Goal: Information Seeking & Learning: Learn about a topic

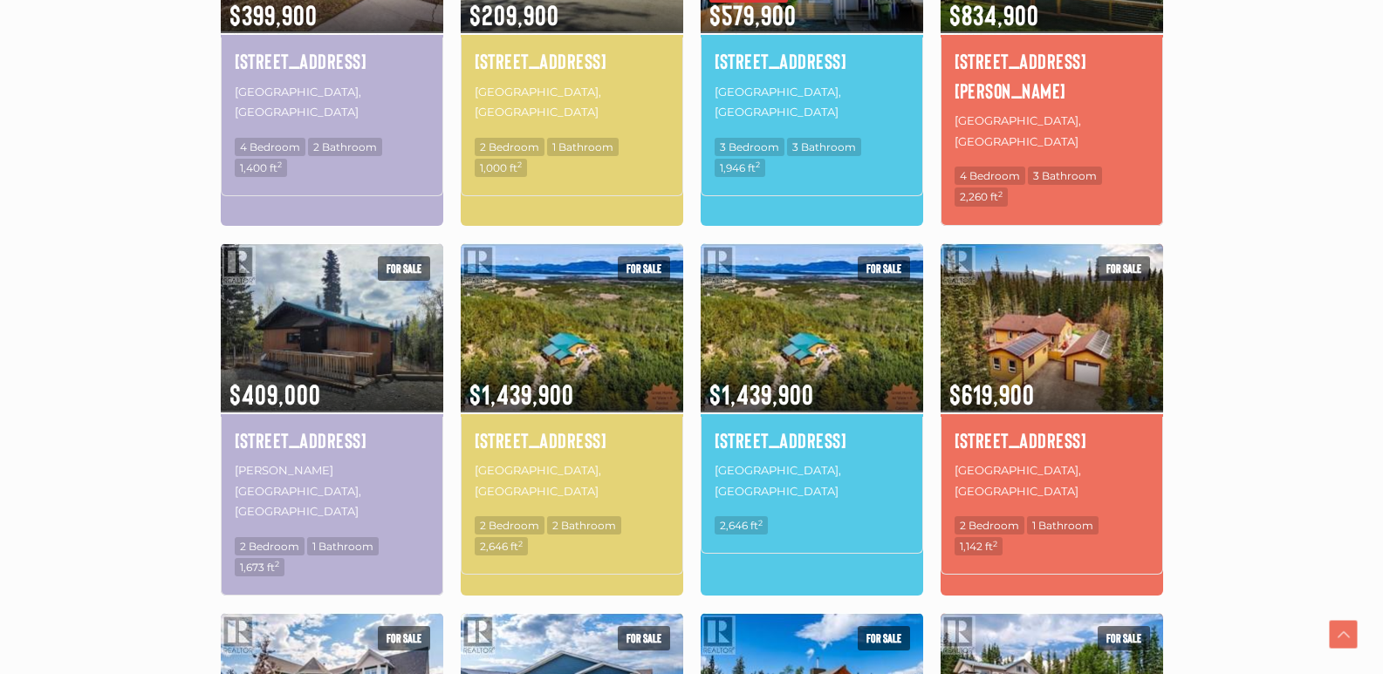
scroll to position [872, 0]
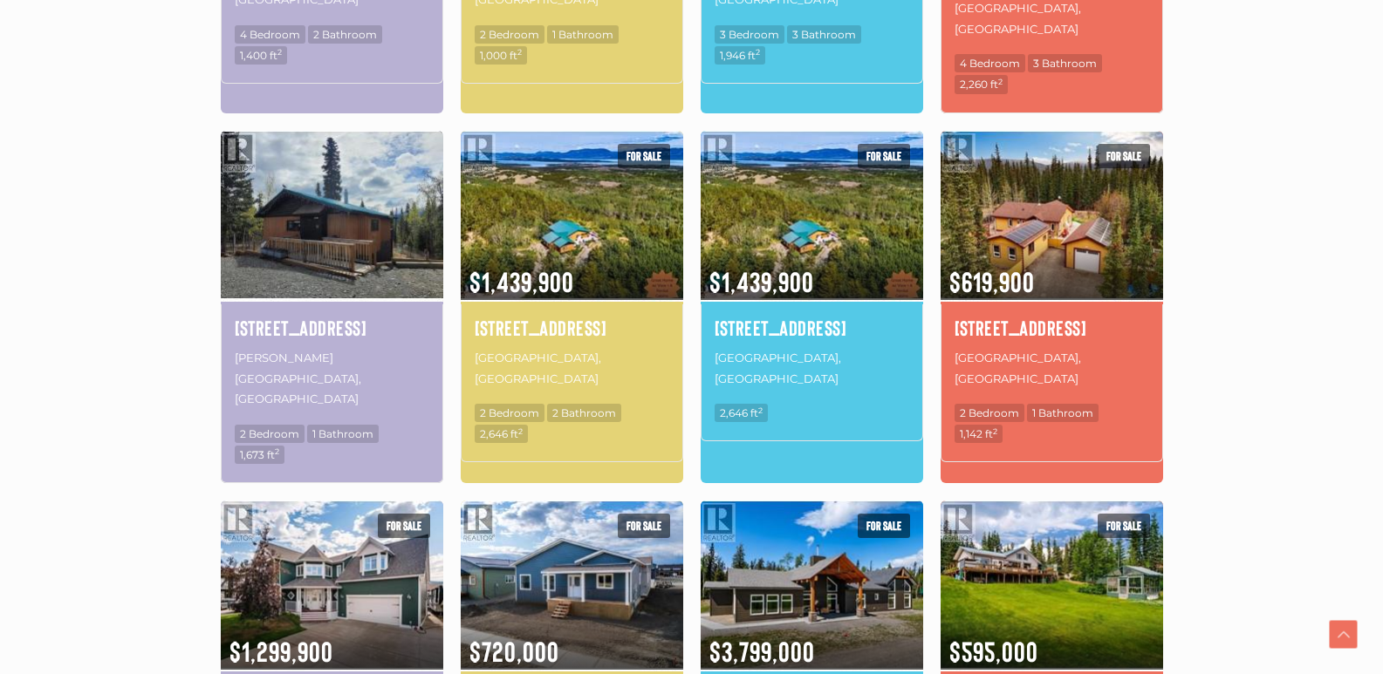
click at [310, 179] on img at bounding box center [332, 215] width 222 height 174
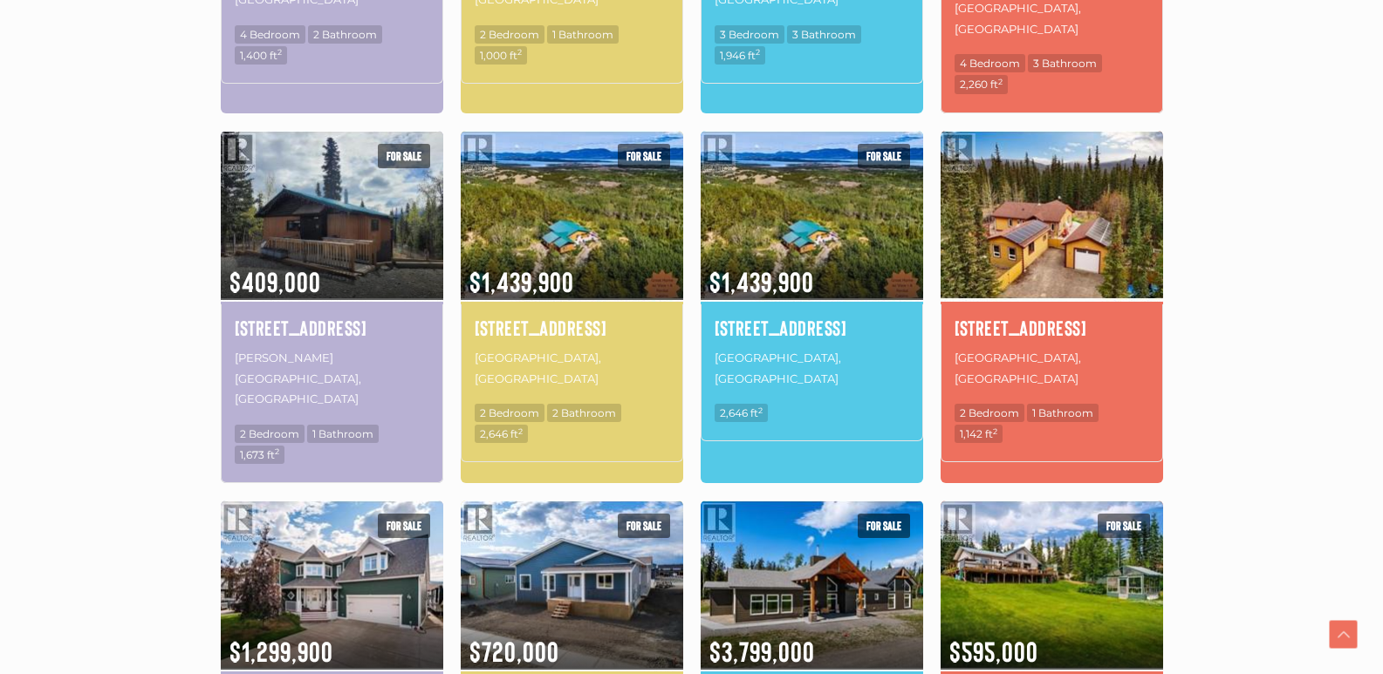
click at [1034, 193] on img at bounding box center [1051, 215] width 222 height 174
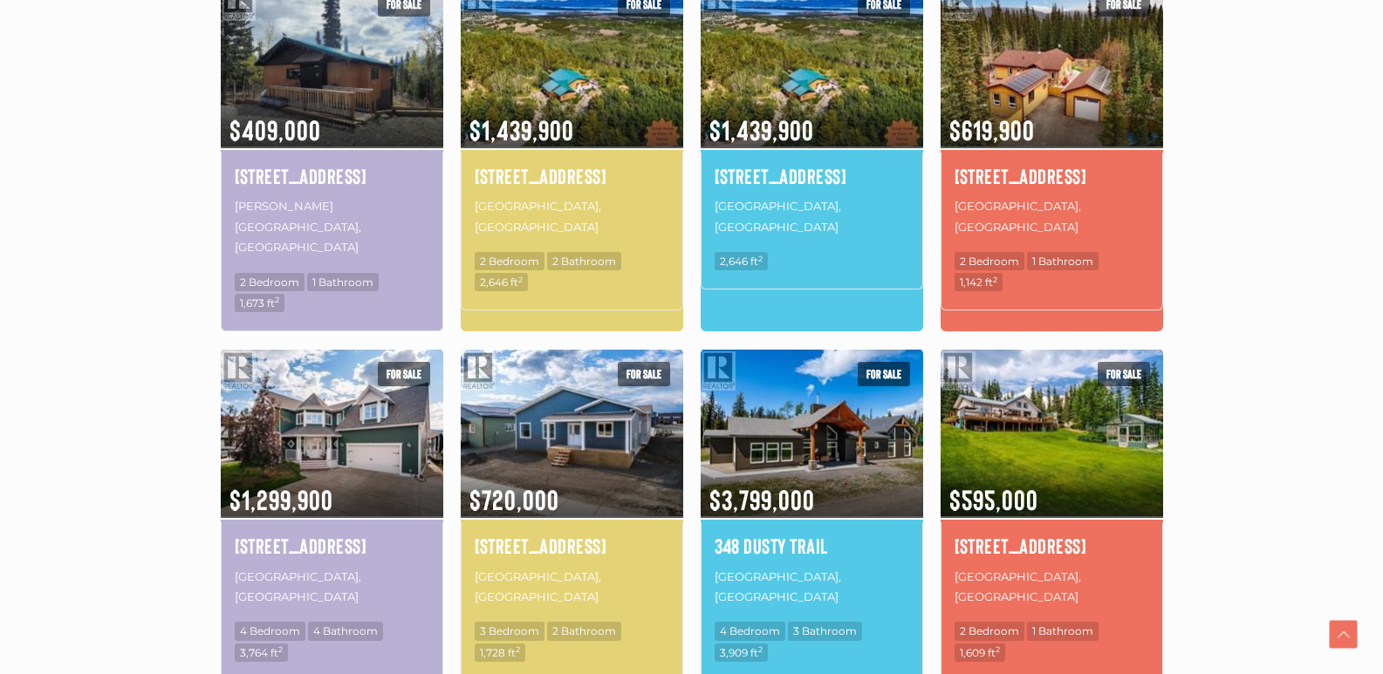
scroll to position [1134, 0]
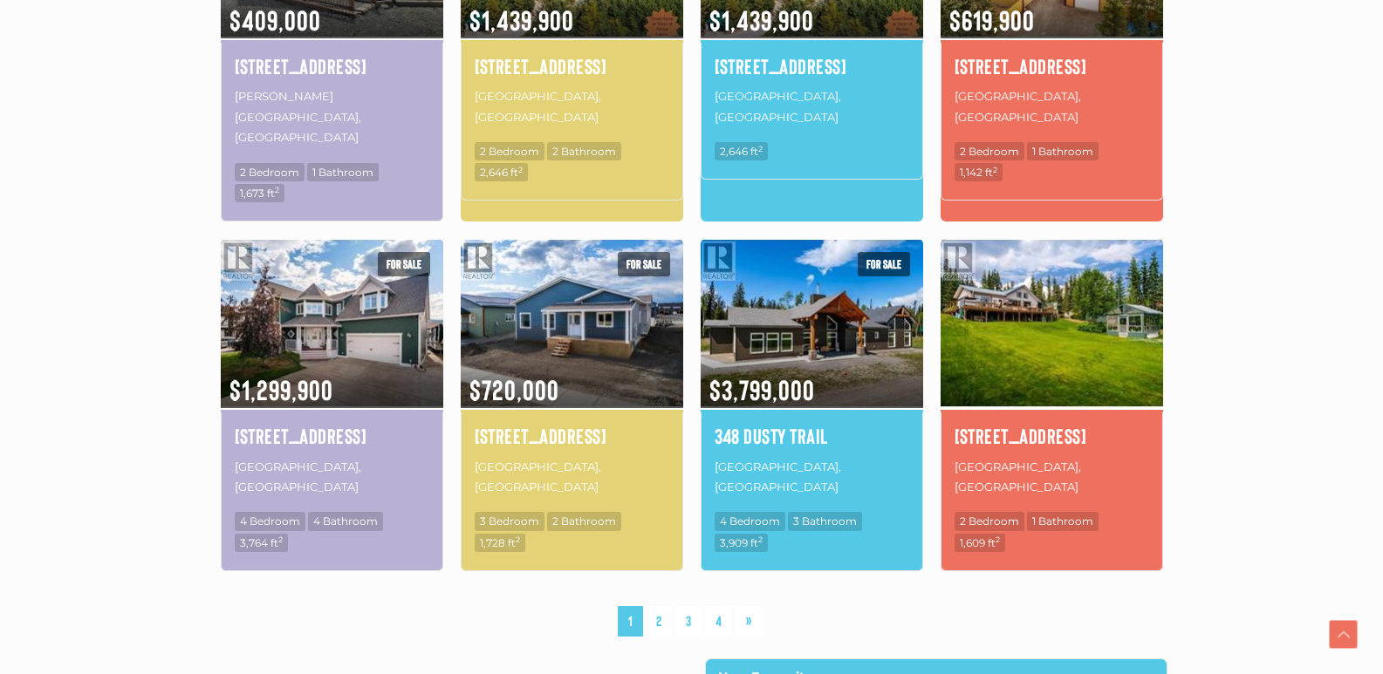
click at [1109, 269] on img at bounding box center [1051, 323] width 222 height 174
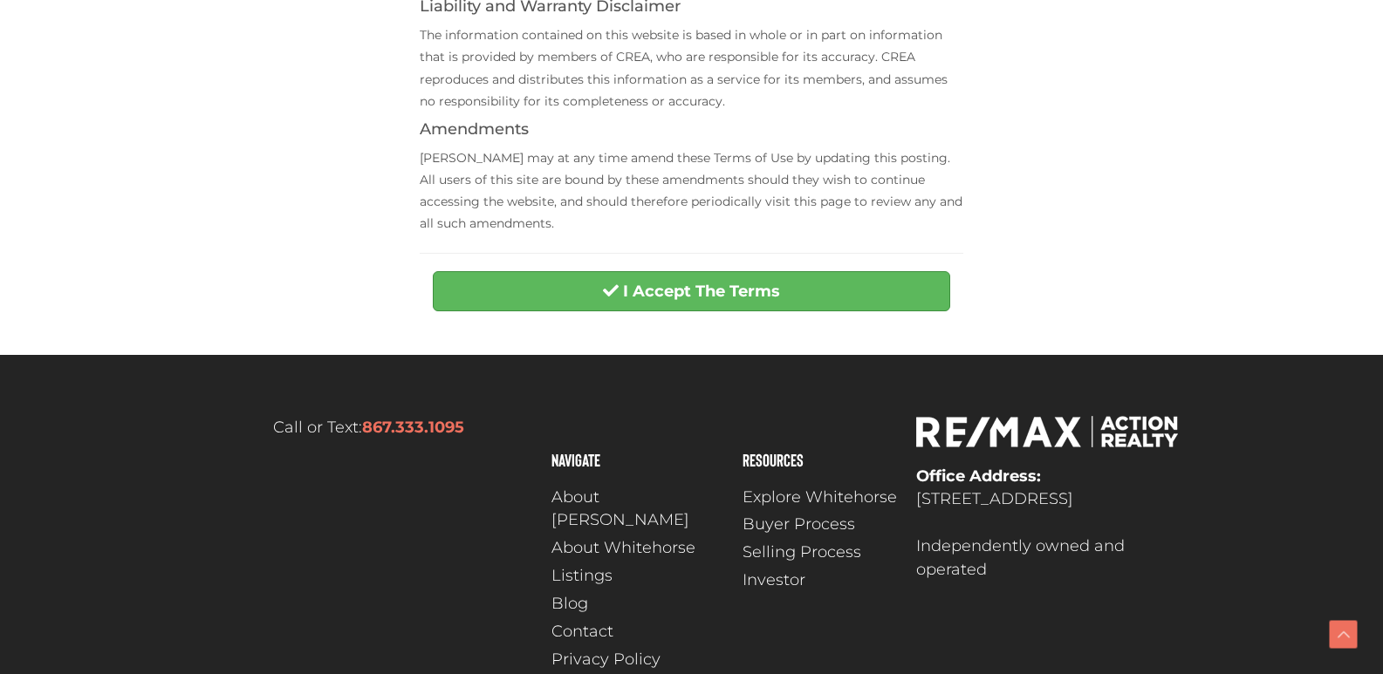
scroll to position [816, 0]
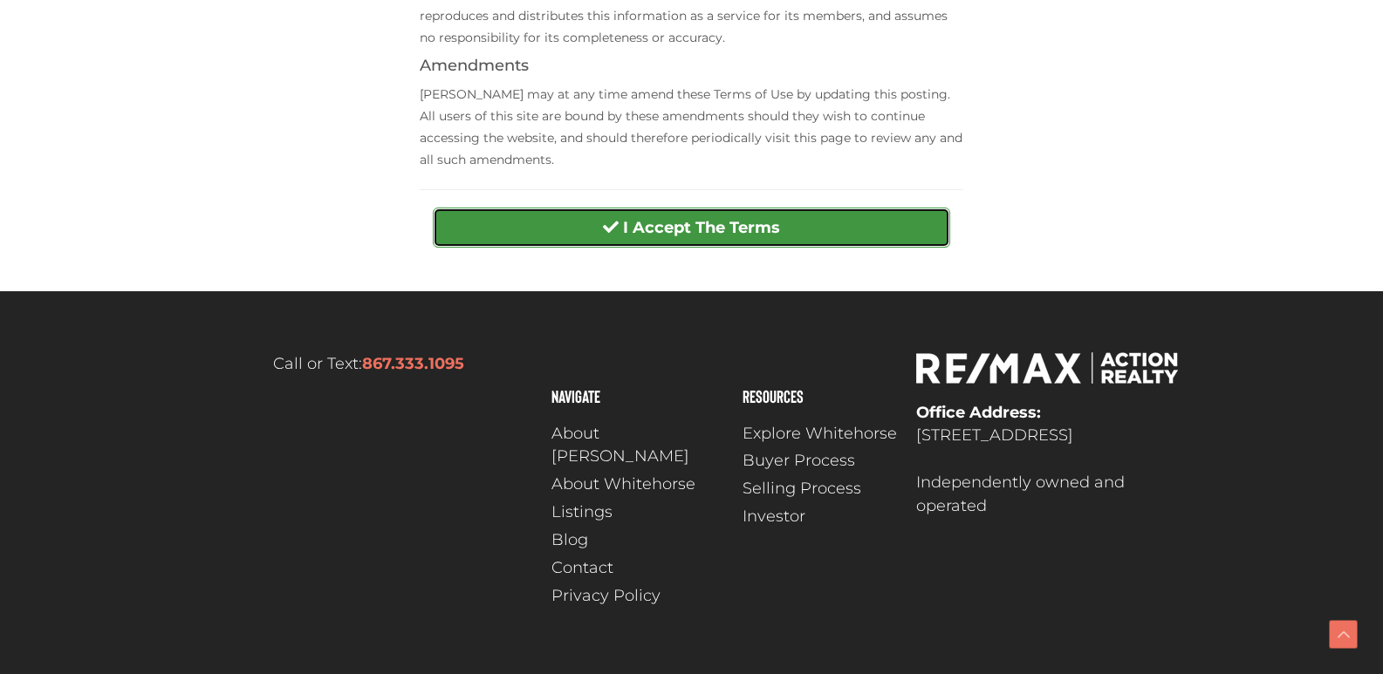
click at [846, 220] on button "I Accept The Terms" at bounding box center [691, 228] width 517 height 40
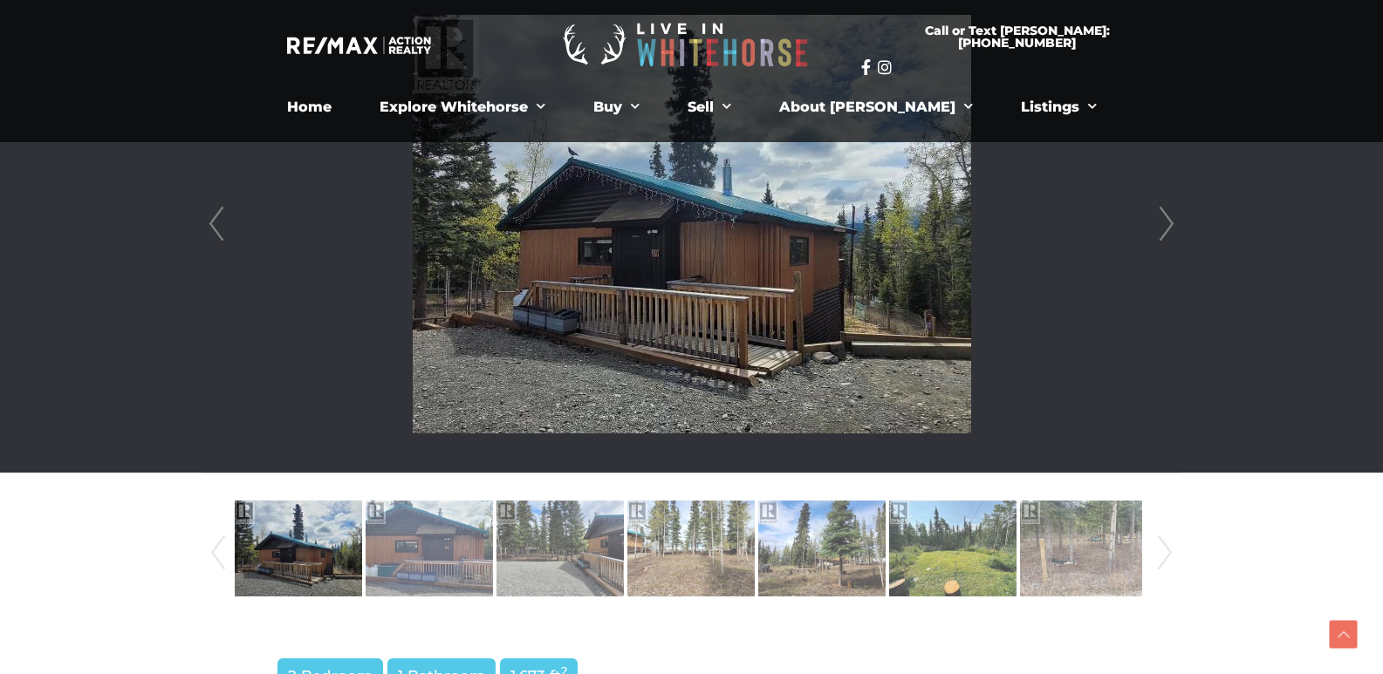
scroll to position [523, 0]
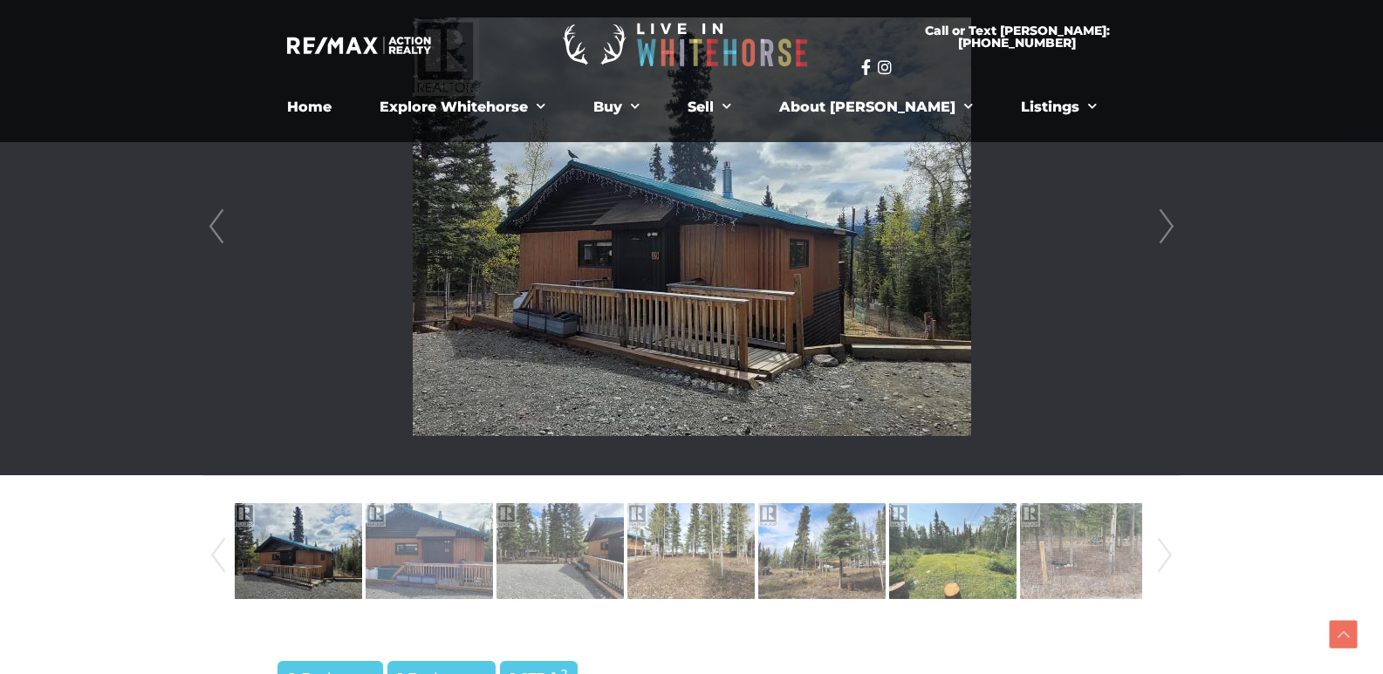
click at [904, 258] on img at bounding box center [692, 226] width 558 height 419
click at [1165, 222] on link "Next" at bounding box center [1166, 226] width 26 height 497
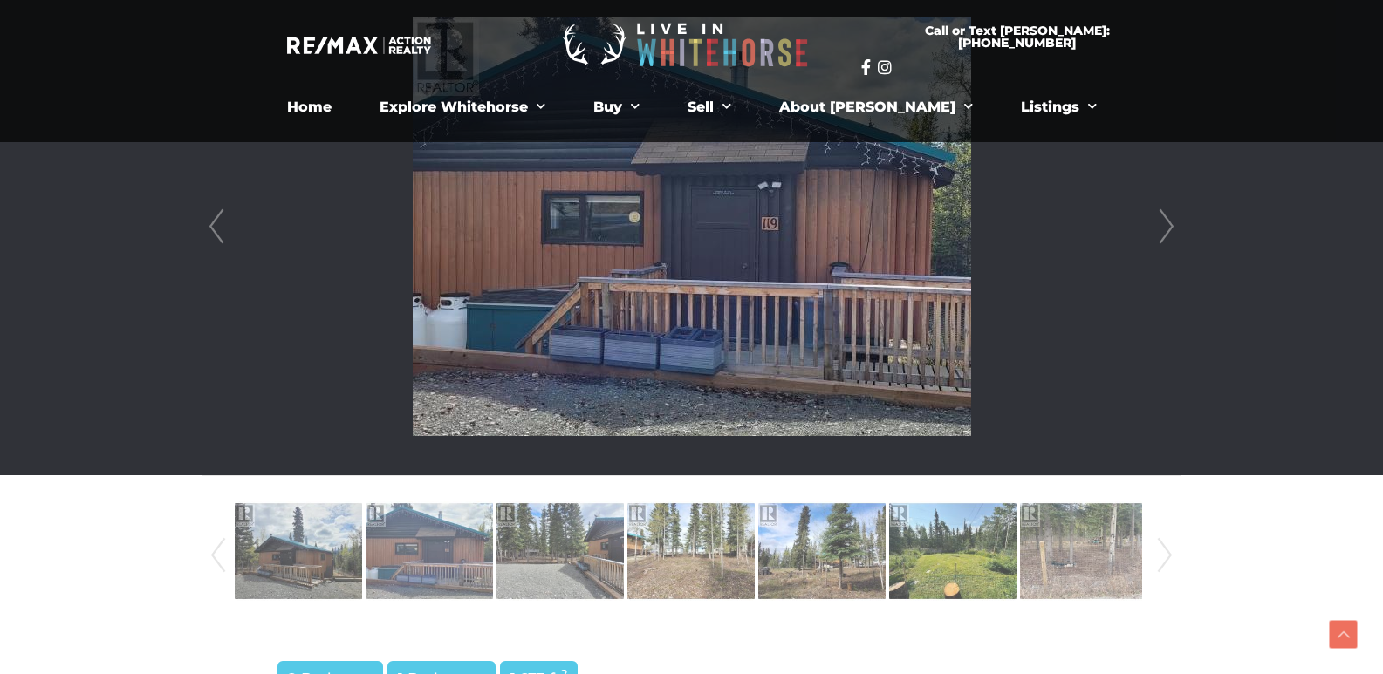
click at [1165, 222] on link "Next" at bounding box center [1166, 226] width 26 height 497
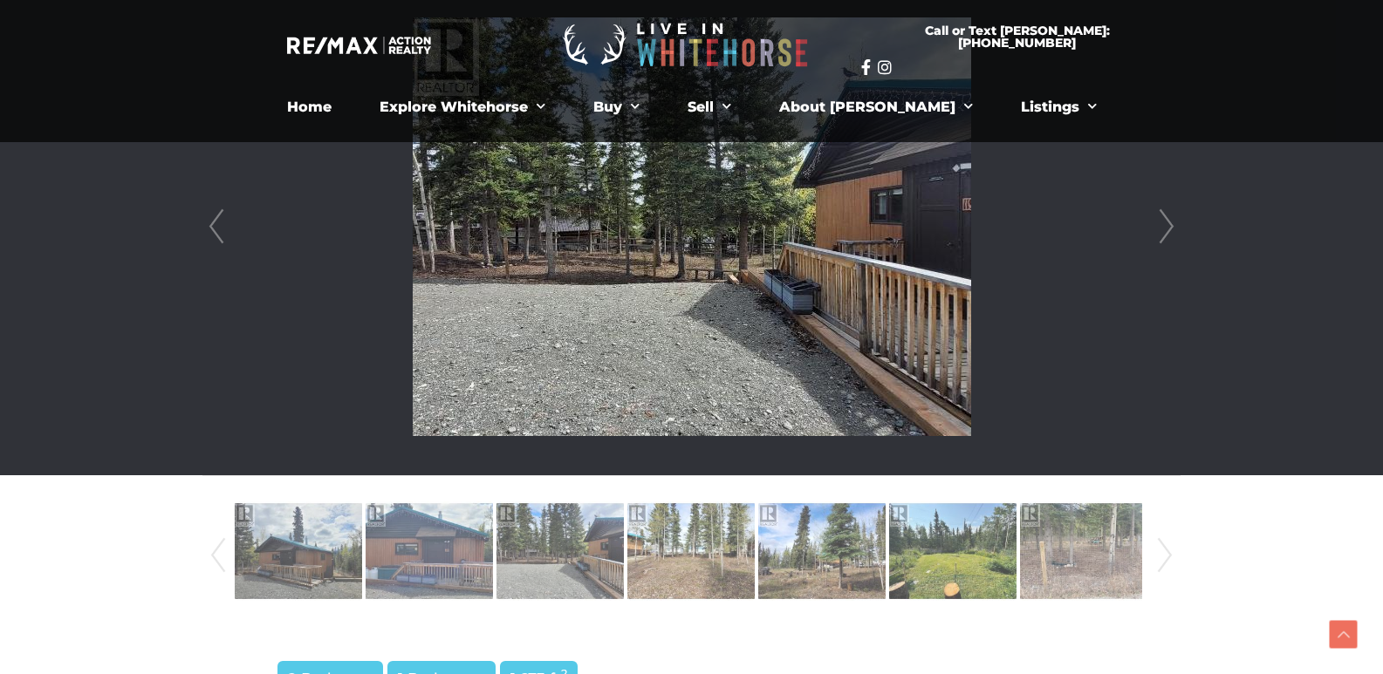
click at [1165, 222] on link "Next" at bounding box center [1166, 226] width 26 height 497
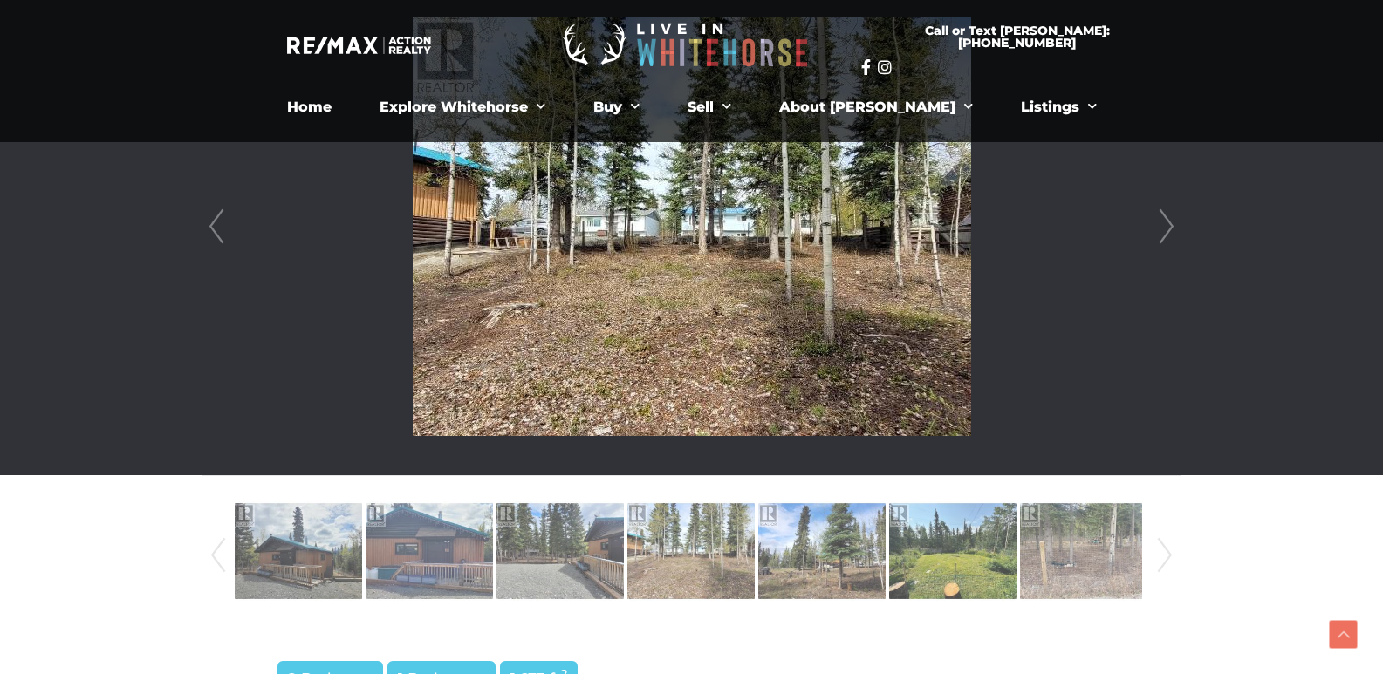
click at [1165, 222] on link "Next" at bounding box center [1166, 226] width 26 height 497
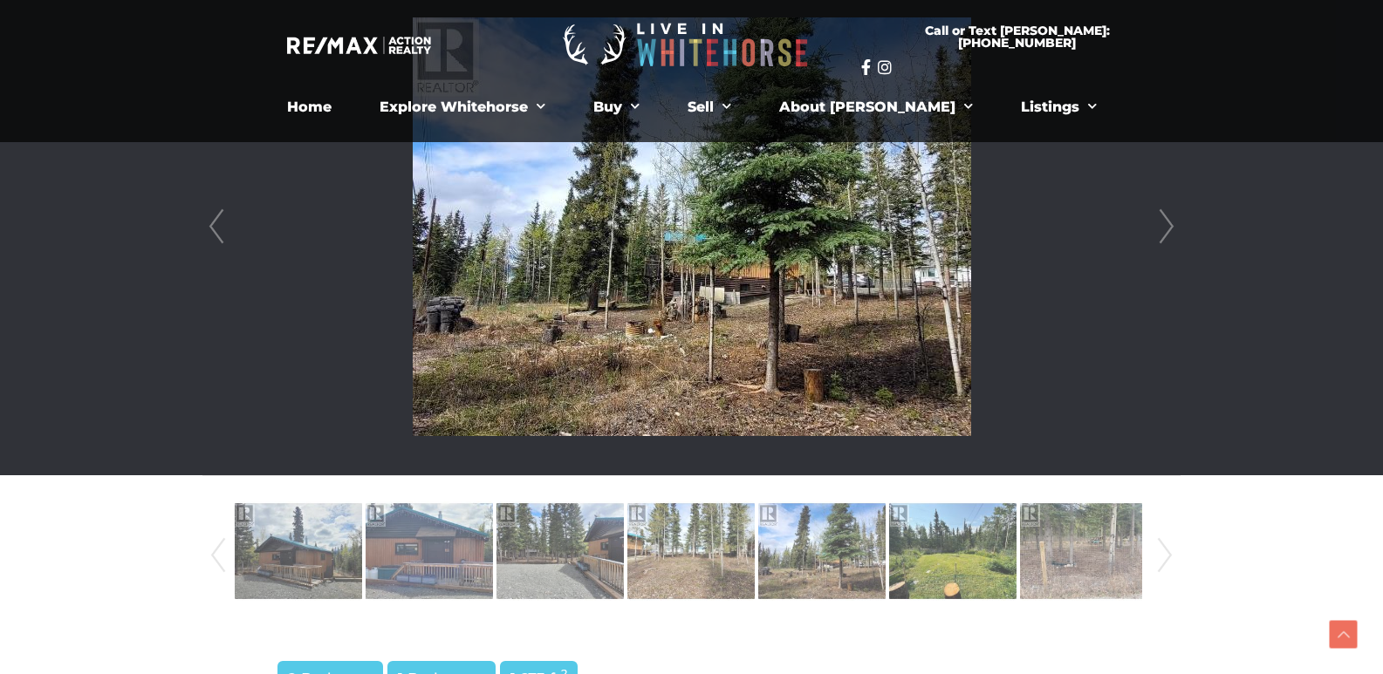
click at [1165, 222] on link "Next" at bounding box center [1166, 226] width 26 height 497
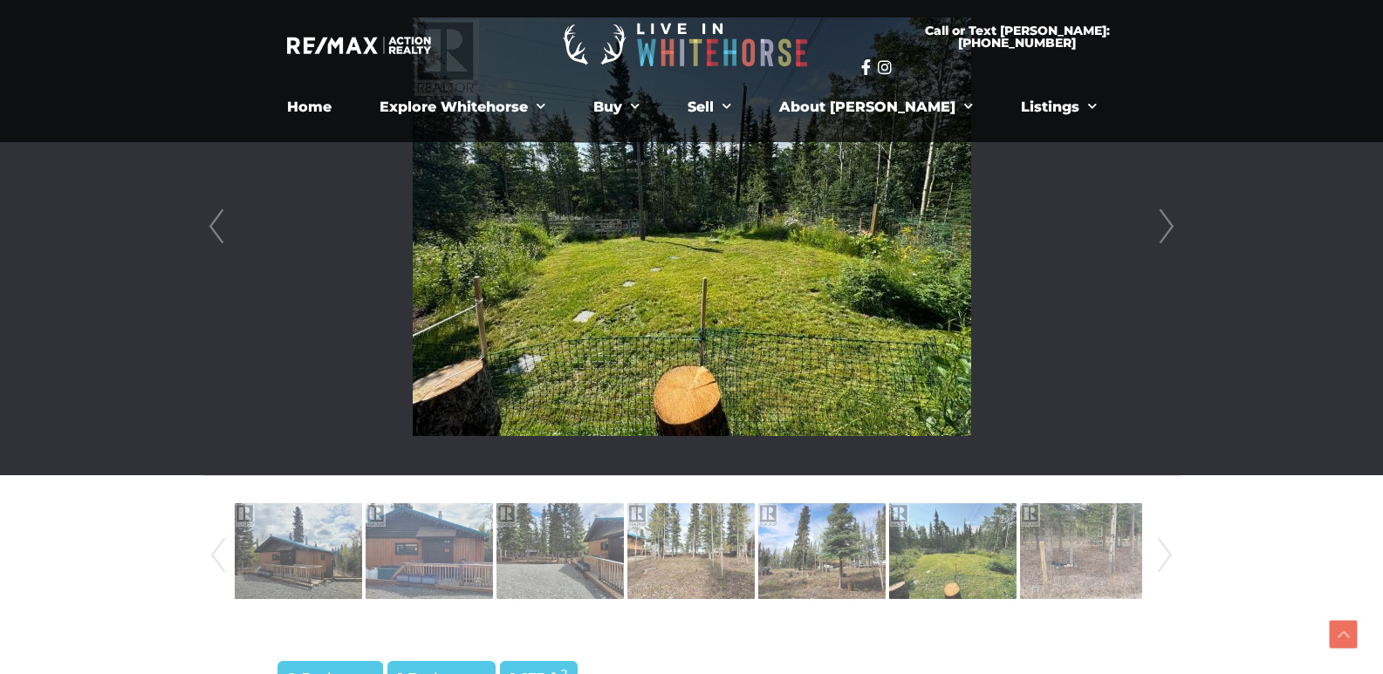
click at [1164, 226] on link "Next" at bounding box center [1166, 226] width 26 height 497
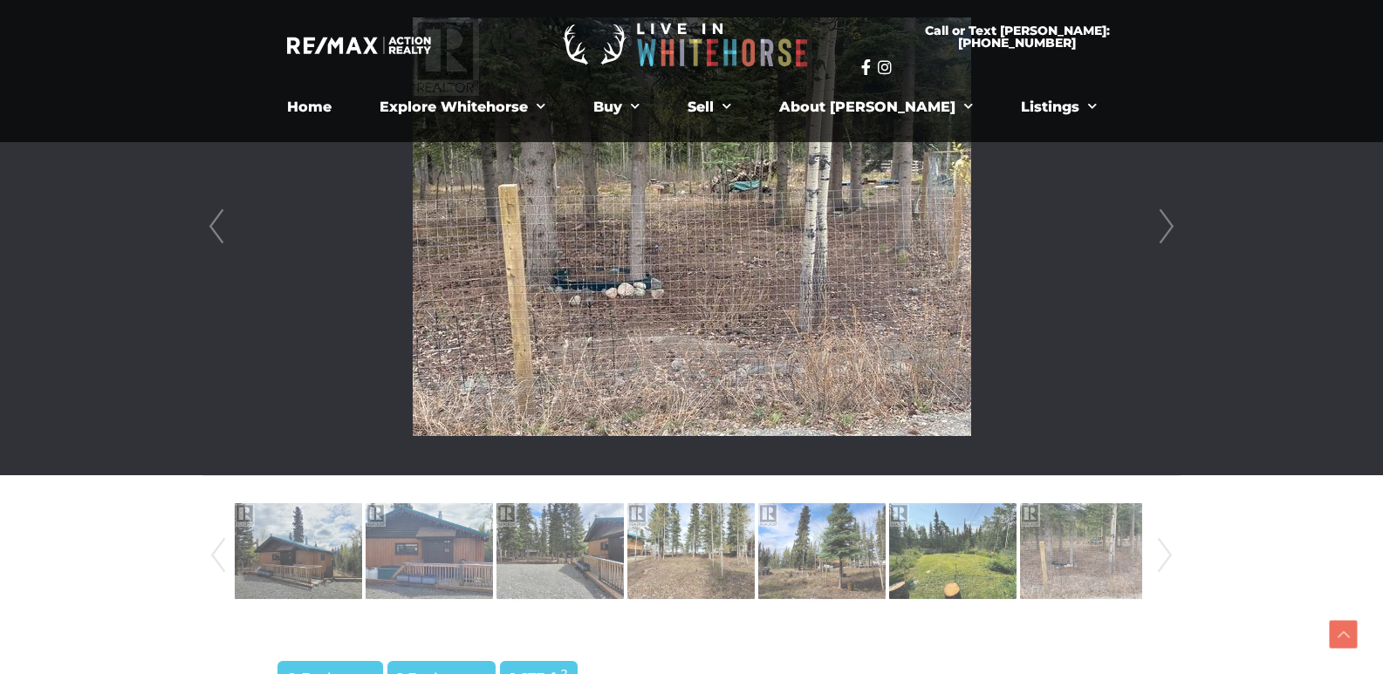
click at [1164, 226] on link "Next" at bounding box center [1166, 226] width 26 height 497
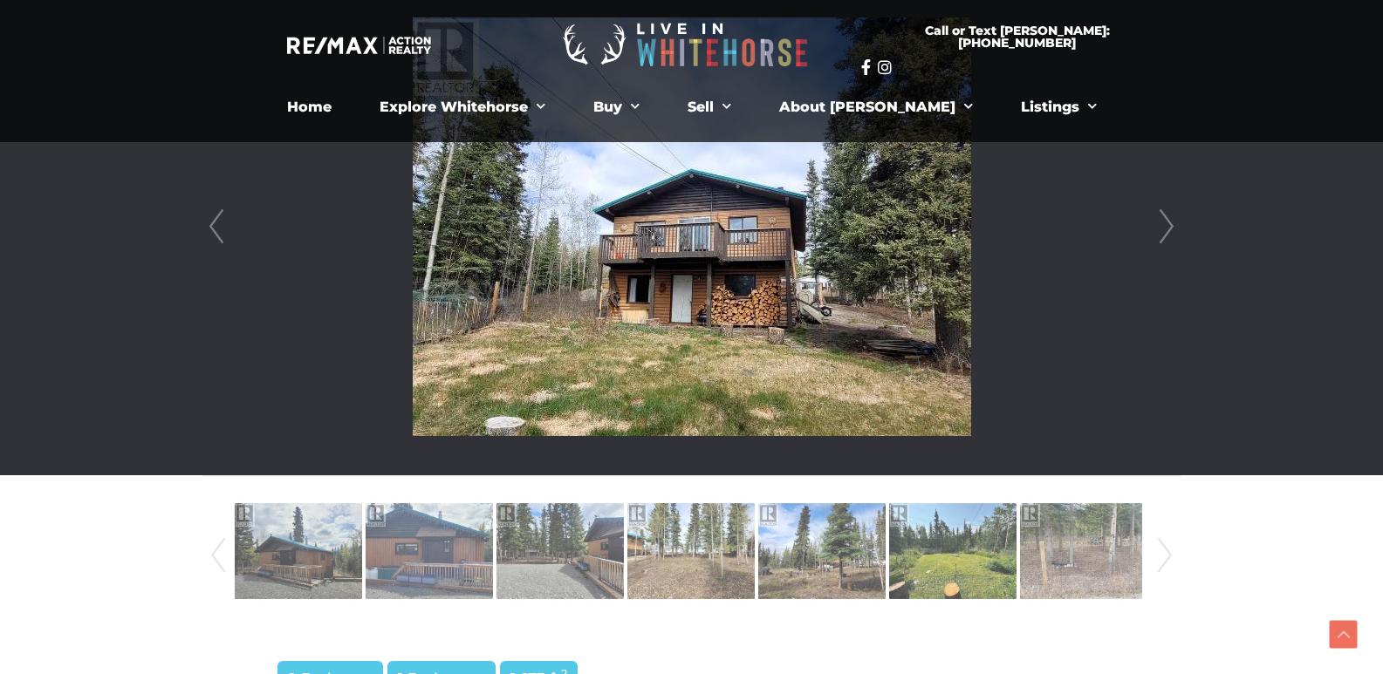
click at [1164, 226] on link "Next" at bounding box center [1166, 226] width 26 height 497
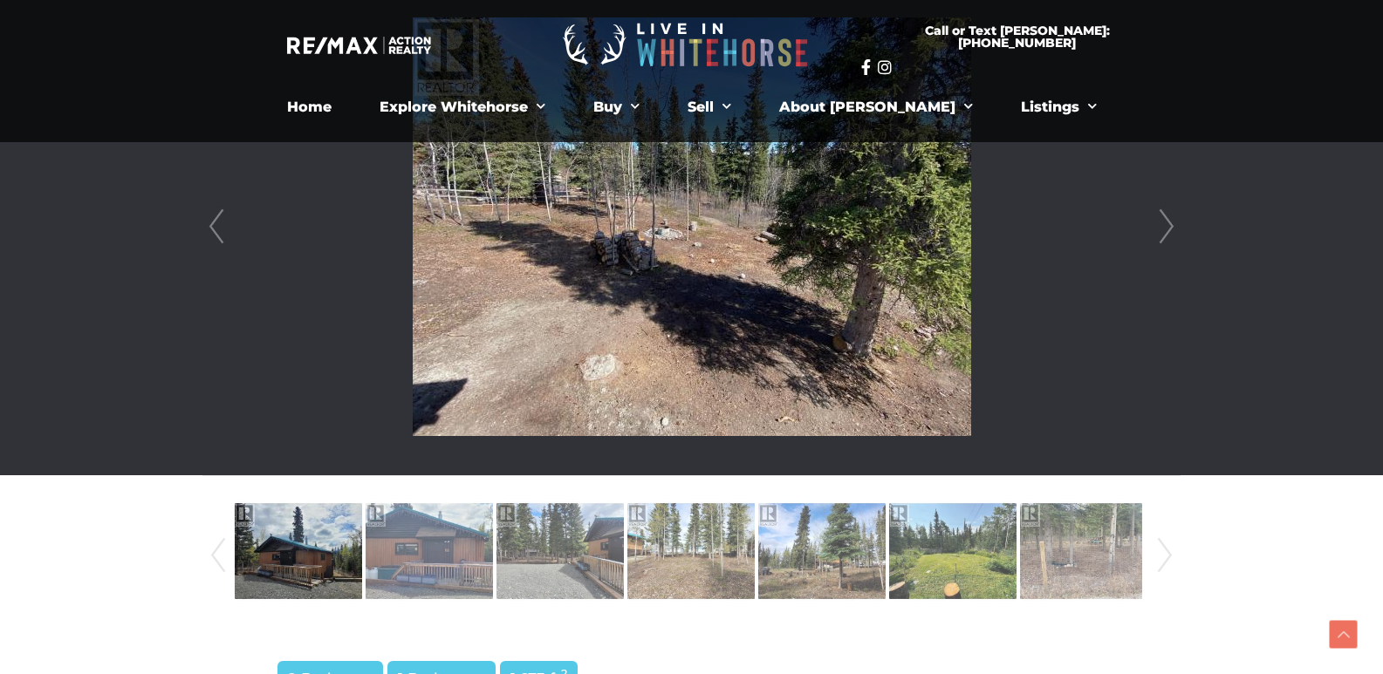
click at [1164, 226] on link "Next" at bounding box center [1166, 226] width 26 height 497
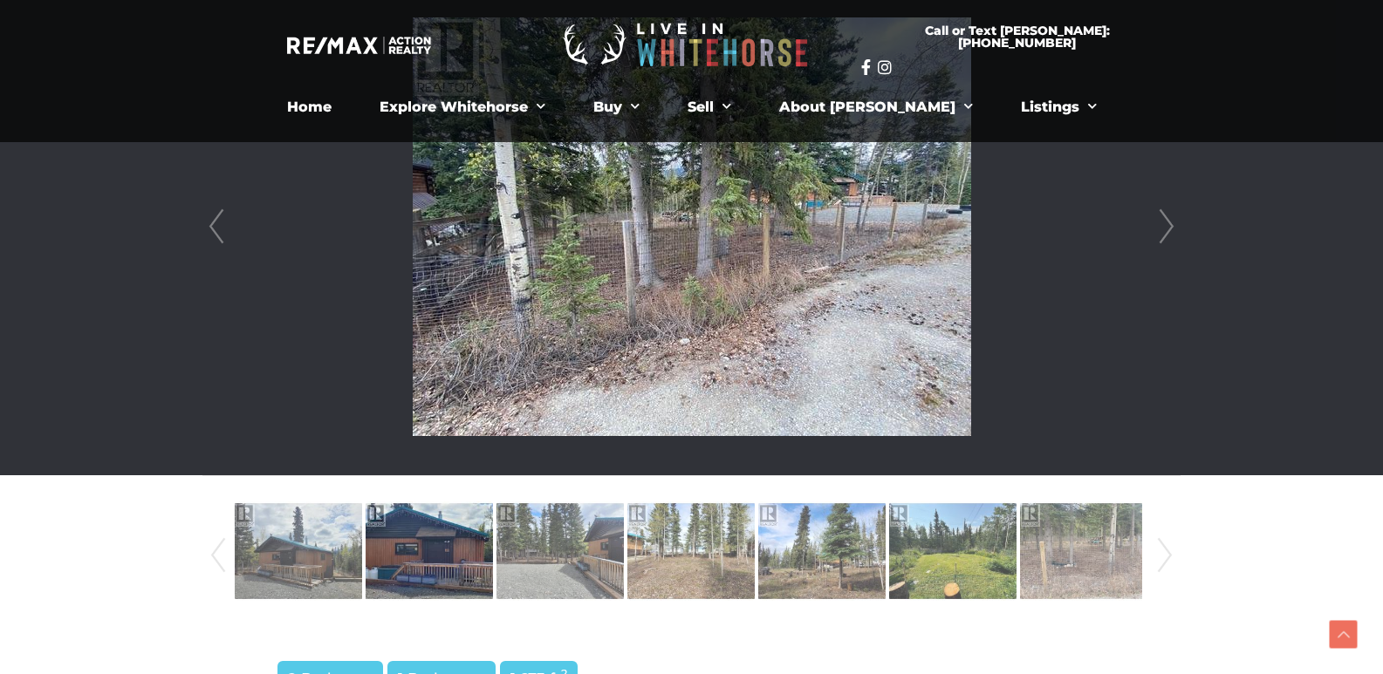
click at [1164, 226] on link "Next" at bounding box center [1166, 226] width 26 height 497
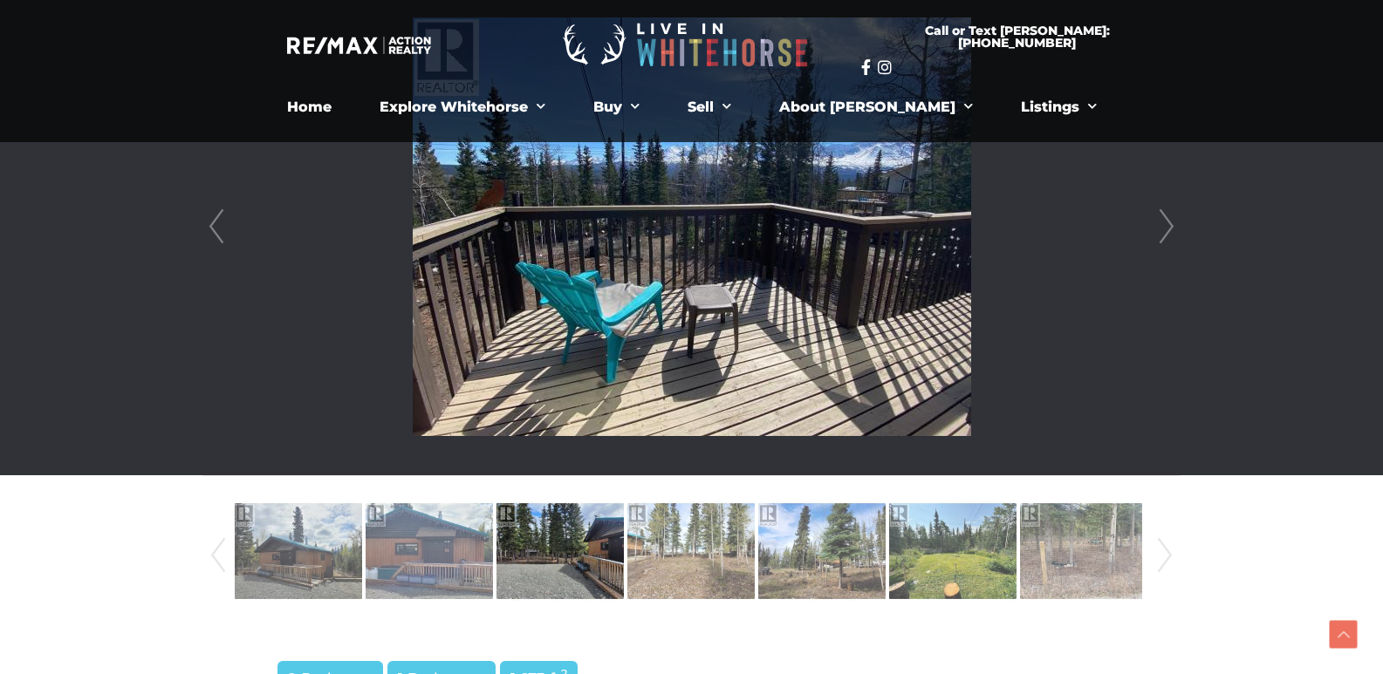
click at [1164, 226] on link "Next" at bounding box center [1166, 226] width 26 height 497
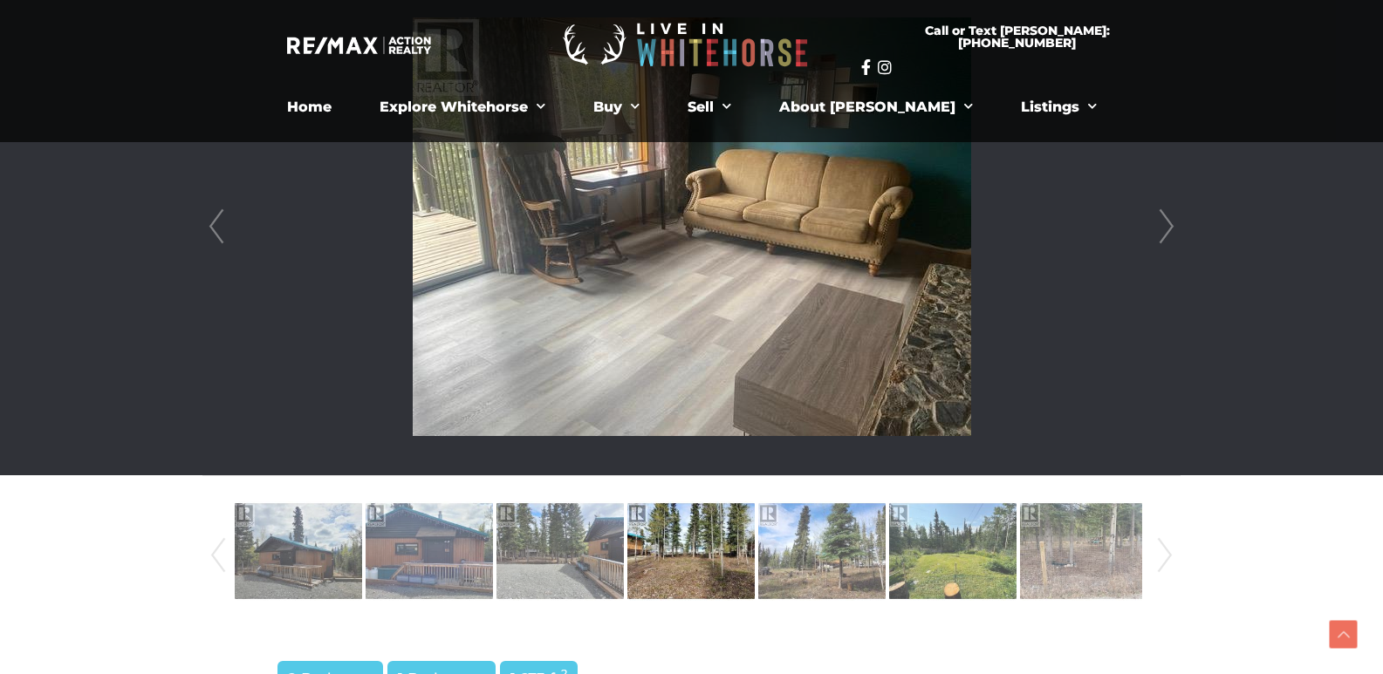
click at [1164, 226] on link "Next" at bounding box center [1166, 226] width 26 height 497
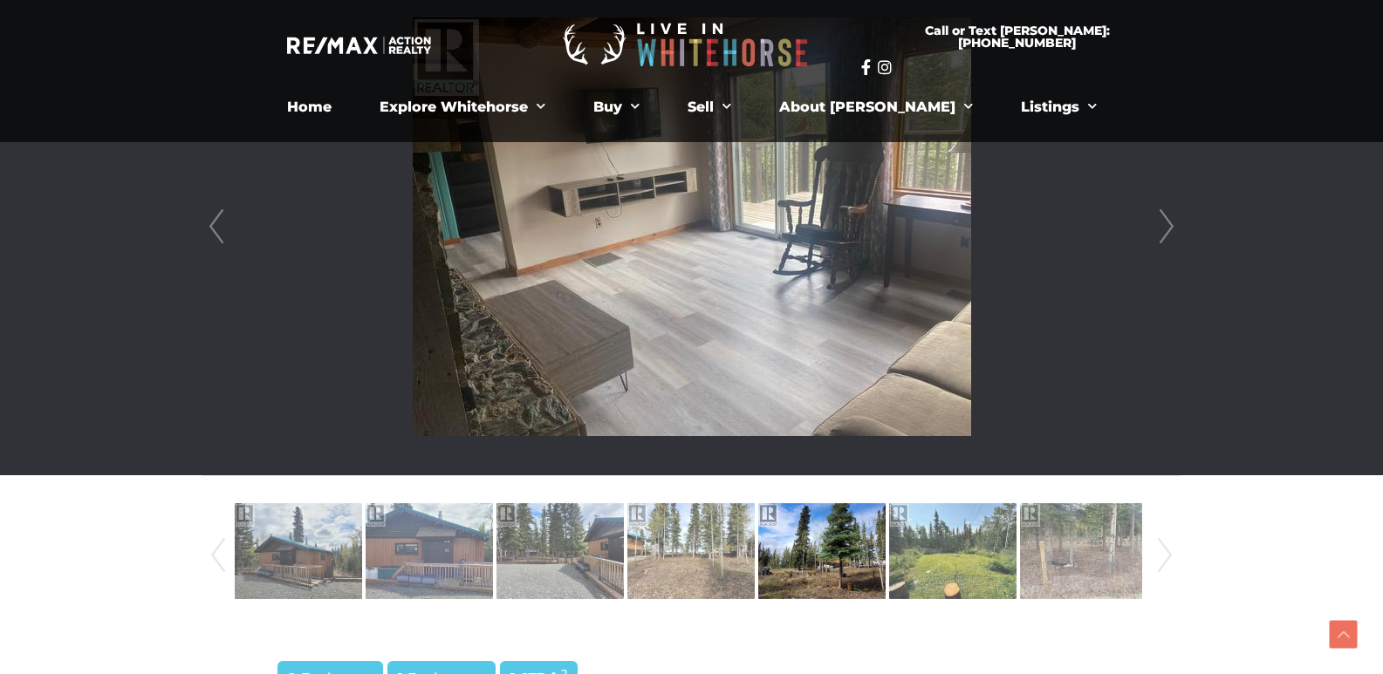
click at [1164, 226] on link "Next" at bounding box center [1166, 226] width 26 height 497
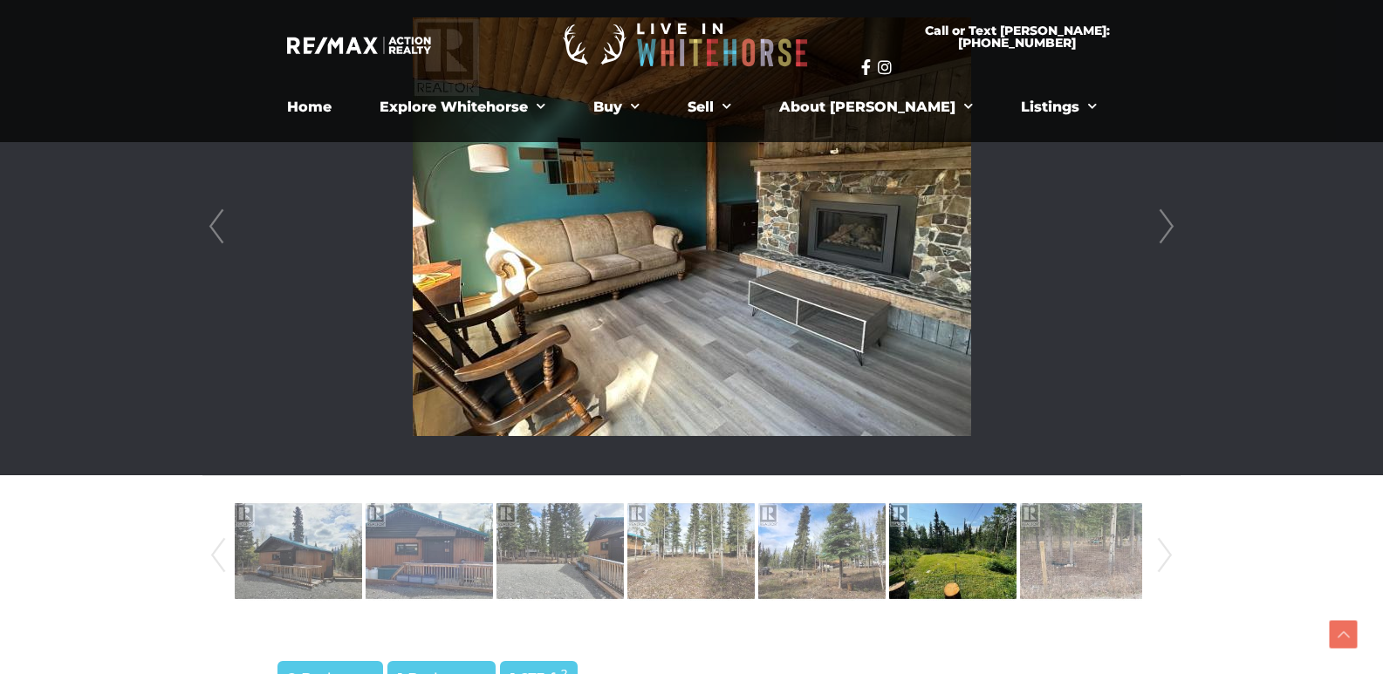
click at [1164, 226] on link "Next" at bounding box center [1166, 226] width 26 height 497
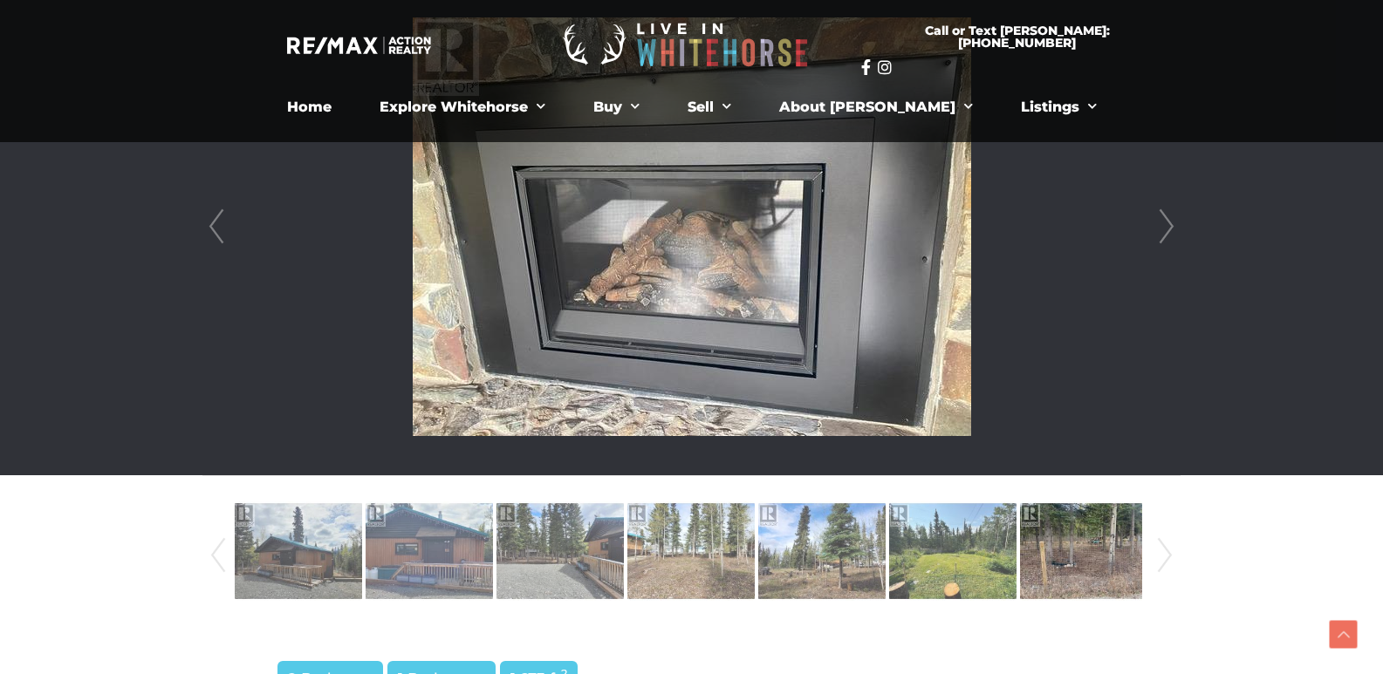
click at [1164, 226] on link "Next" at bounding box center [1166, 226] width 26 height 497
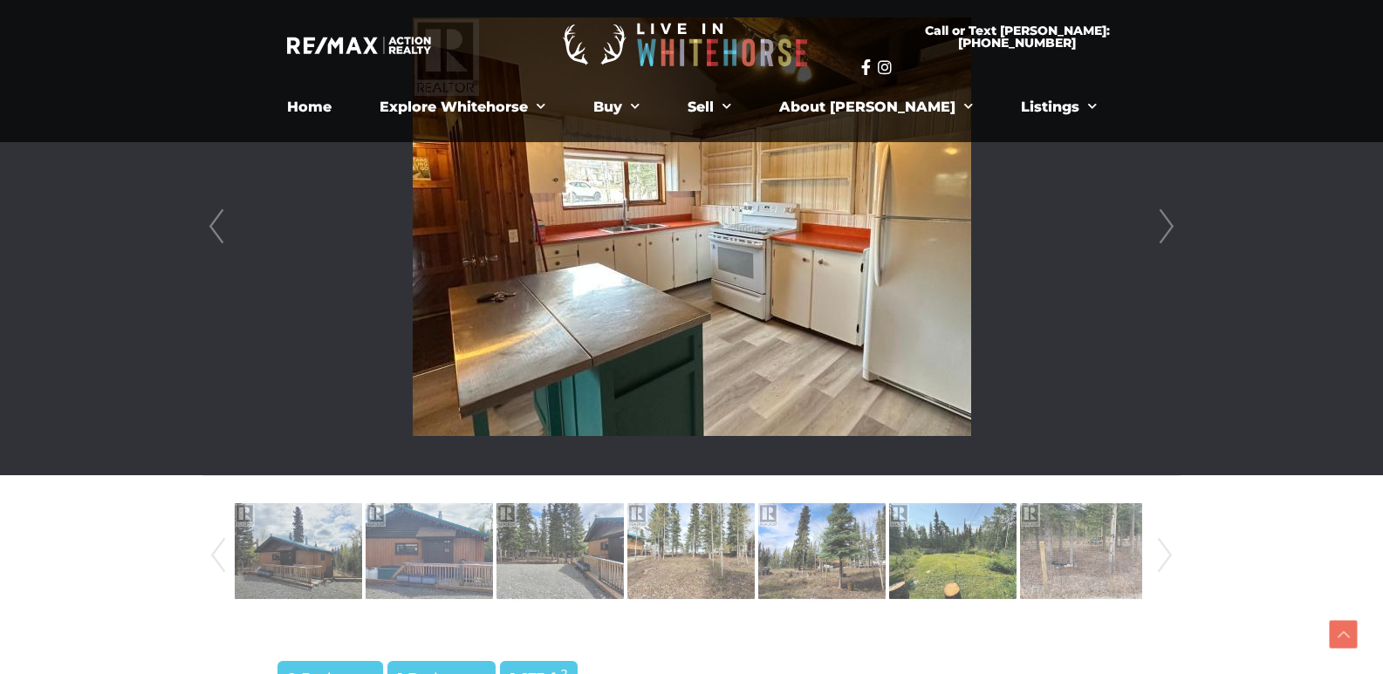
click at [1164, 226] on link "Next" at bounding box center [1166, 226] width 26 height 497
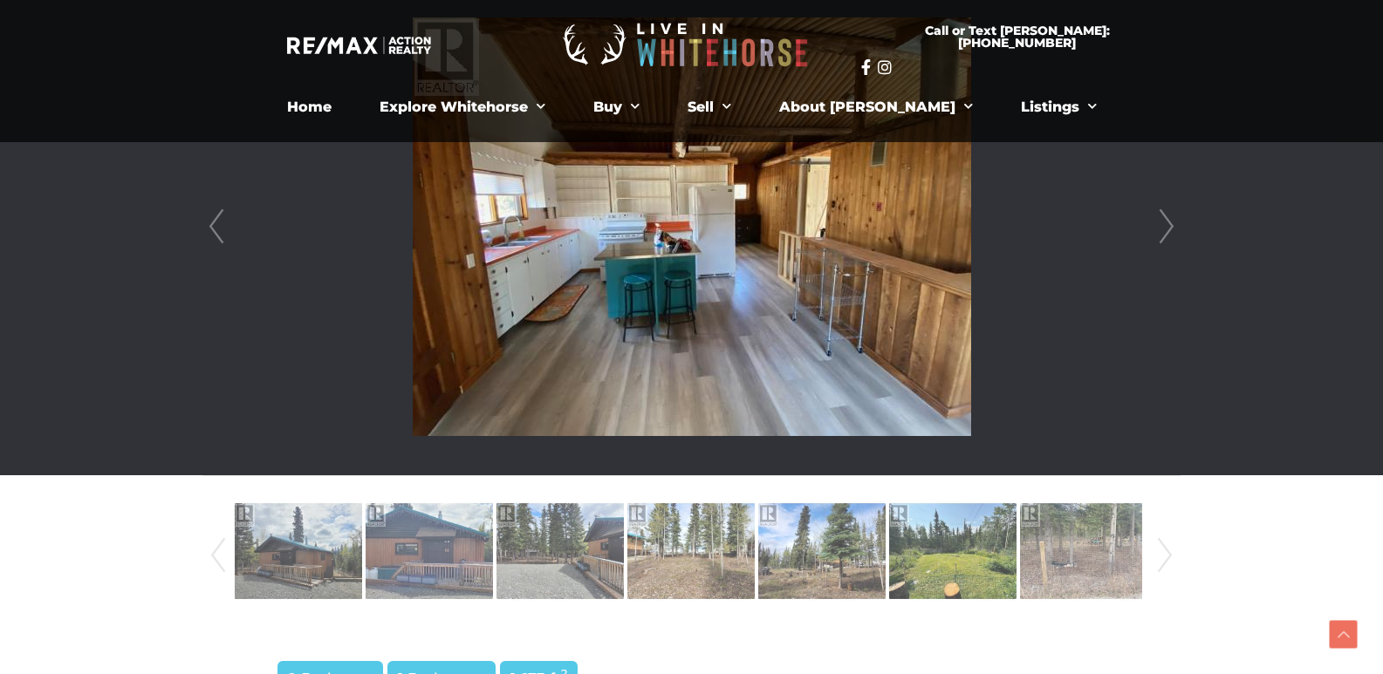
click at [1158, 223] on link "Next" at bounding box center [1166, 226] width 26 height 497
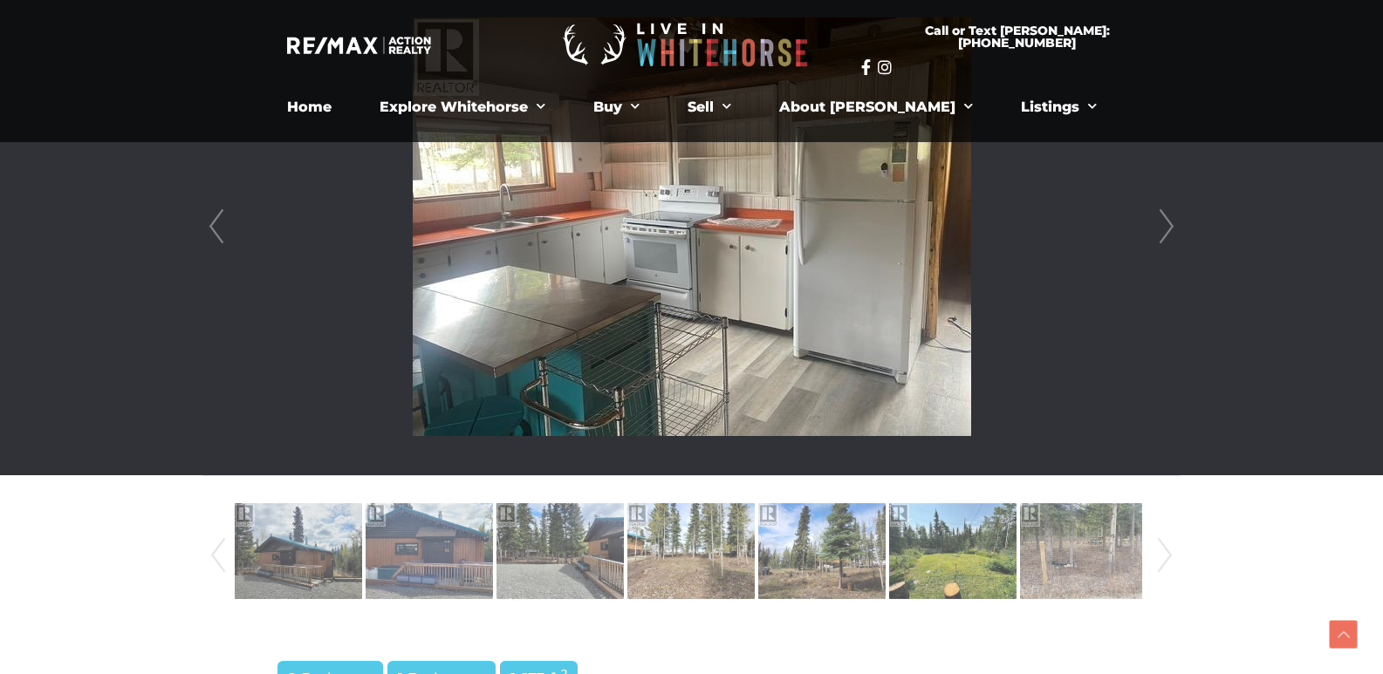
click at [1158, 223] on link "Next" at bounding box center [1166, 226] width 26 height 497
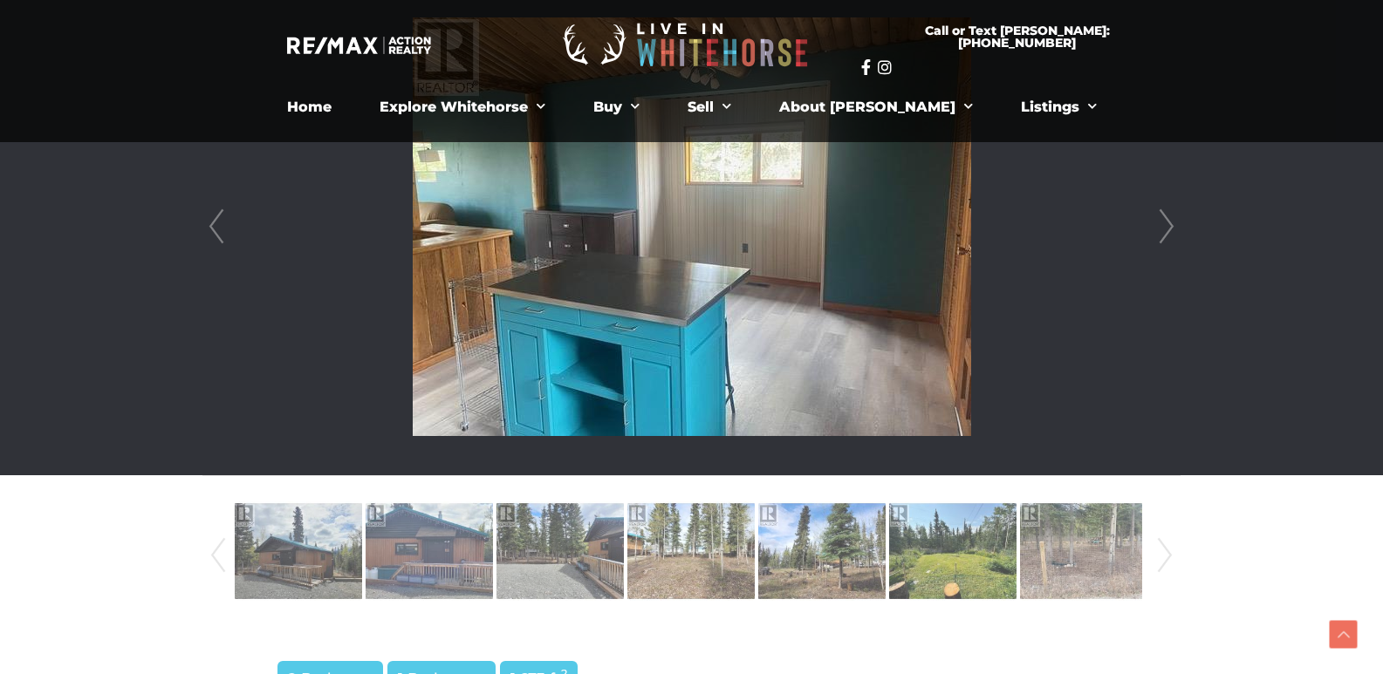
click at [1158, 224] on link "Next" at bounding box center [1166, 226] width 26 height 497
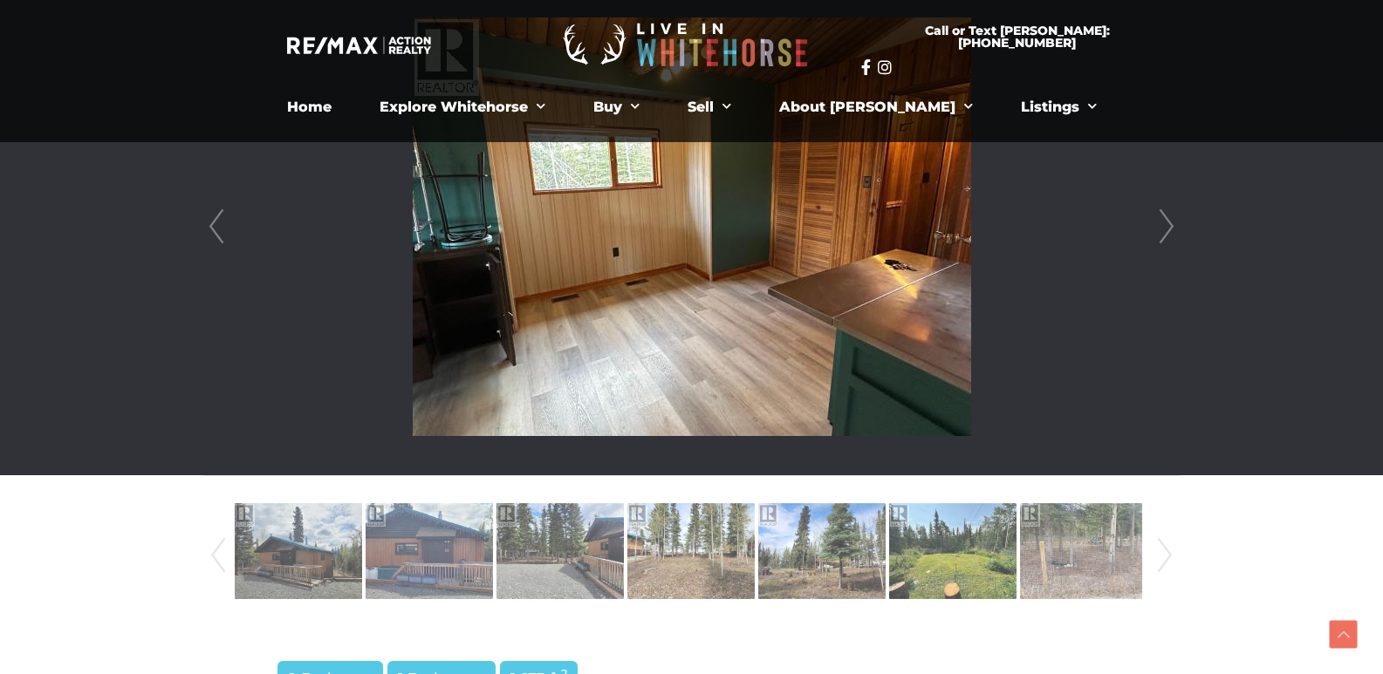
click at [1158, 224] on link "Next" at bounding box center [1166, 226] width 26 height 497
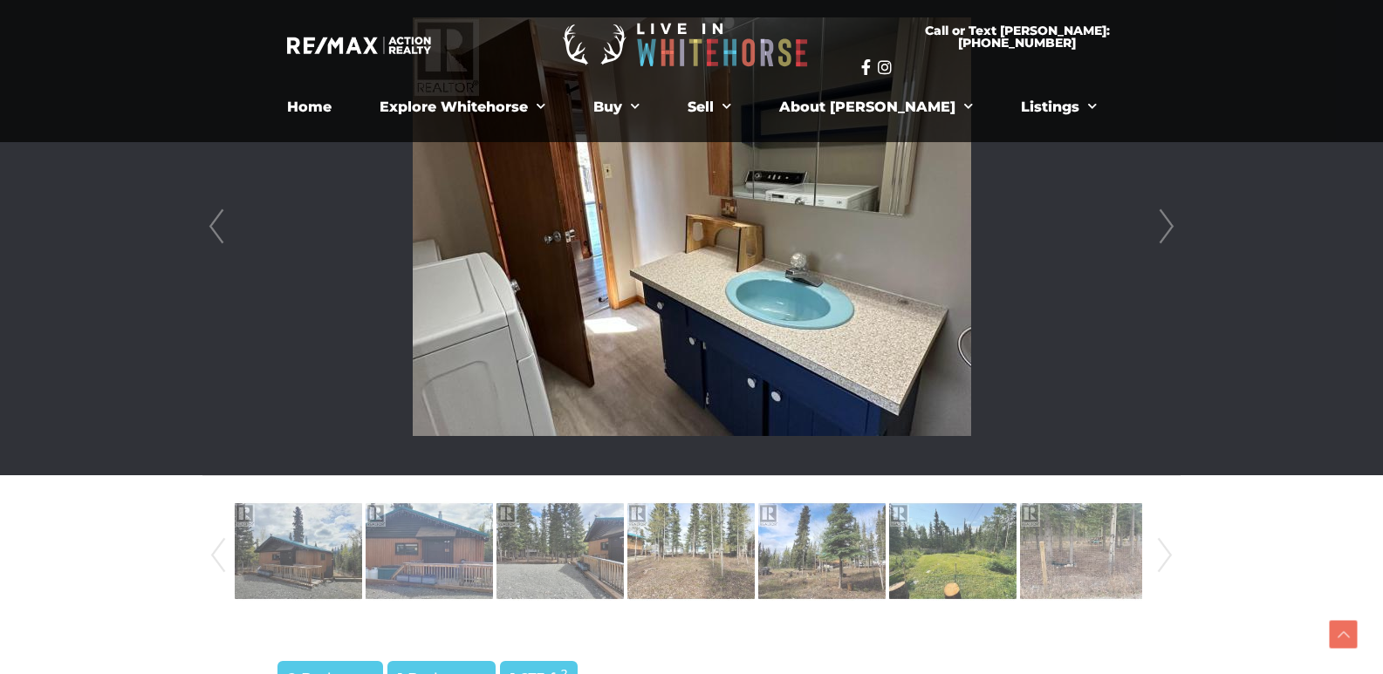
click at [1158, 224] on link "Next" at bounding box center [1166, 226] width 26 height 497
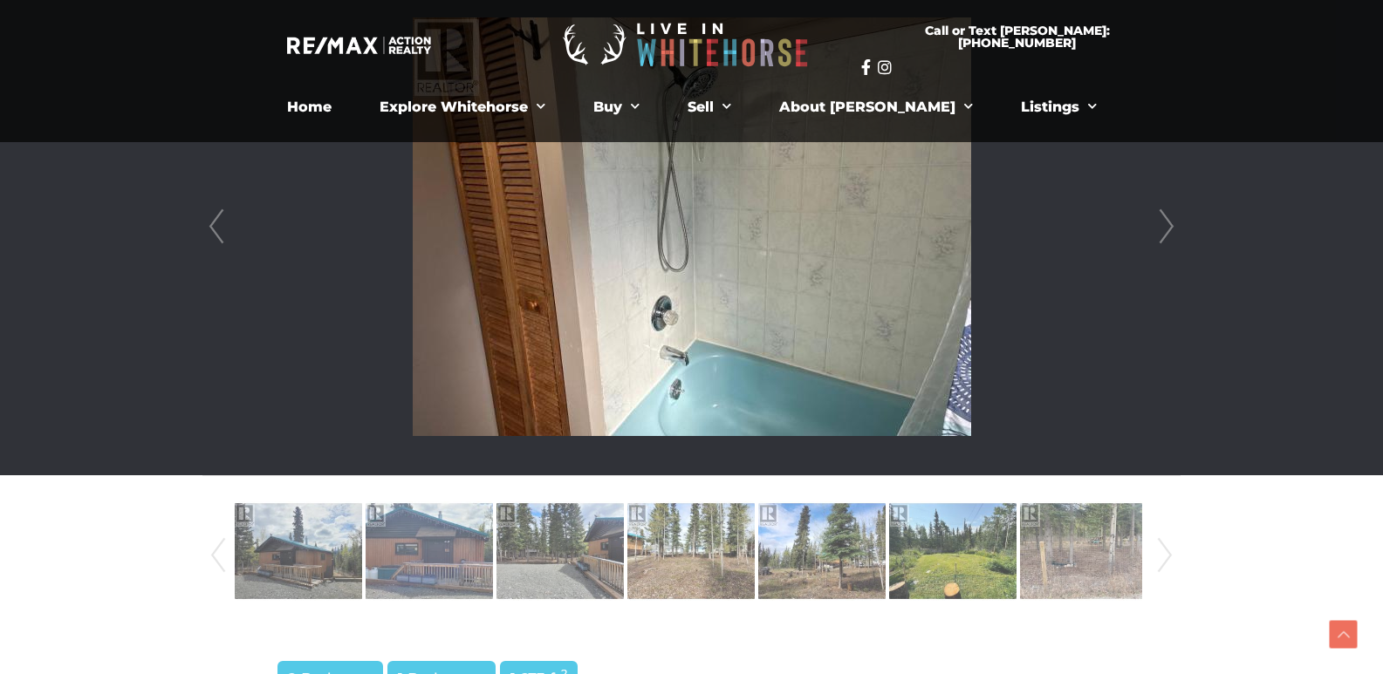
click at [1158, 224] on link "Next" at bounding box center [1166, 226] width 26 height 497
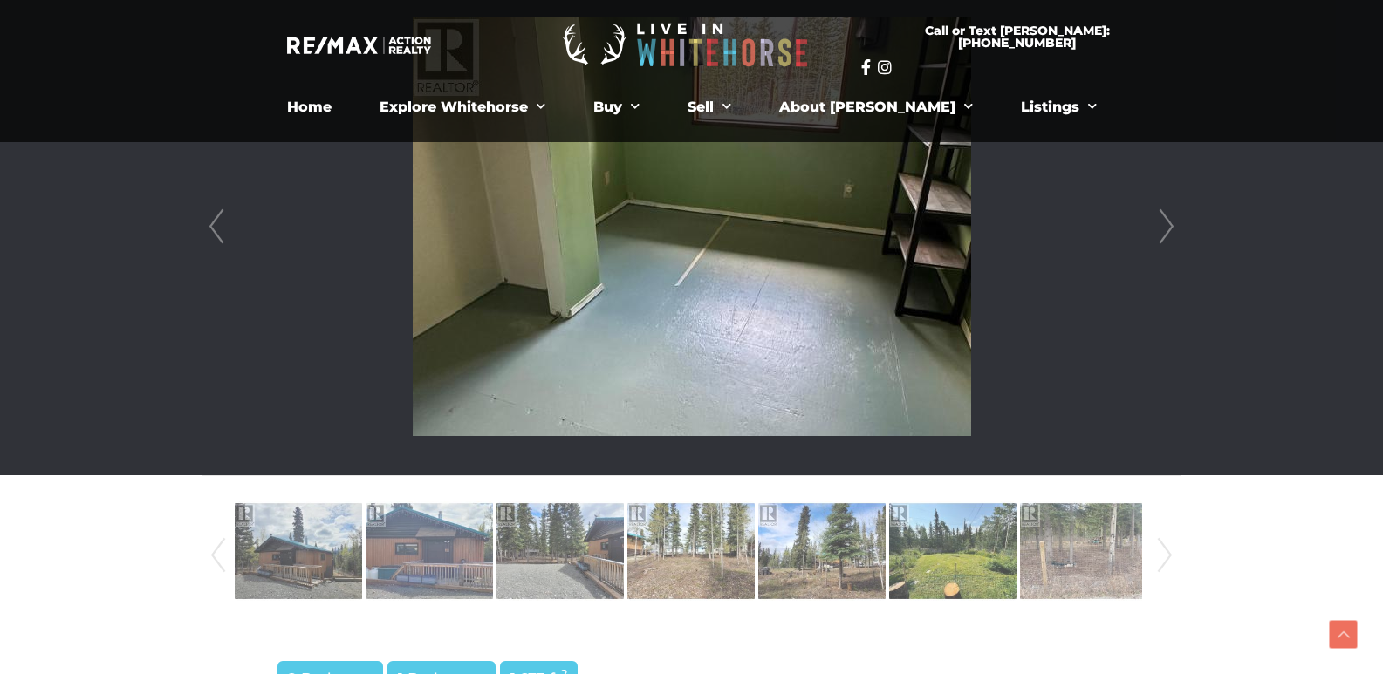
click at [1158, 224] on link "Next" at bounding box center [1166, 226] width 26 height 497
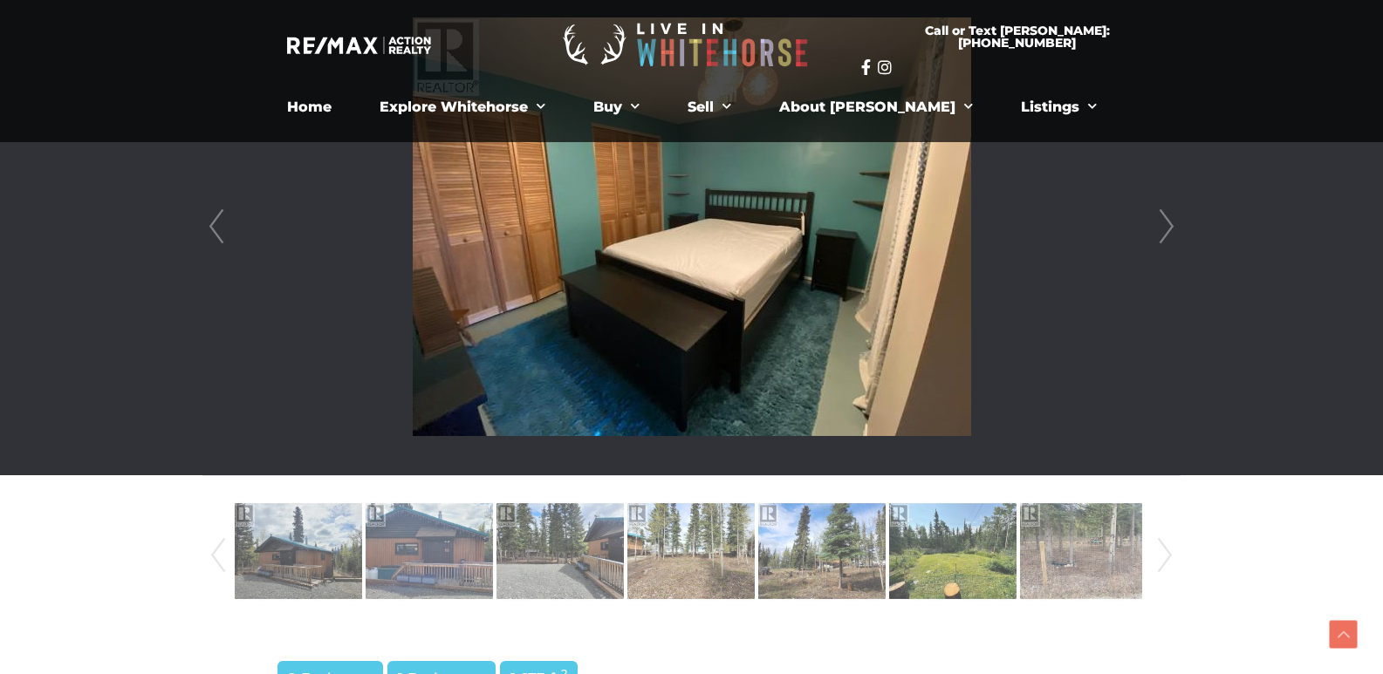
click at [1158, 224] on link "Next" at bounding box center [1166, 226] width 26 height 497
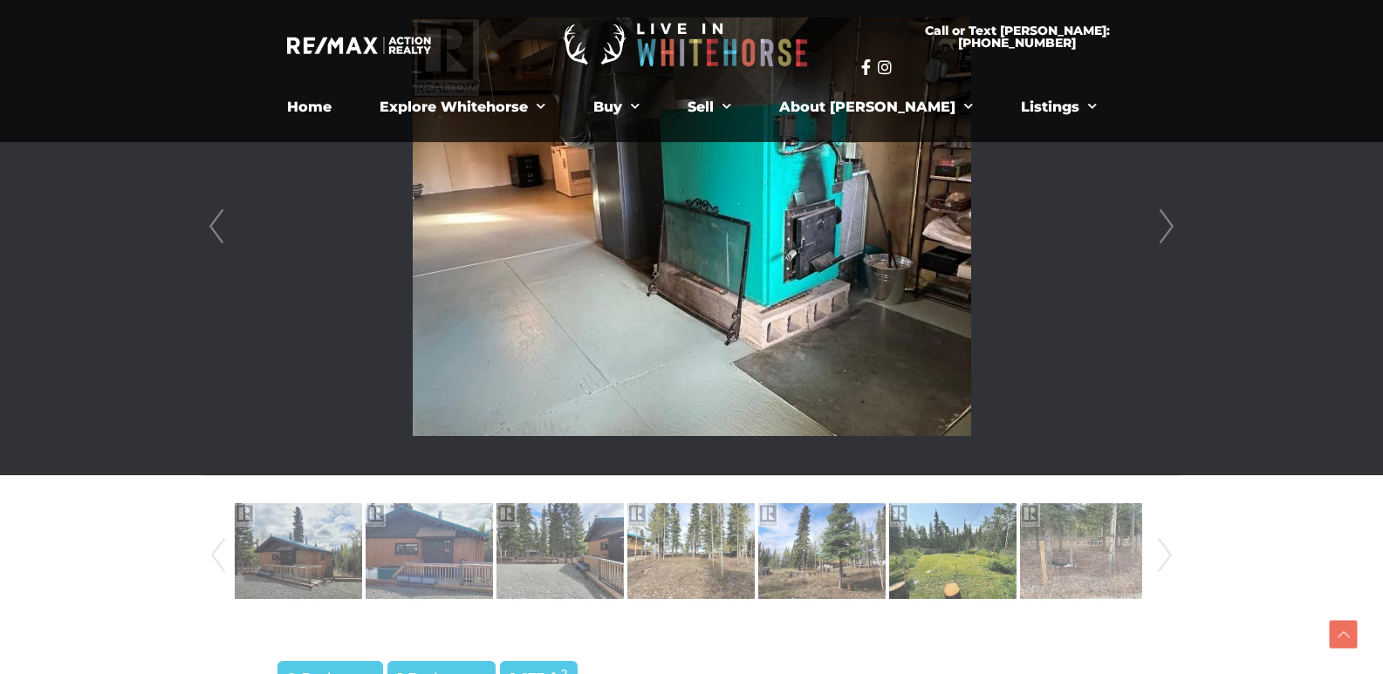
click at [1158, 224] on link "Next" at bounding box center [1166, 226] width 26 height 497
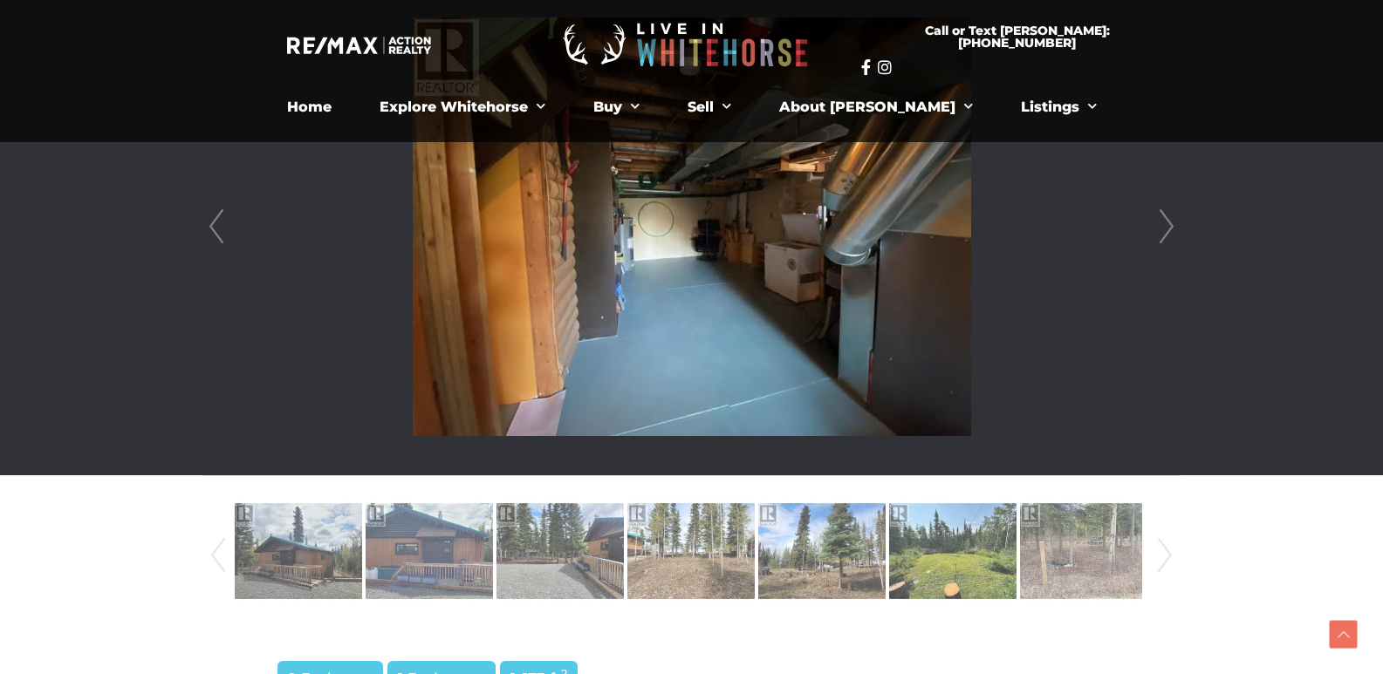
click at [1158, 224] on link "Next" at bounding box center [1166, 226] width 26 height 497
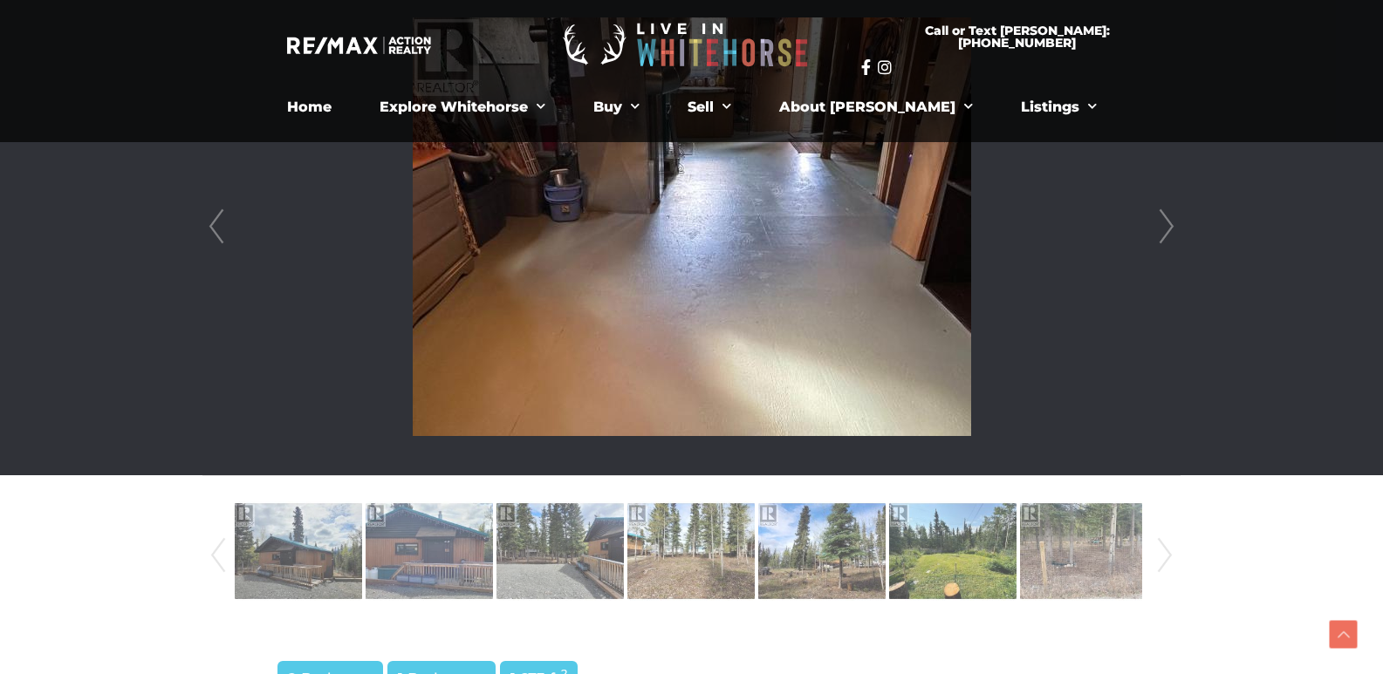
click at [1158, 224] on link "Next" at bounding box center [1166, 226] width 26 height 497
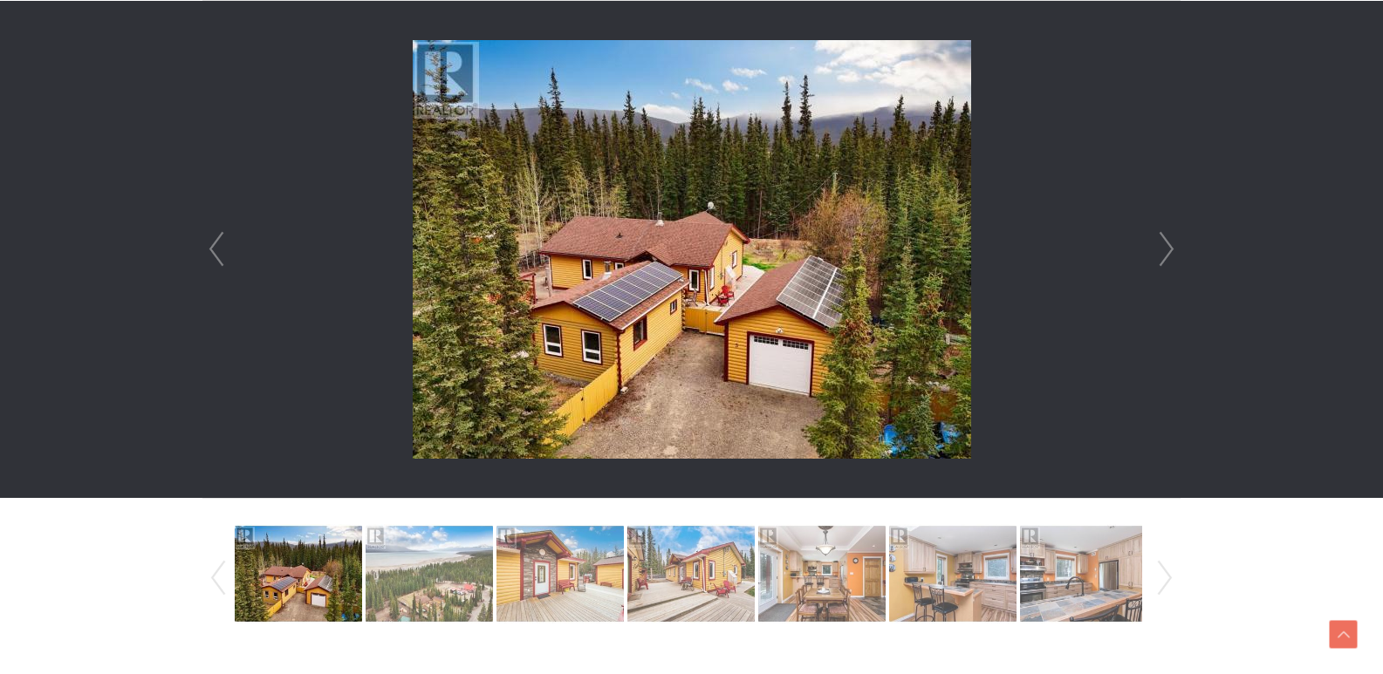
scroll to position [523, 0]
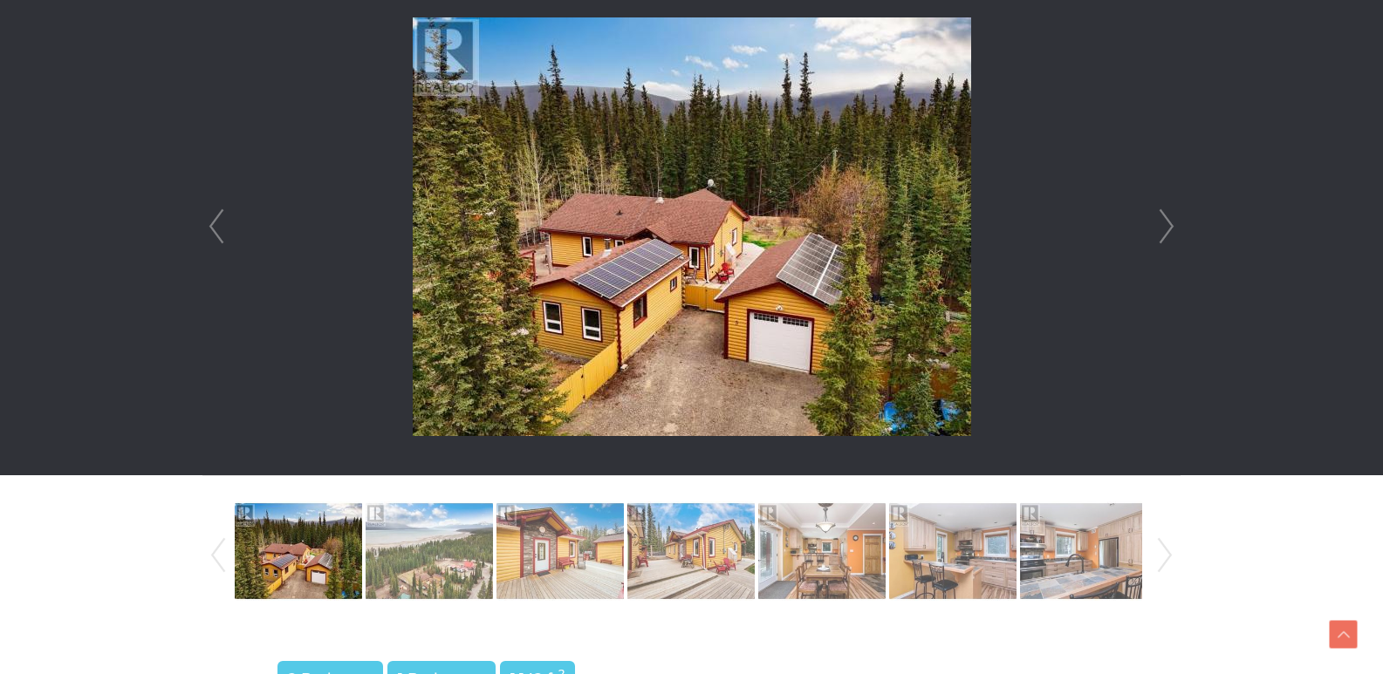
click at [1160, 232] on link "Next" at bounding box center [1166, 226] width 26 height 497
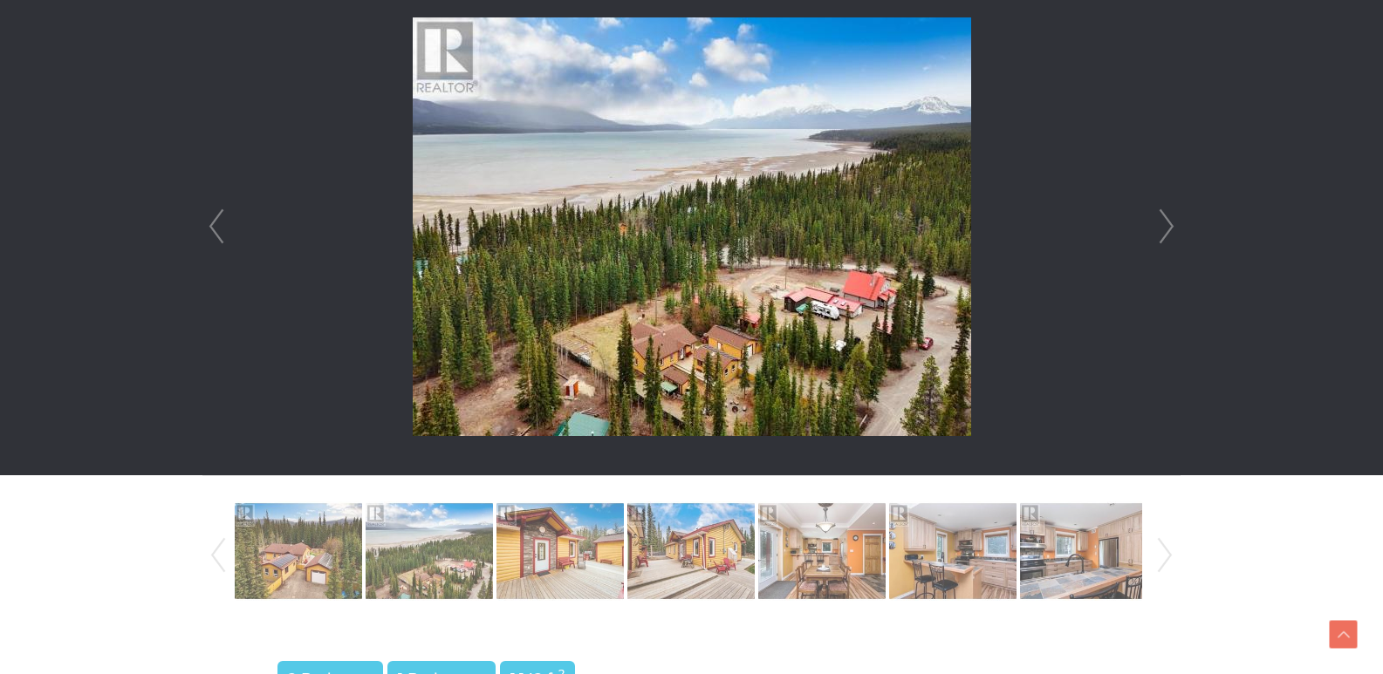
click at [1160, 232] on link "Next" at bounding box center [1166, 226] width 26 height 497
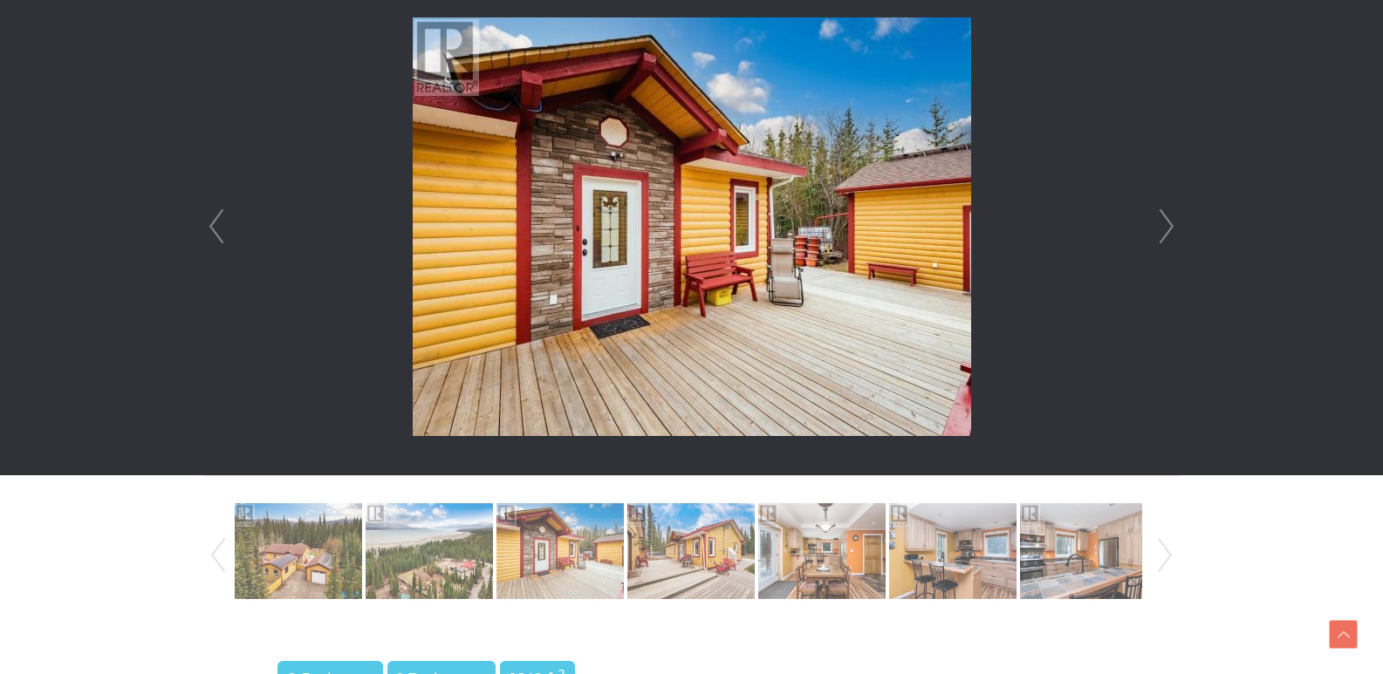
click at [1160, 232] on link "Next" at bounding box center [1166, 226] width 26 height 497
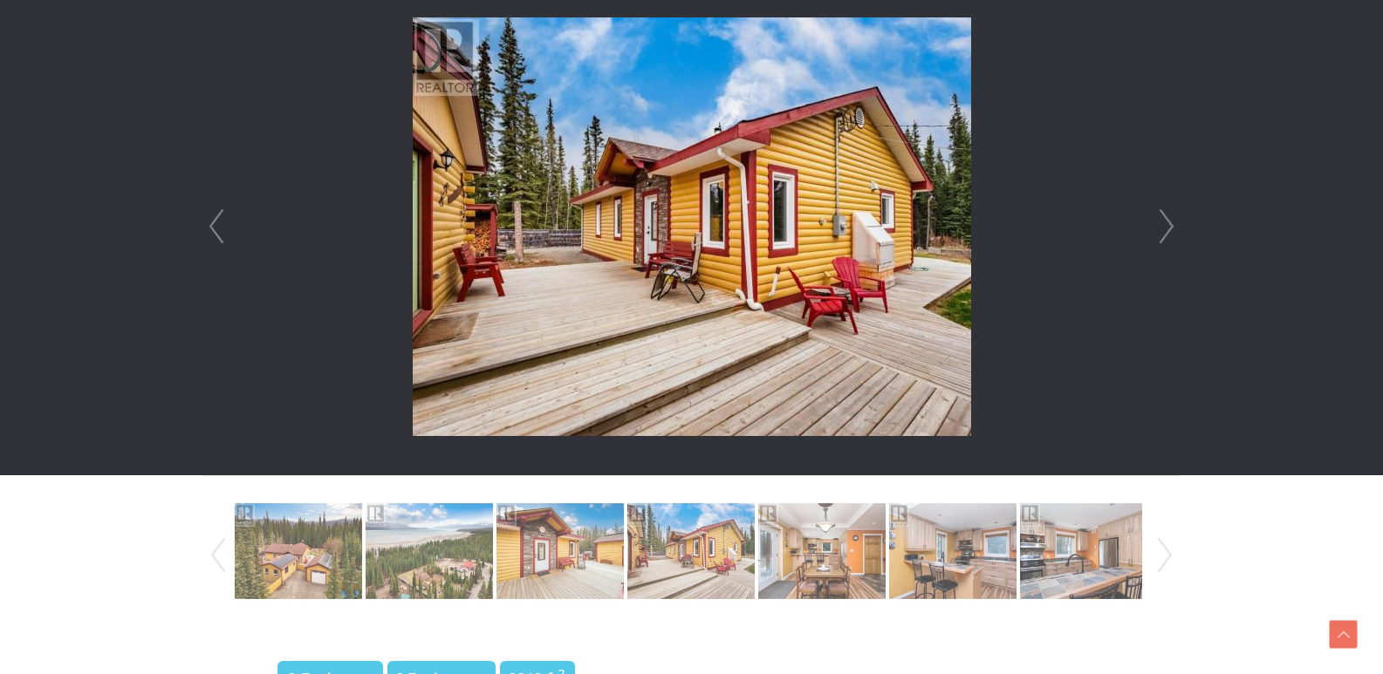
click at [1160, 232] on link "Next" at bounding box center [1166, 226] width 26 height 497
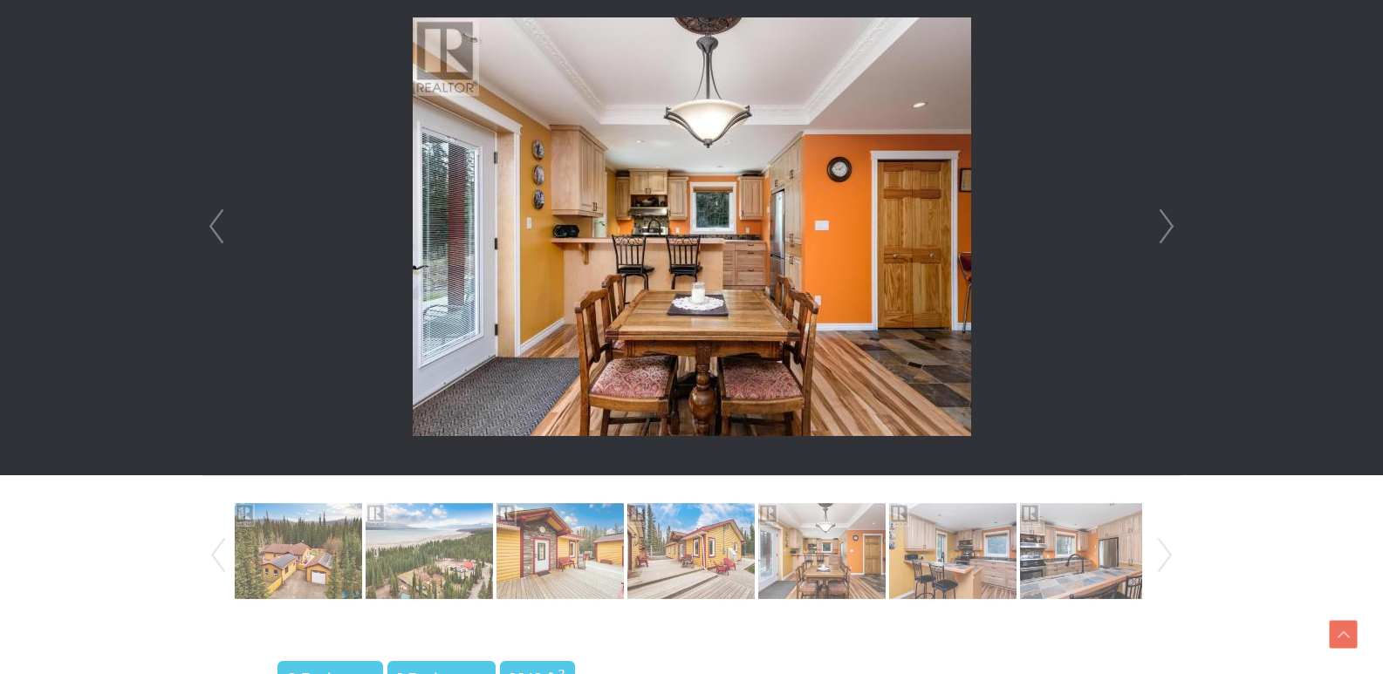
click at [1160, 232] on link "Next" at bounding box center [1166, 226] width 26 height 497
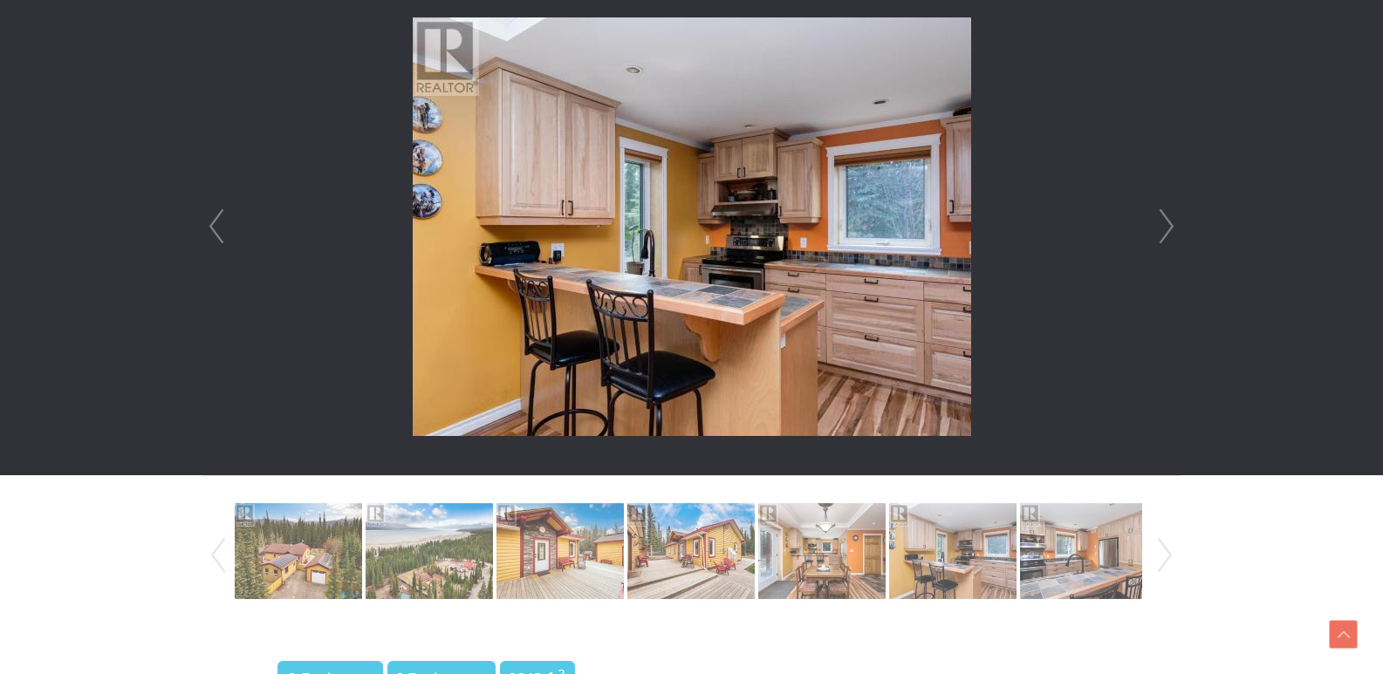
click at [1160, 232] on link "Next" at bounding box center [1166, 226] width 26 height 497
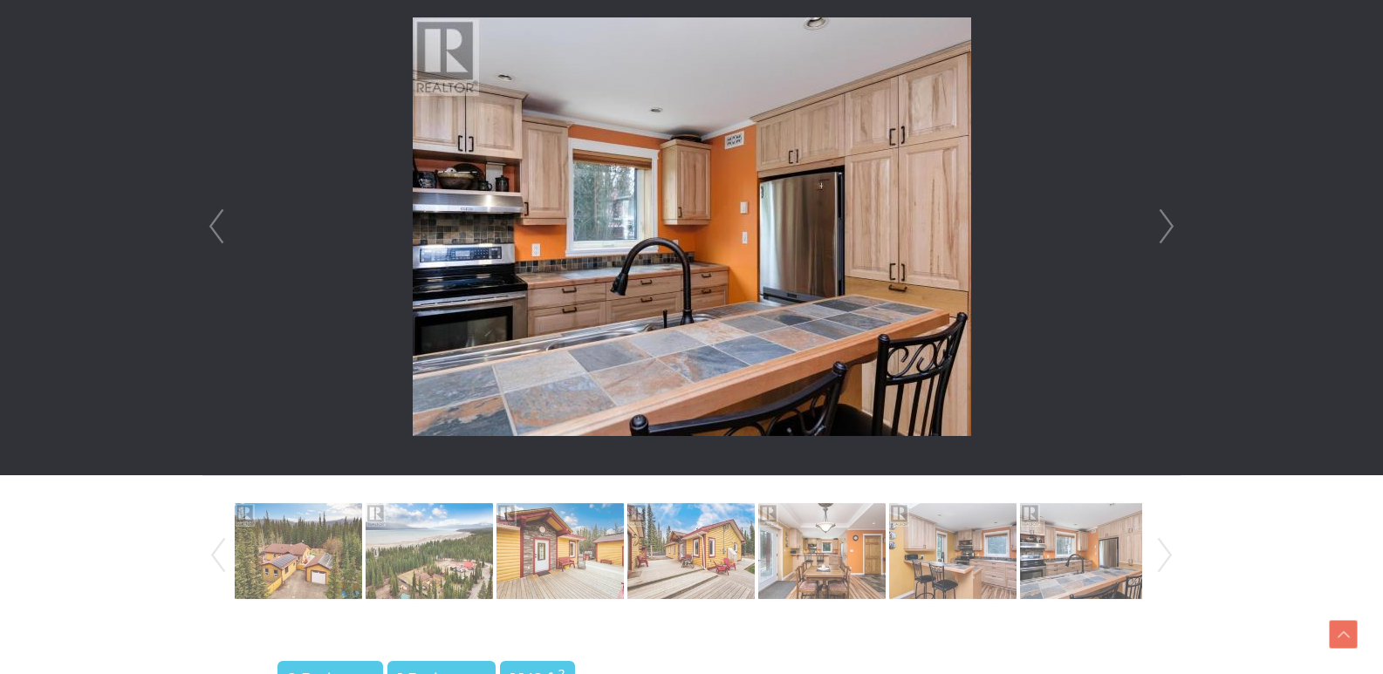
click at [1160, 232] on link "Next" at bounding box center [1166, 226] width 26 height 497
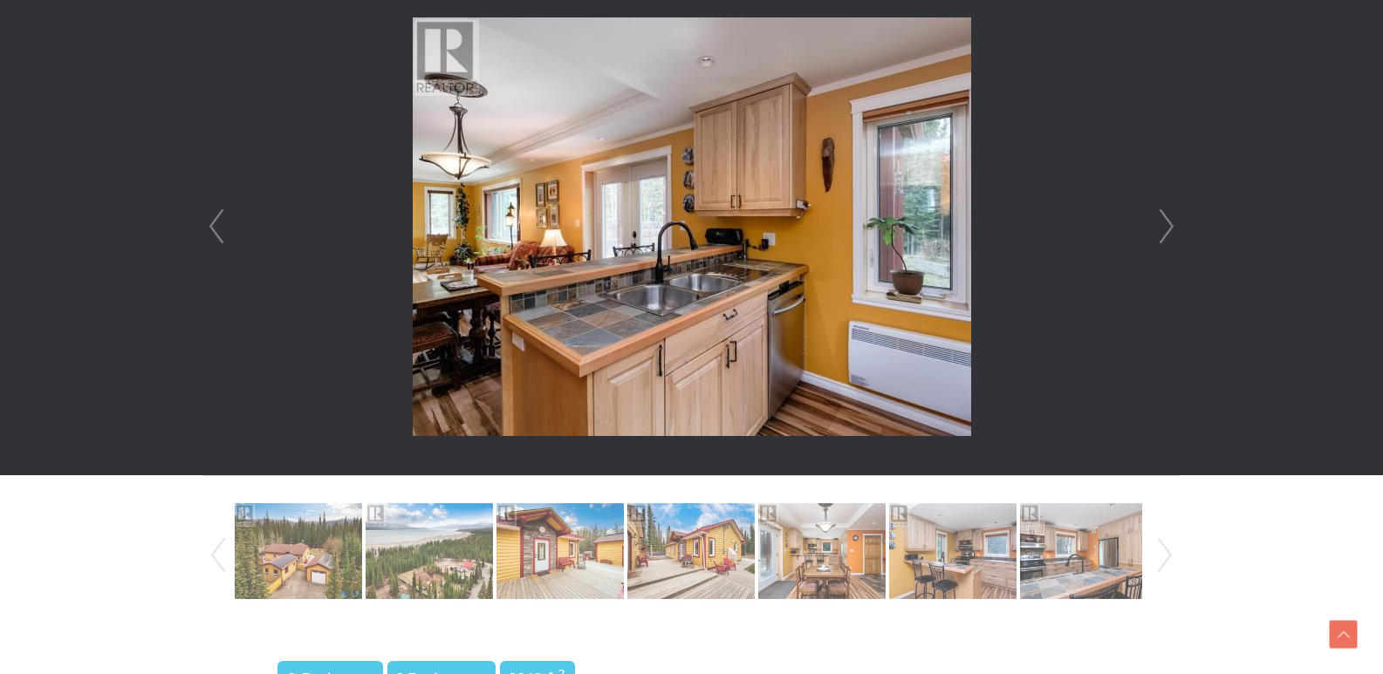
click at [1160, 232] on link "Next" at bounding box center [1166, 226] width 26 height 497
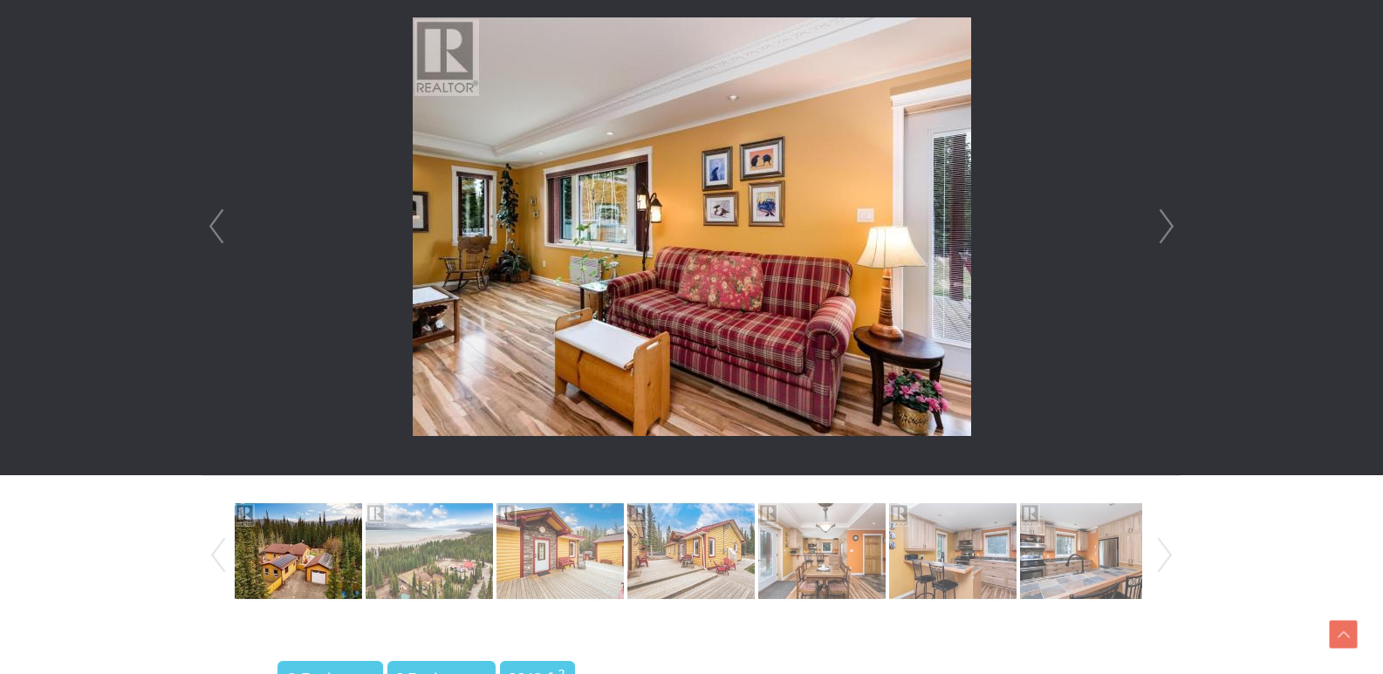
click at [1160, 232] on link "Next" at bounding box center [1166, 226] width 26 height 497
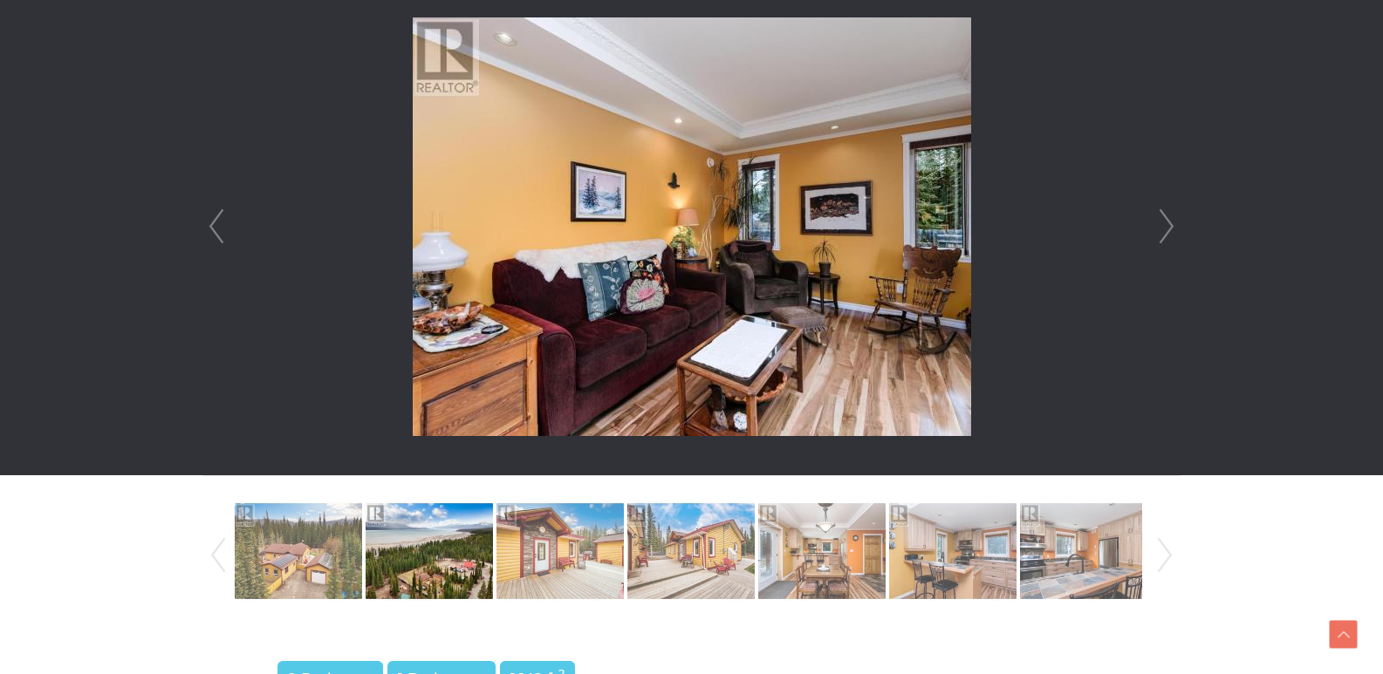
click at [1160, 232] on link "Next" at bounding box center [1166, 226] width 26 height 497
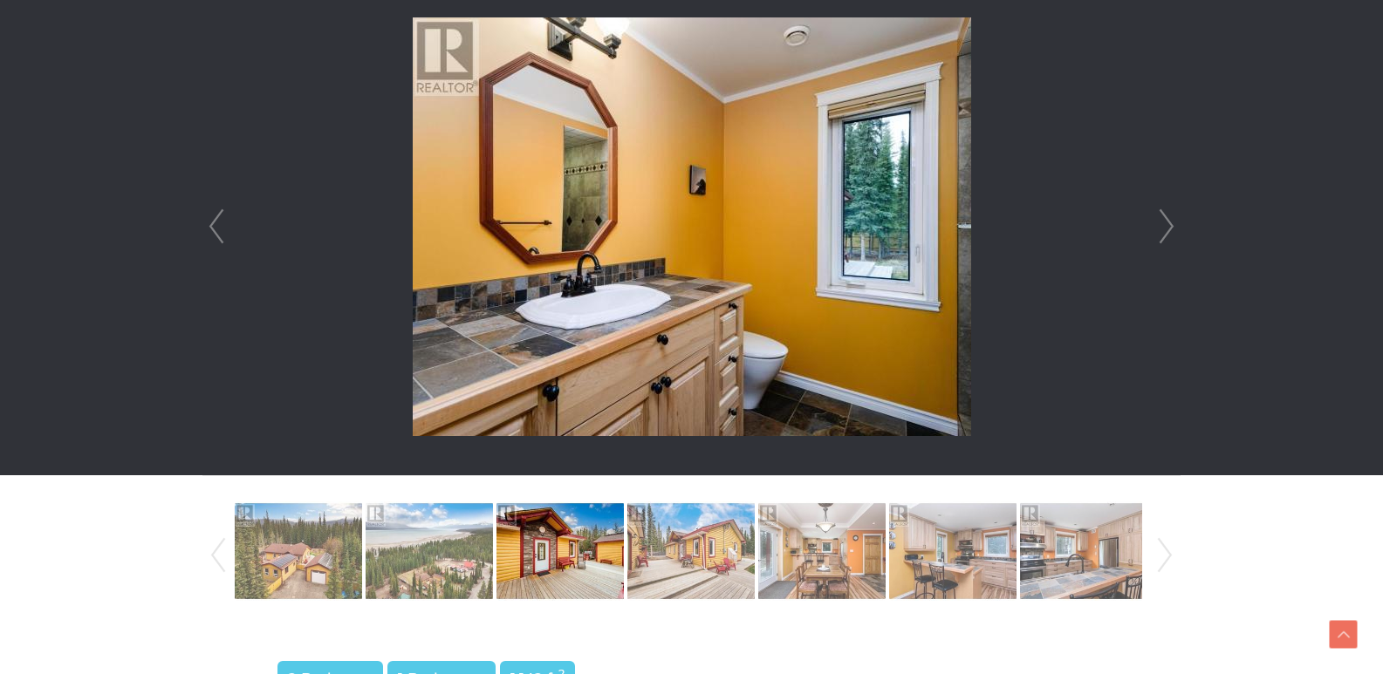
click at [1160, 232] on link "Next" at bounding box center [1166, 226] width 26 height 497
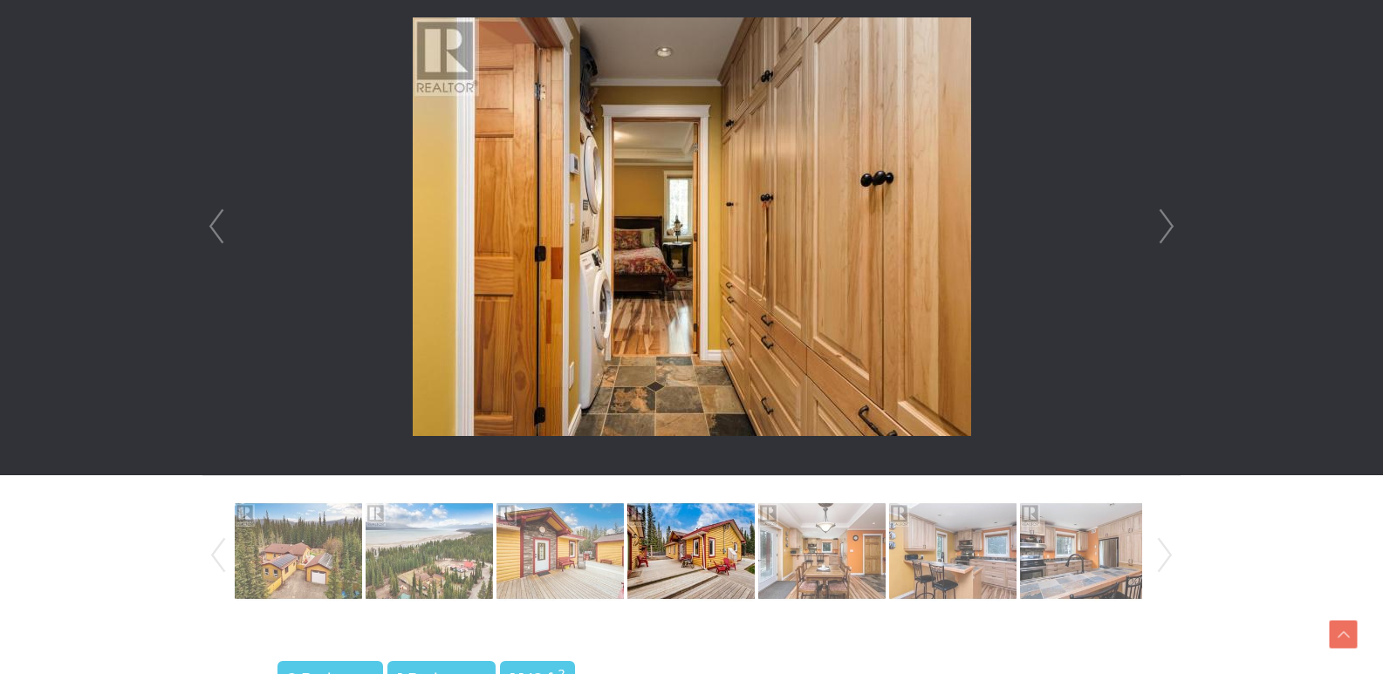
click at [1160, 232] on link "Next" at bounding box center [1166, 226] width 26 height 497
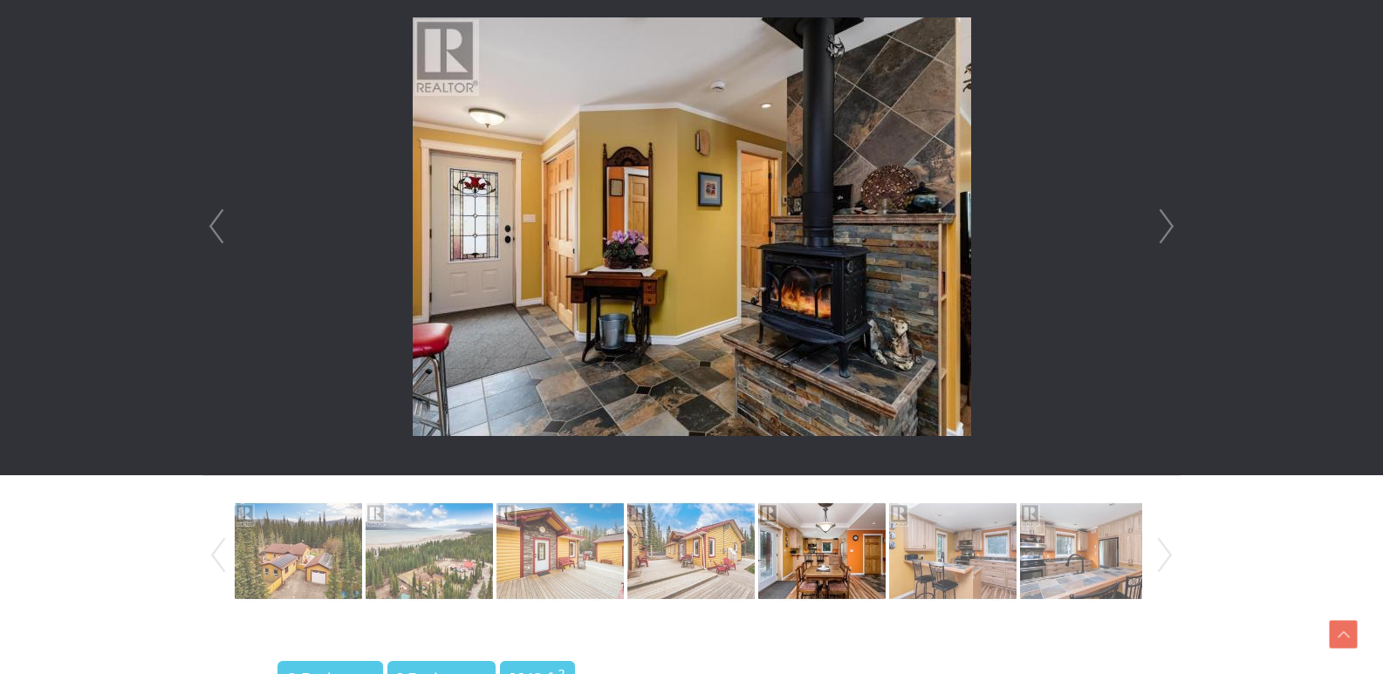
click at [1160, 232] on link "Next" at bounding box center [1166, 226] width 26 height 497
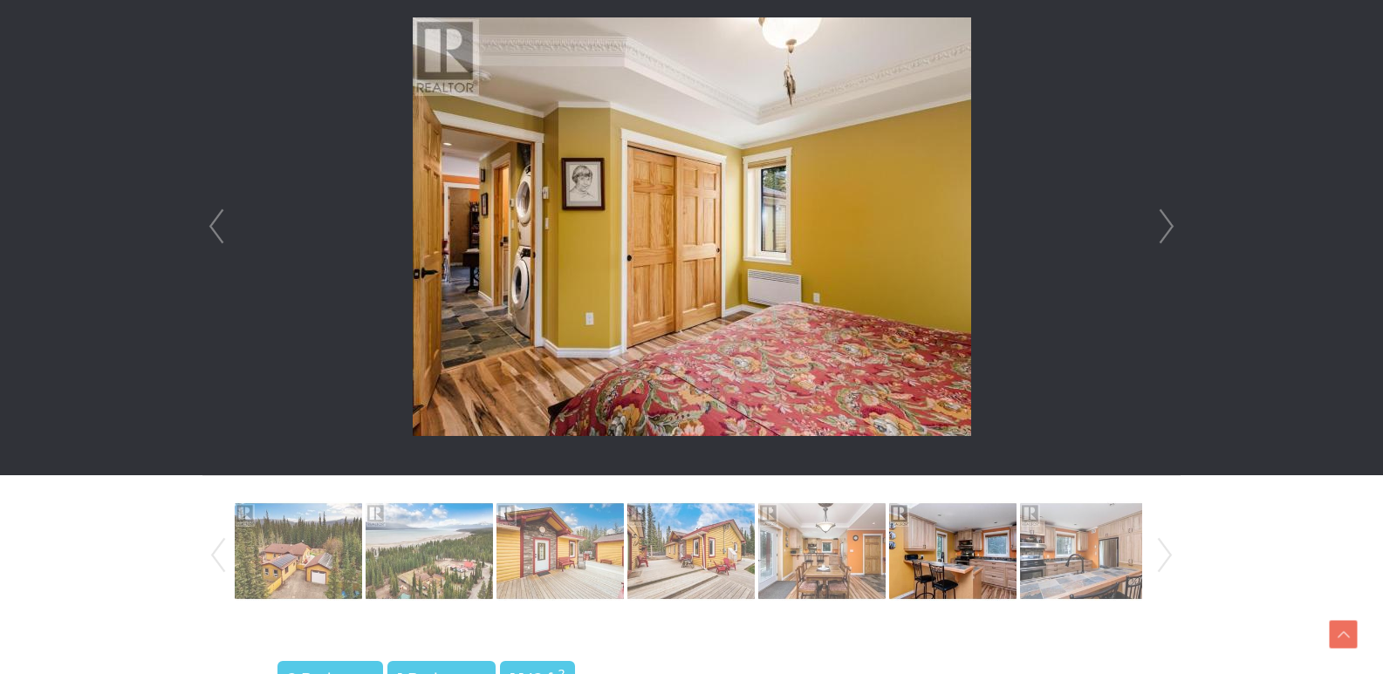
click at [1160, 232] on link "Next" at bounding box center [1166, 226] width 26 height 497
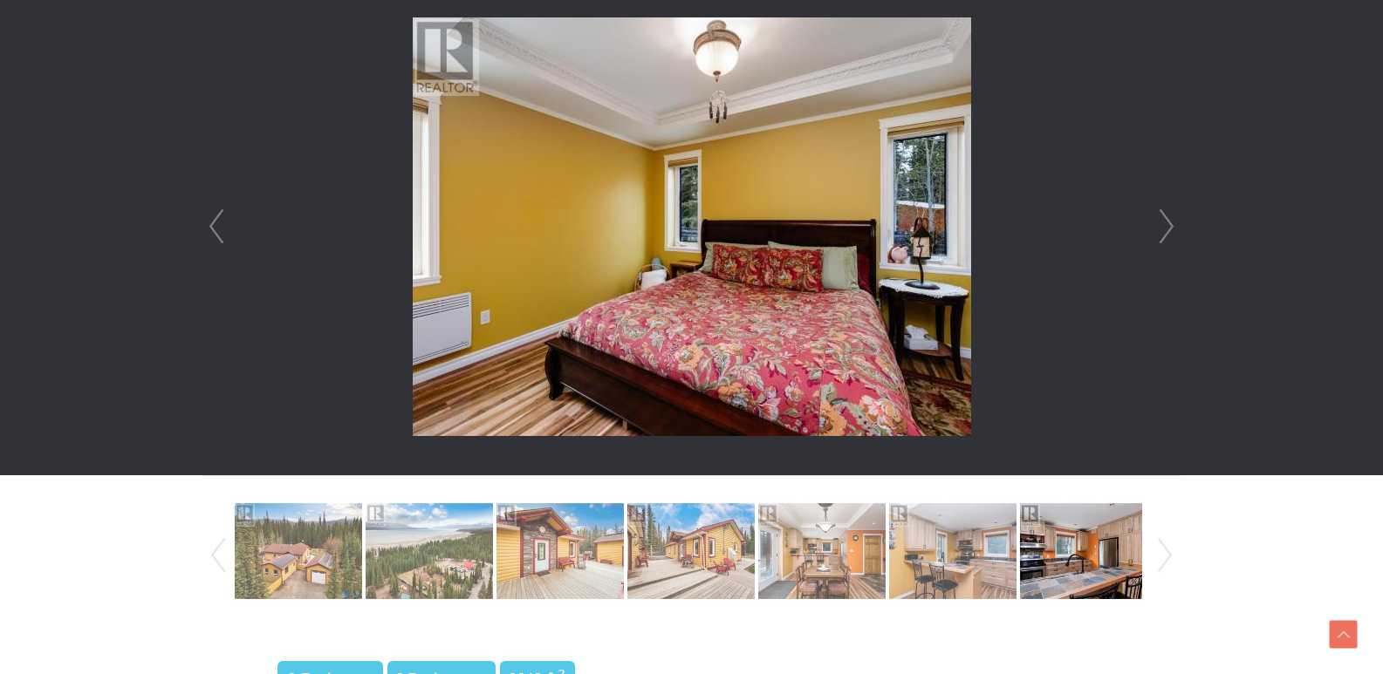
click at [1160, 232] on link "Next" at bounding box center [1166, 226] width 26 height 497
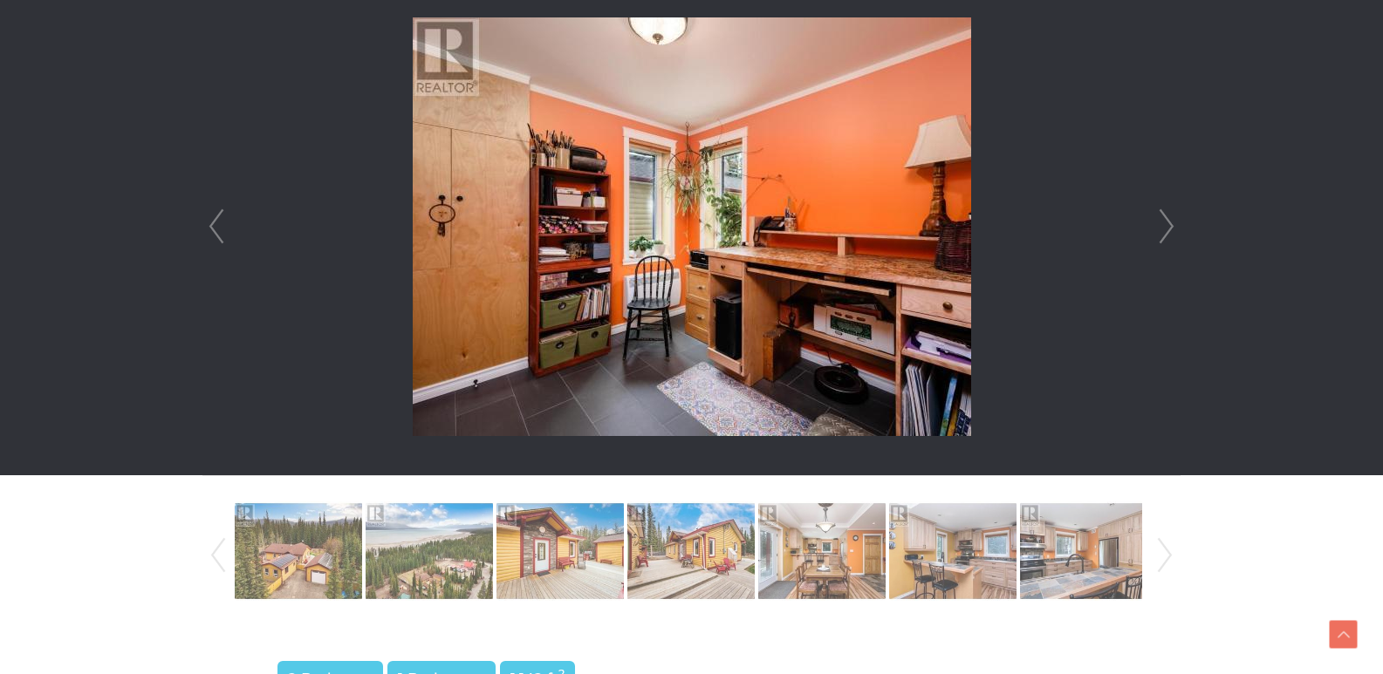
click at [1160, 232] on link "Next" at bounding box center [1166, 226] width 26 height 497
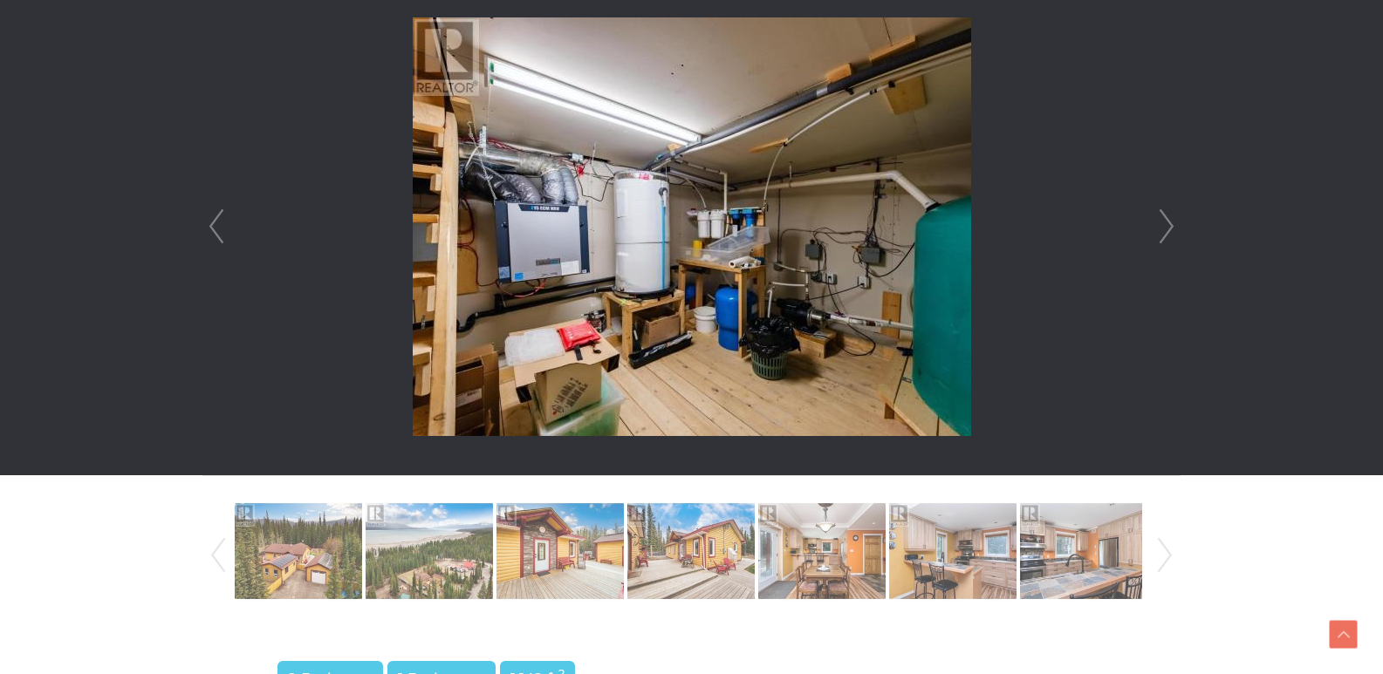
click at [1160, 232] on link "Next" at bounding box center [1166, 226] width 26 height 497
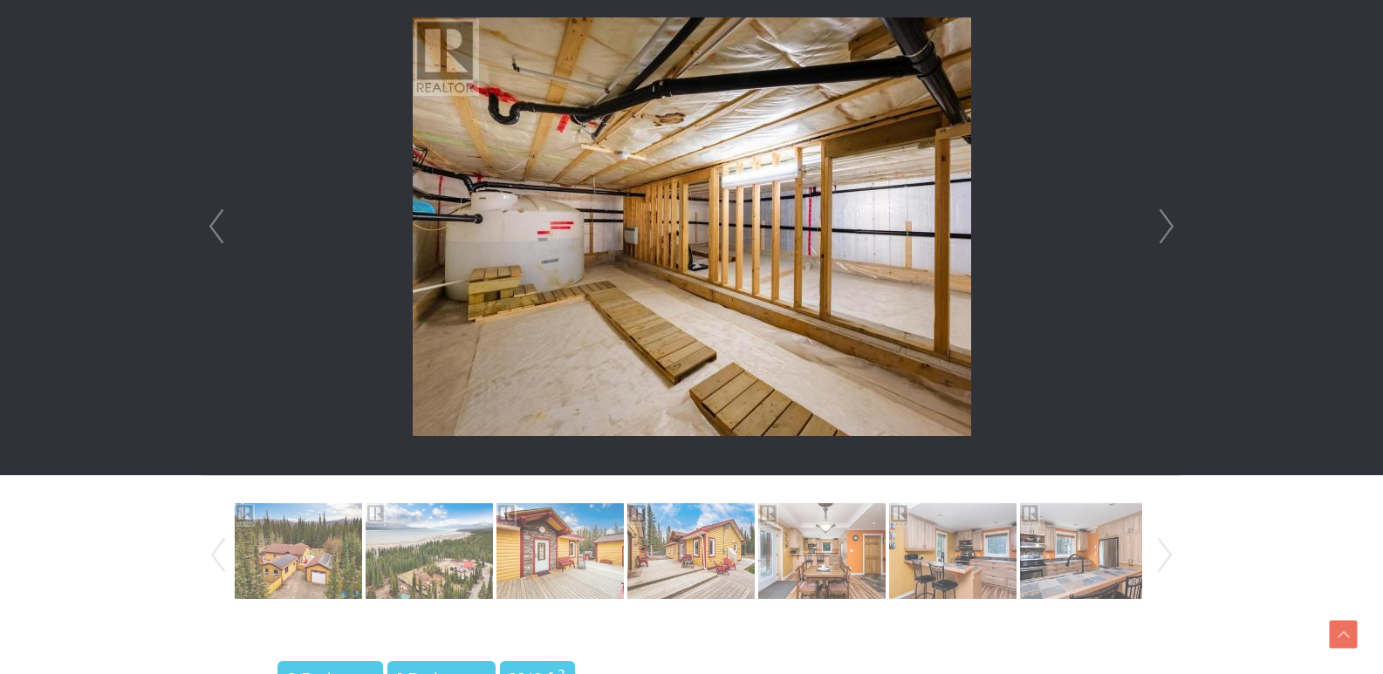
click at [1160, 232] on link "Next" at bounding box center [1166, 226] width 26 height 497
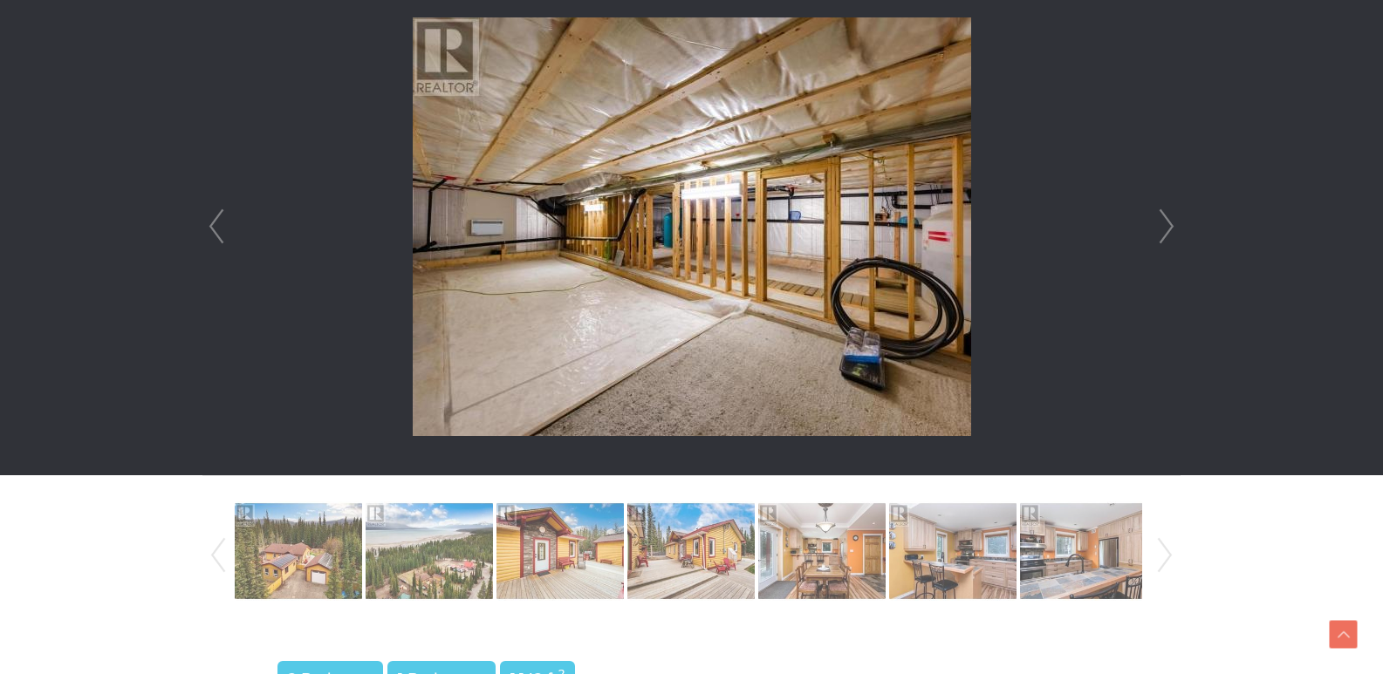
click at [1160, 232] on link "Next" at bounding box center [1166, 226] width 26 height 497
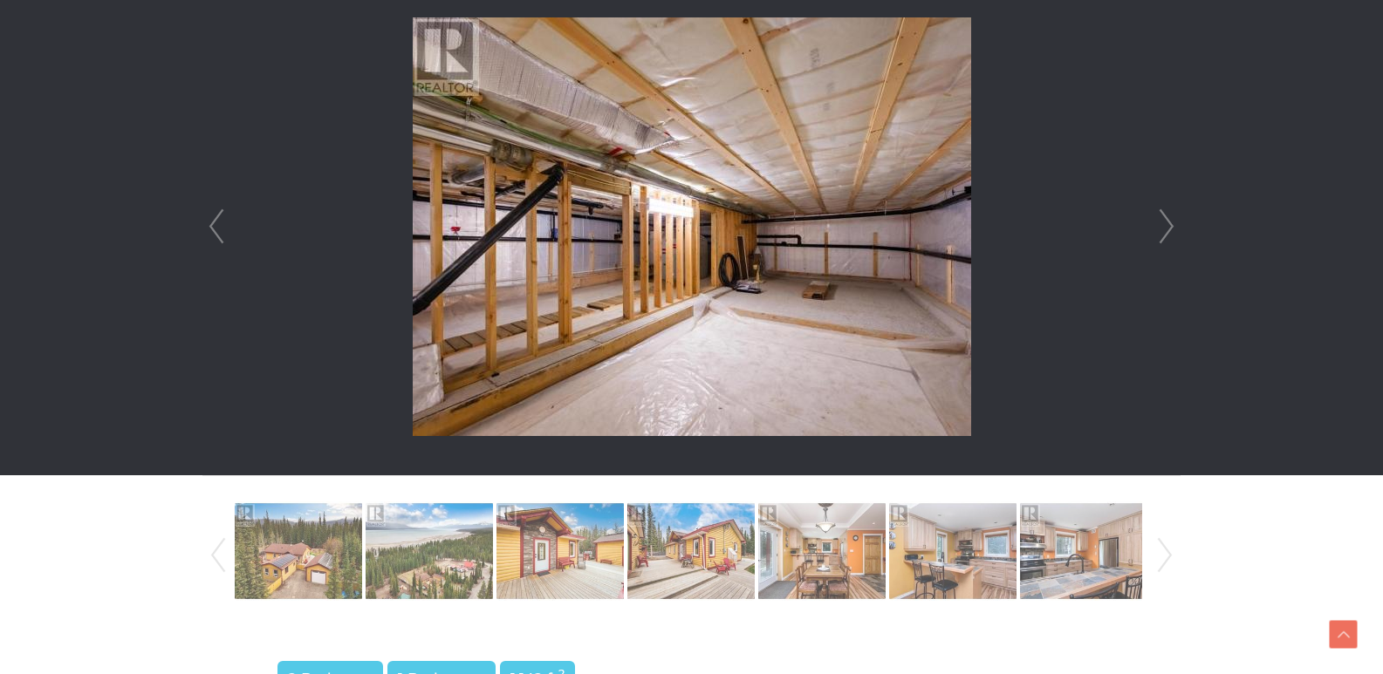
click at [1160, 232] on link "Next" at bounding box center [1166, 226] width 26 height 497
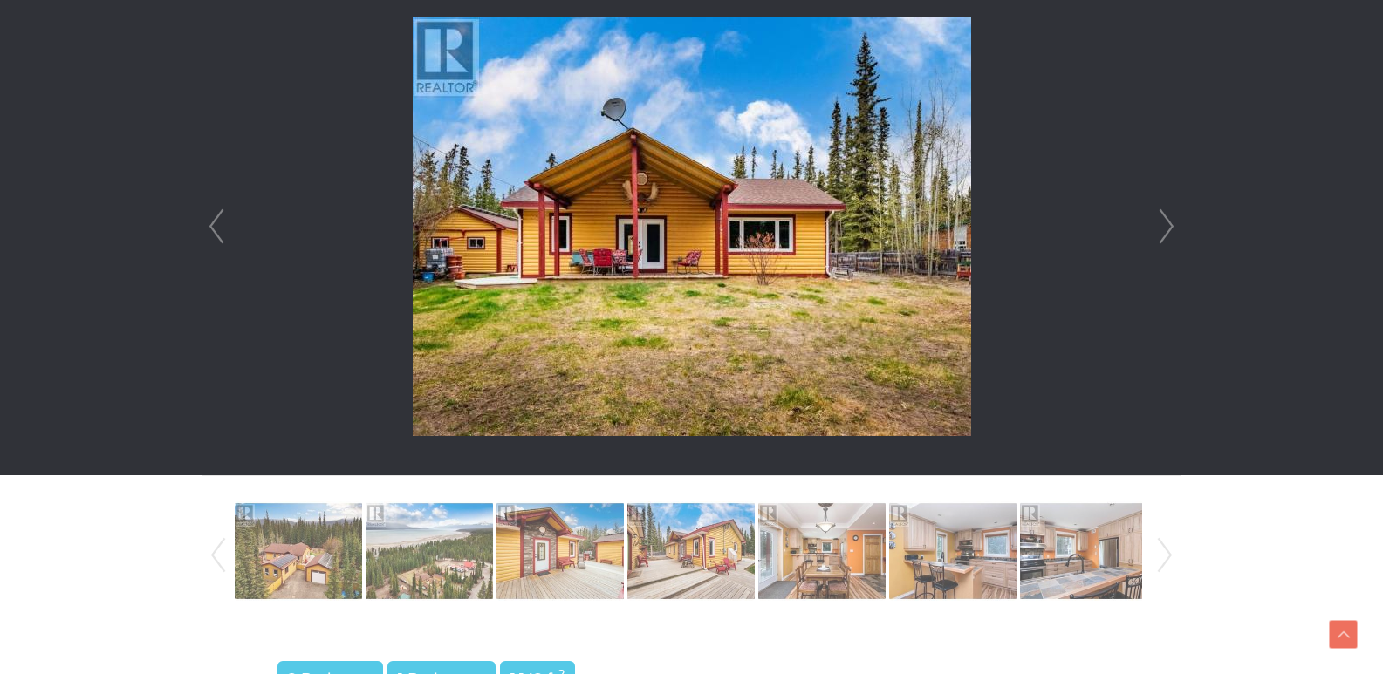
click at [1160, 232] on link "Next" at bounding box center [1166, 226] width 26 height 497
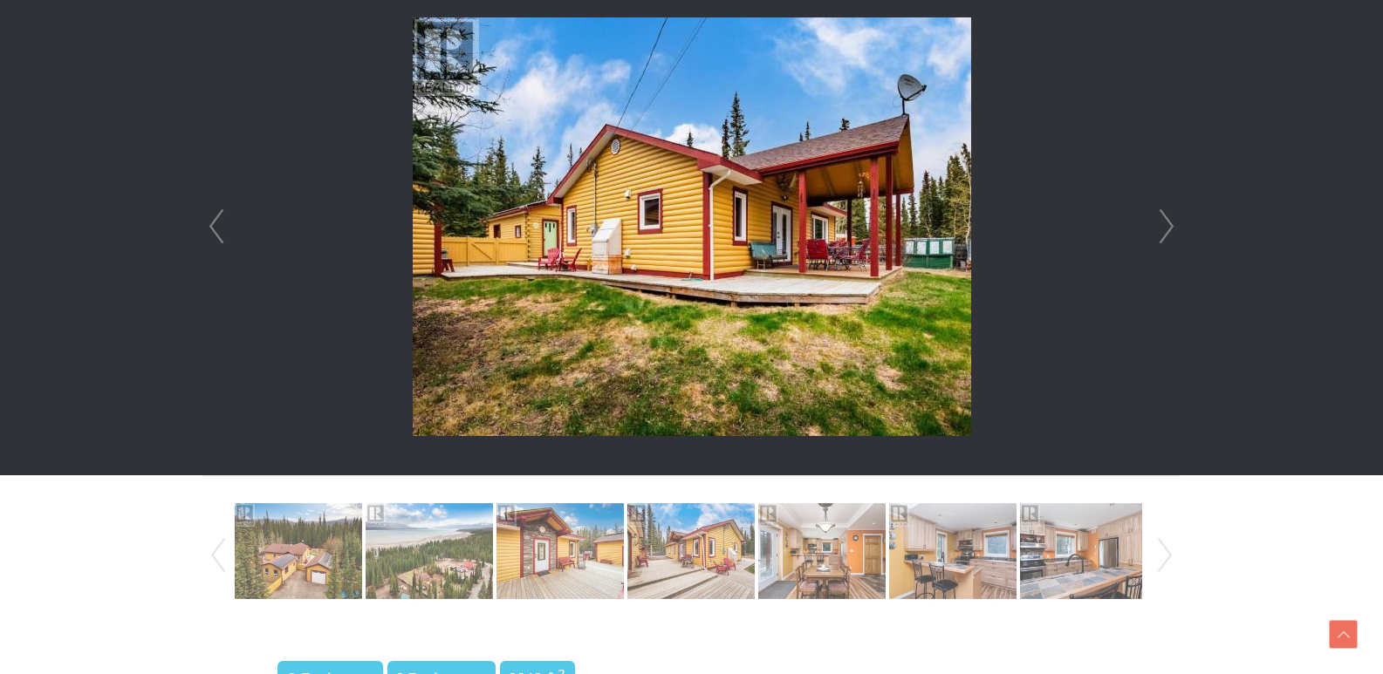
click at [1160, 232] on link "Next" at bounding box center [1166, 226] width 26 height 497
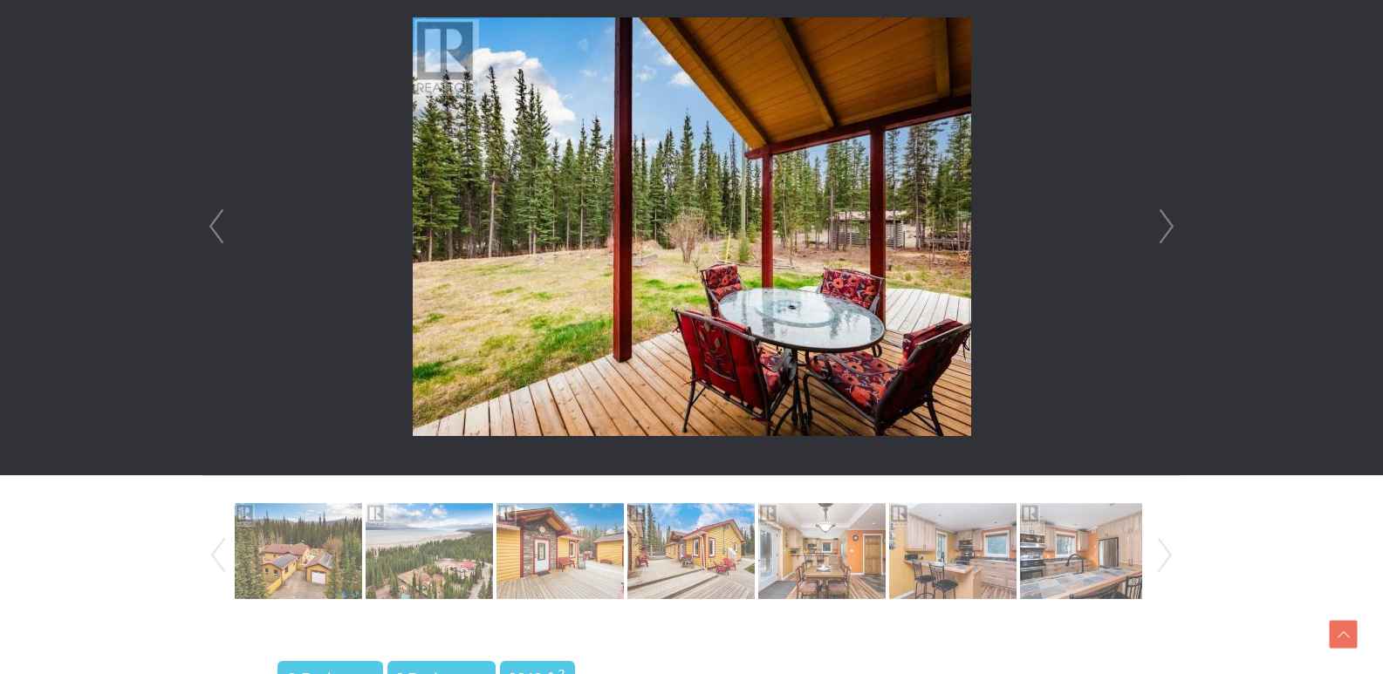
click at [1160, 232] on link "Next" at bounding box center [1166, 226] width 26 height 497
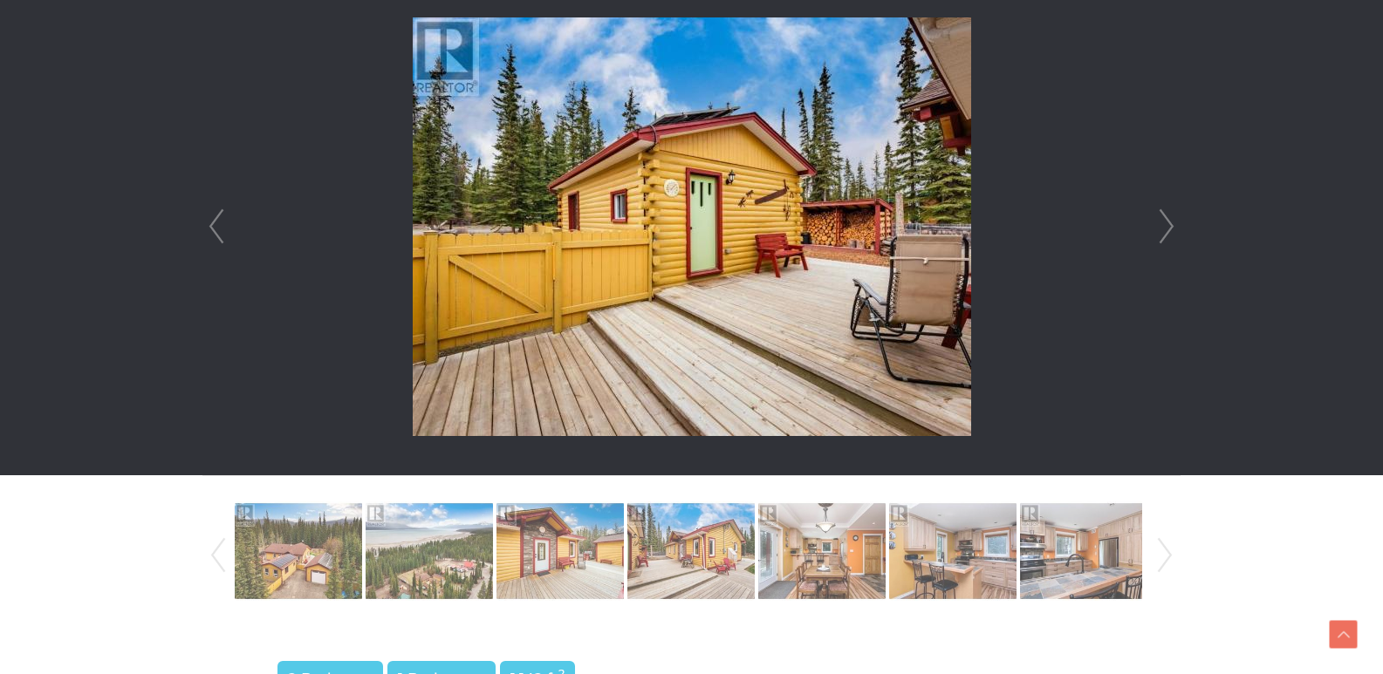
click at [1160, 232] on link "Next" at bounding box center [1166, 226] width 26 height 497
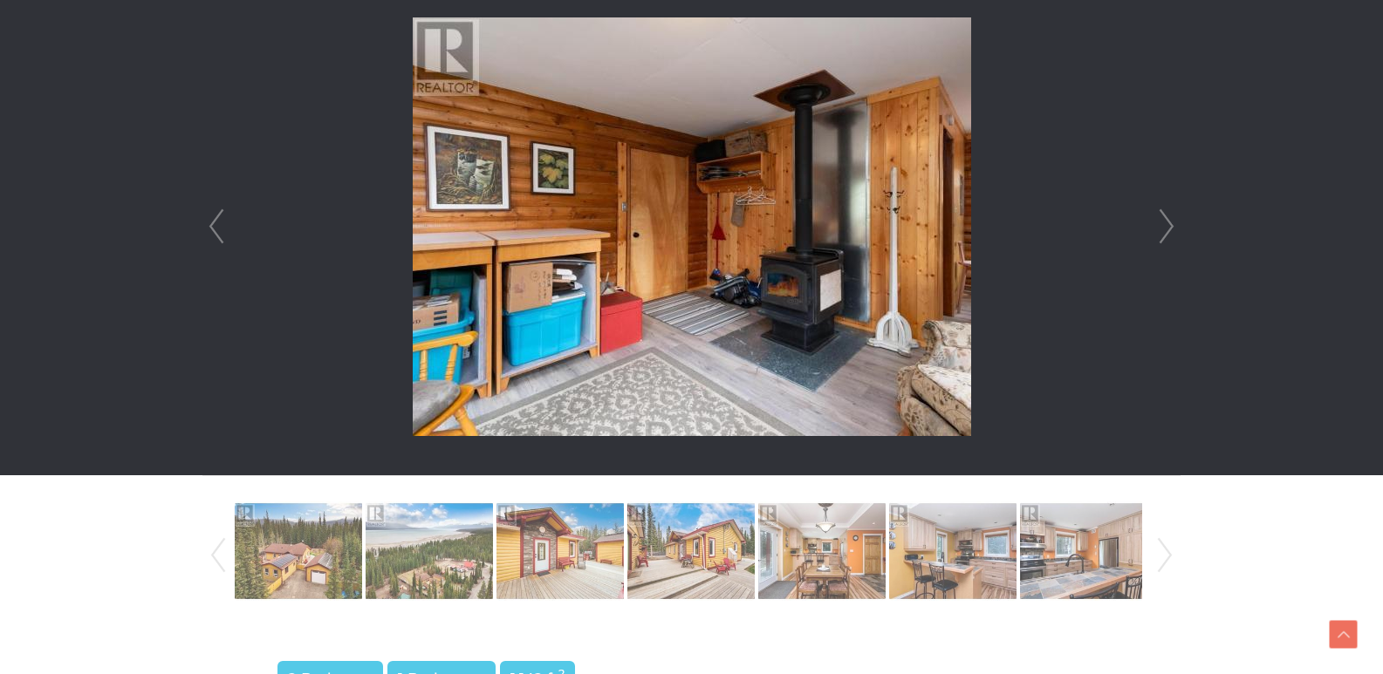
click at [1160, 232] on link "Next" at bounding box center [1166, 226] width 26 height 497
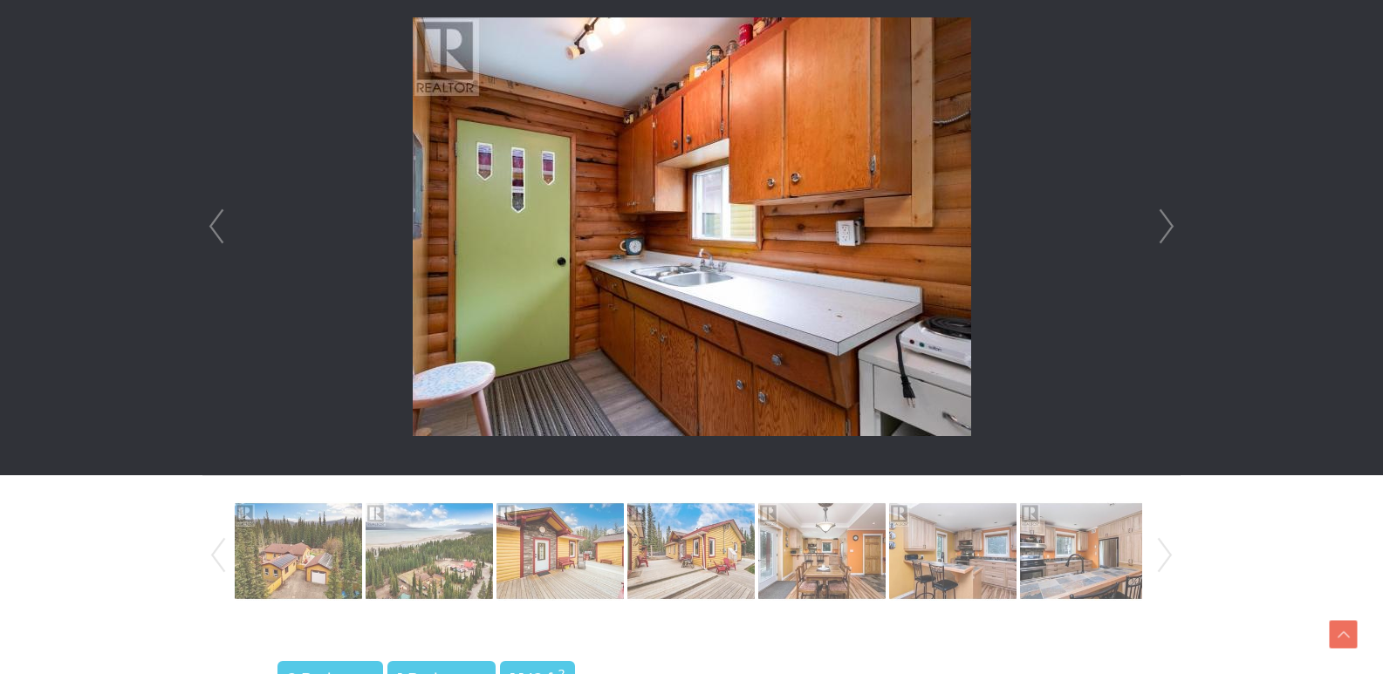
click at [1160, 232] on link "Next" at bounding box center [1166, 226] width 26 height 497
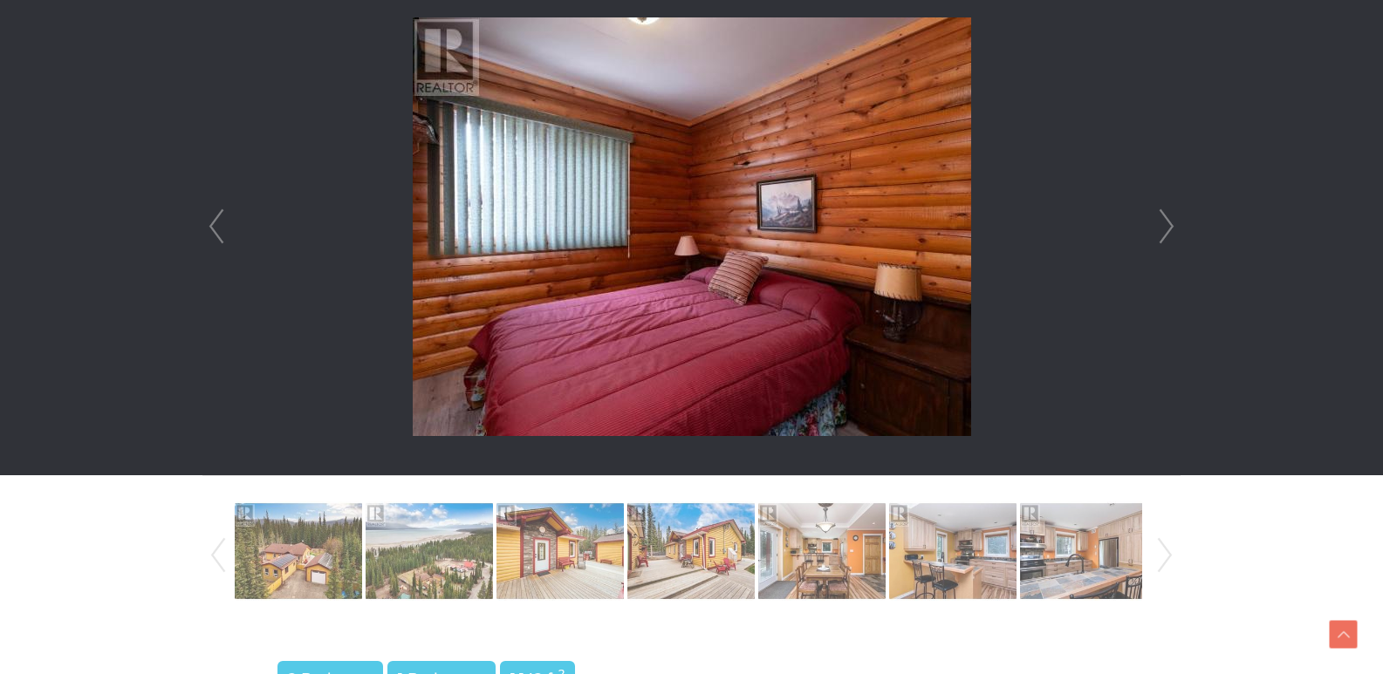
click at [1160, 232] on link "Next" at bounding box center [1166, 226] width 26 height 497
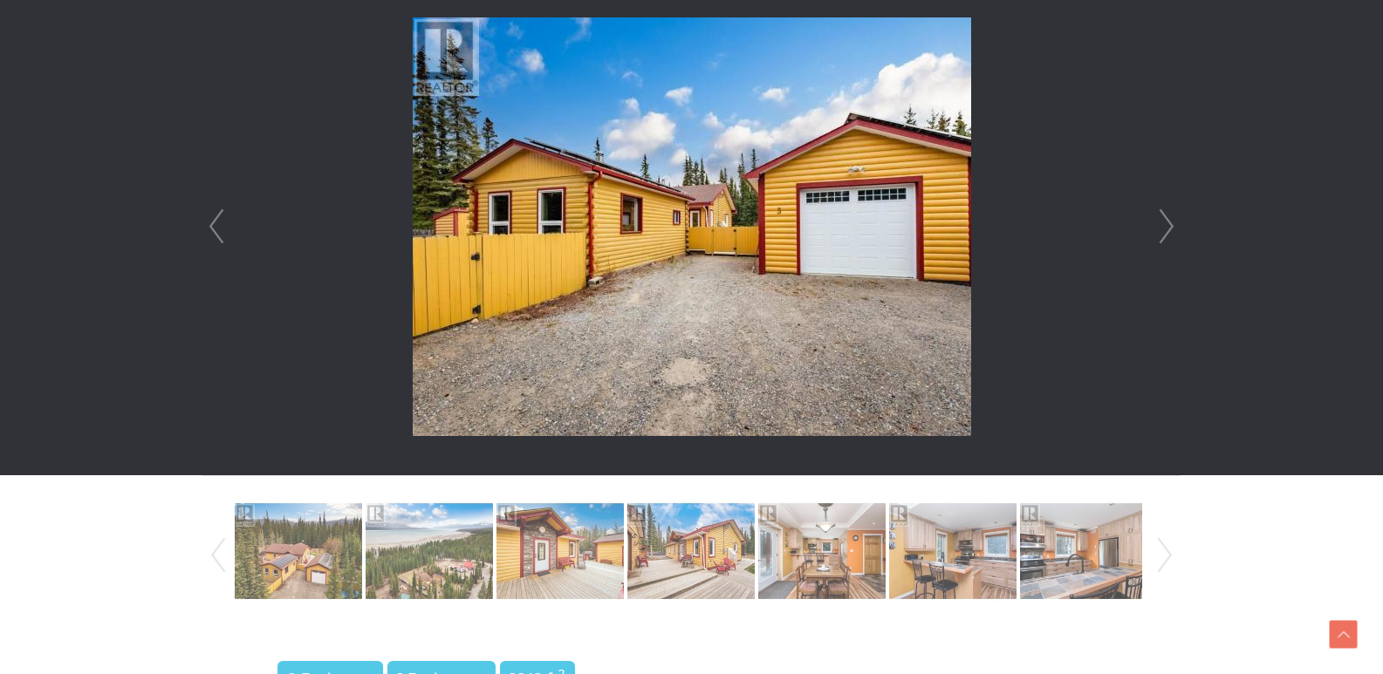
click at [1160, 232] on link "Next" at bounding box center [1166, 226] width 26 height 497
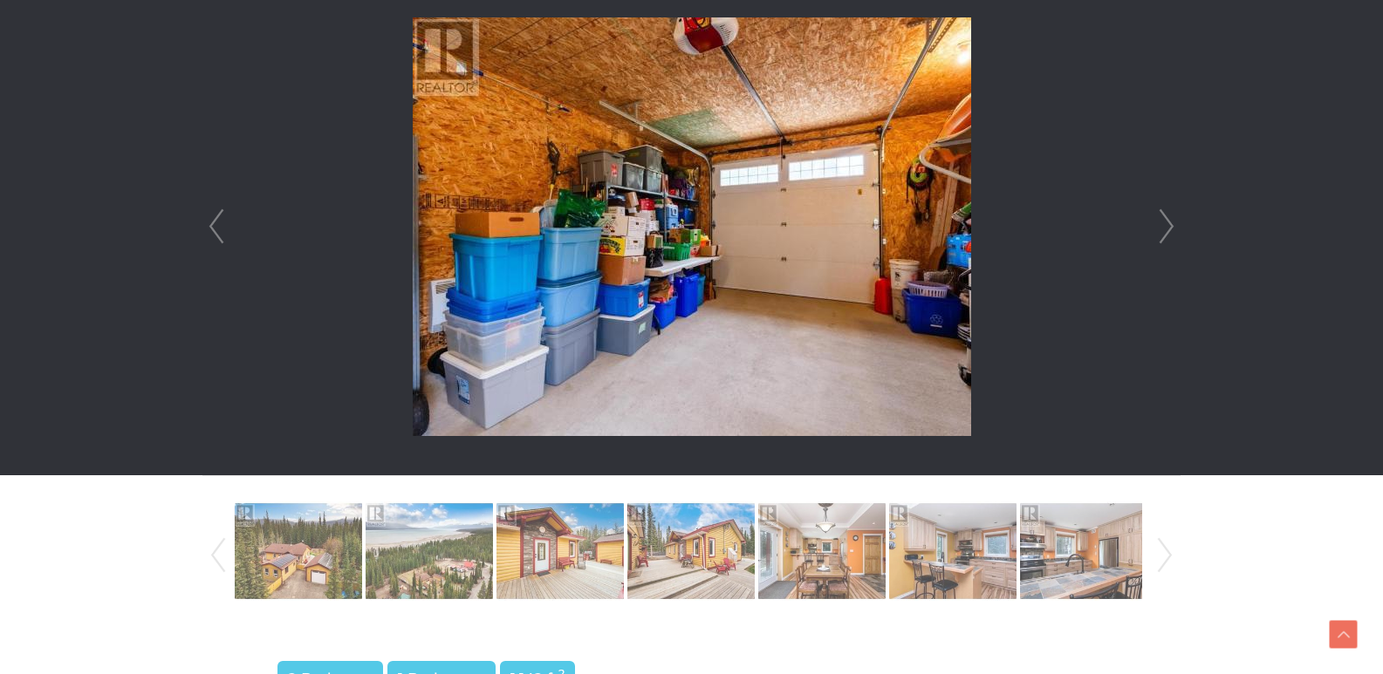
click at [1160, 232] on link "Next" at bounding box center [1166, 226] width 26 height 497
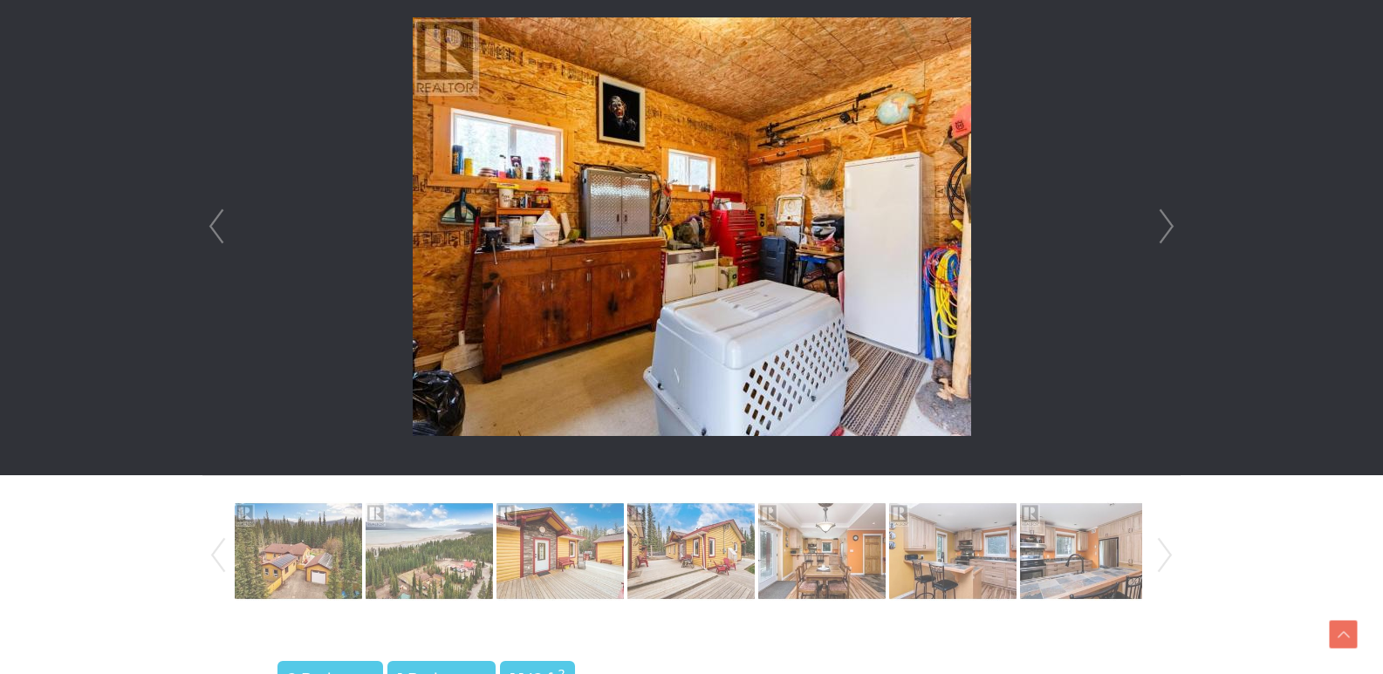
click at [1160, 232] on link "Next" at bounding box center [1166, 226] width 26 height 497
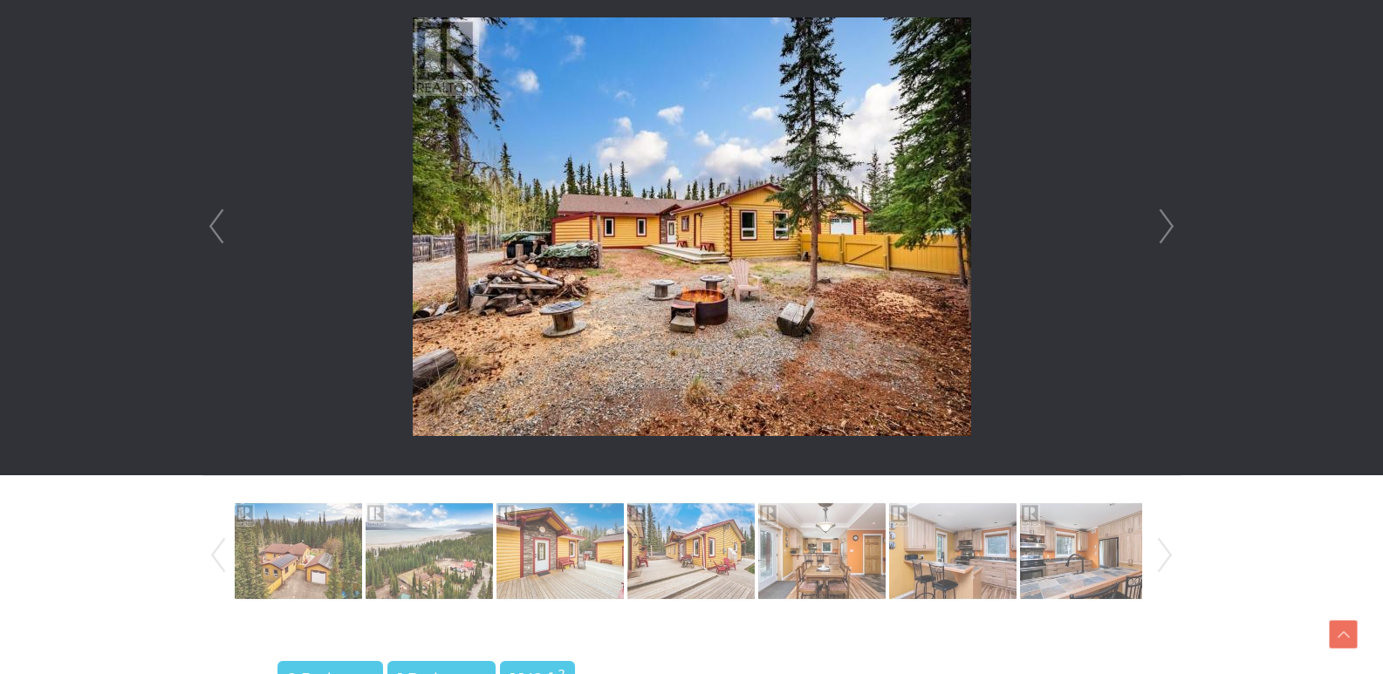
click at [1160, 232] on link "Next" at bounding box center [1166, 226] width 26 height 497
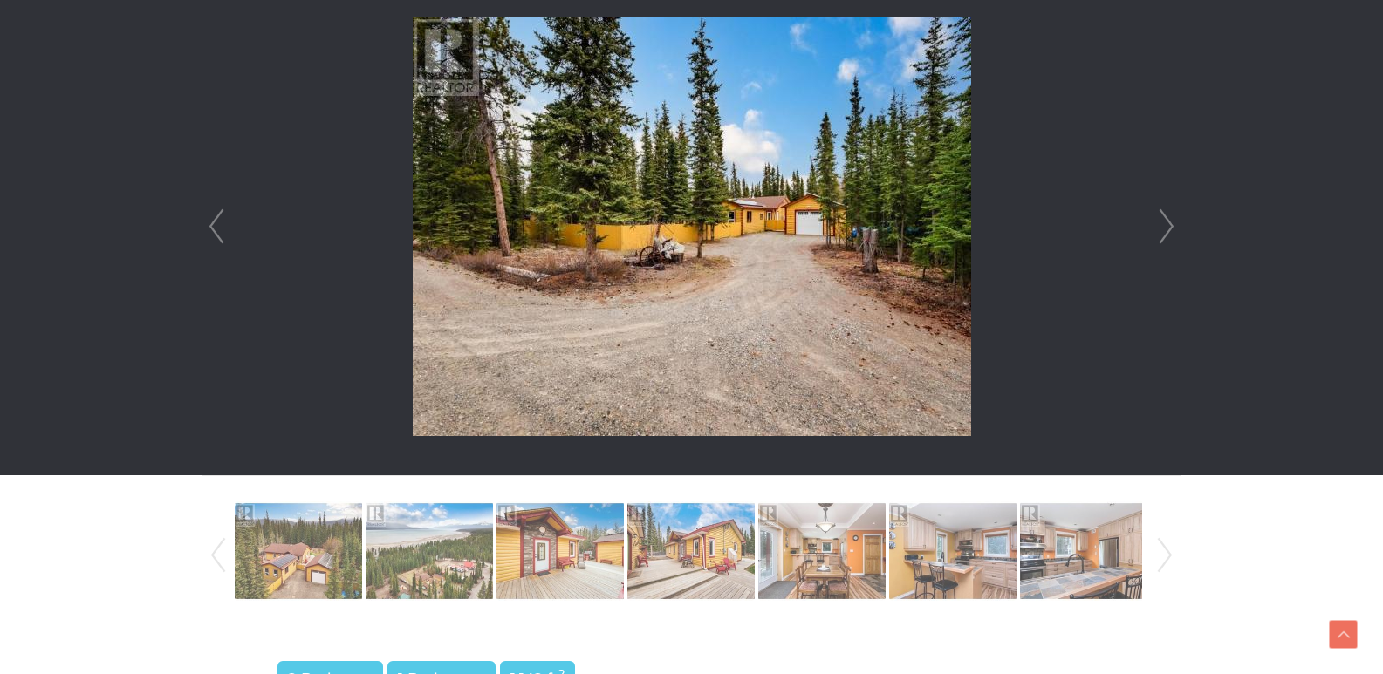
click at [1160, 232] on link "Next" at bounding box center [1166, 226] width 26 height 497
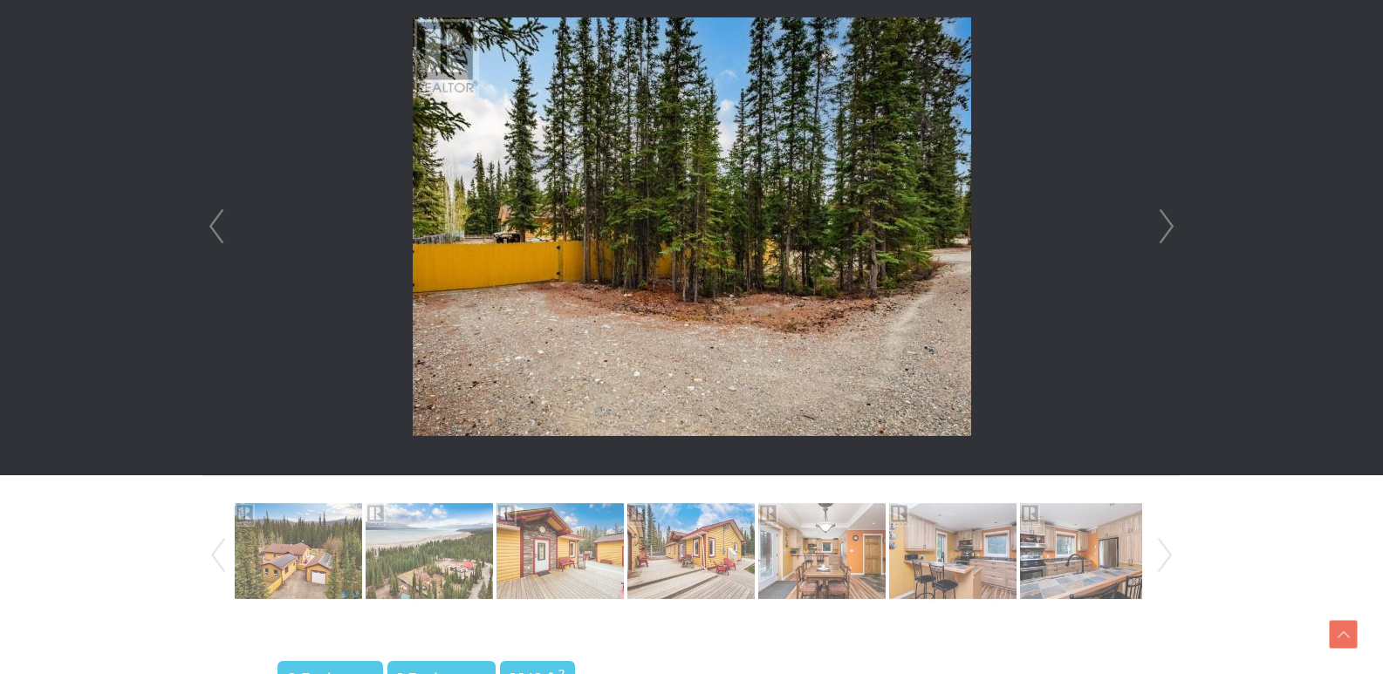
click at [1160, 232] on link "Next" at bounding box center [1166, 226] width 26 height 497
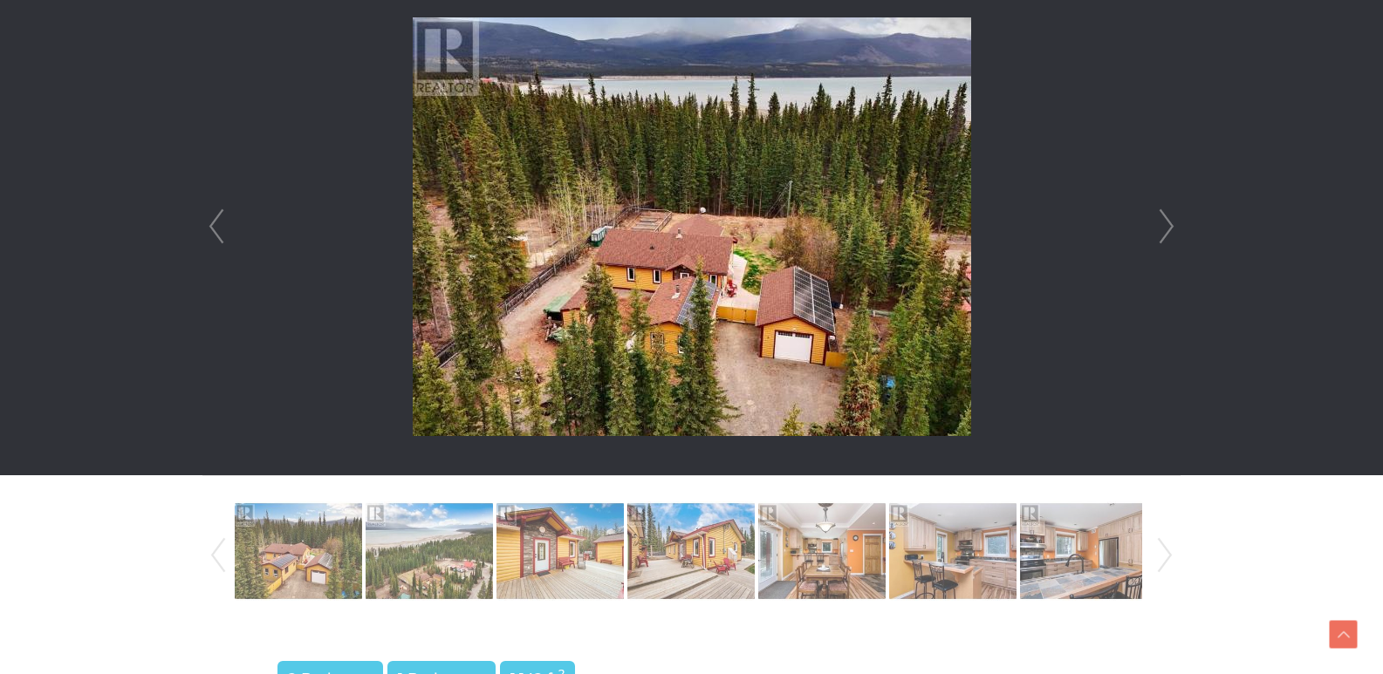
click at [1161, 239] on link "Next" at bounding box center [1166, 226] width 26 height 497
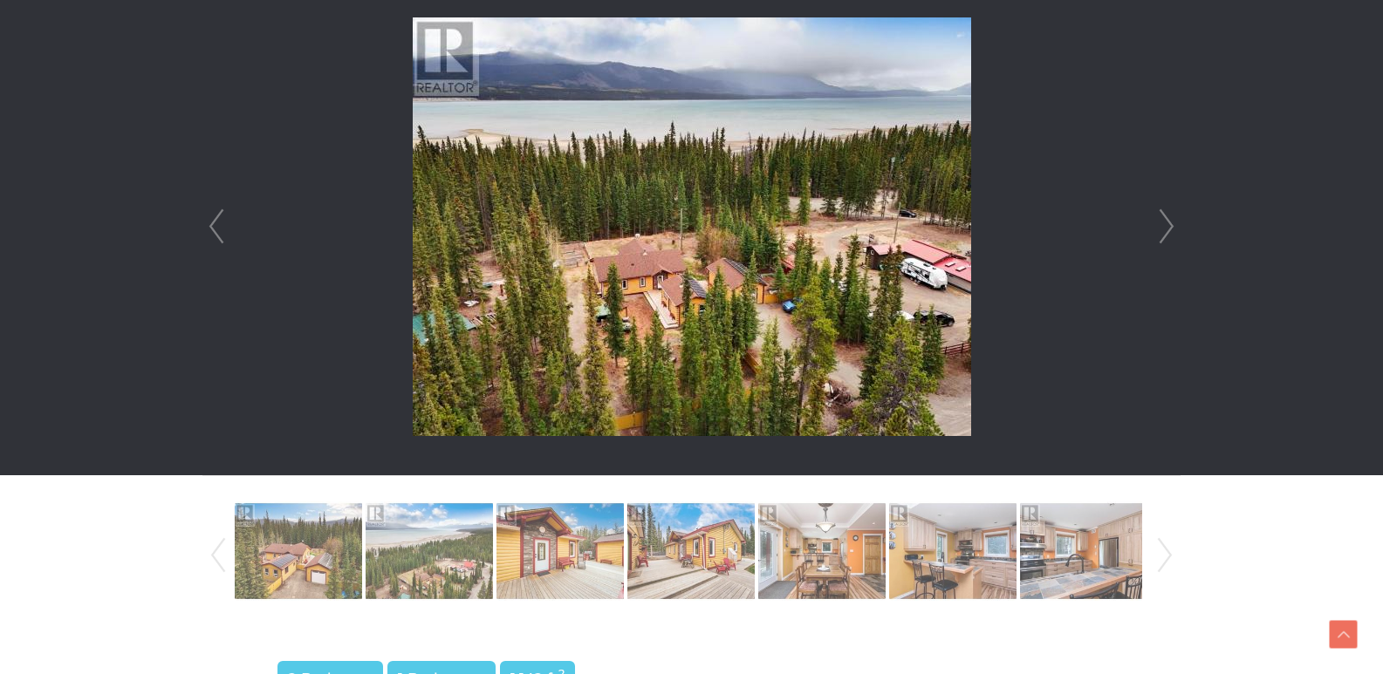
click at [1161, 239] on link "Next" at bounding box center [1166, 226] width 26 height 497
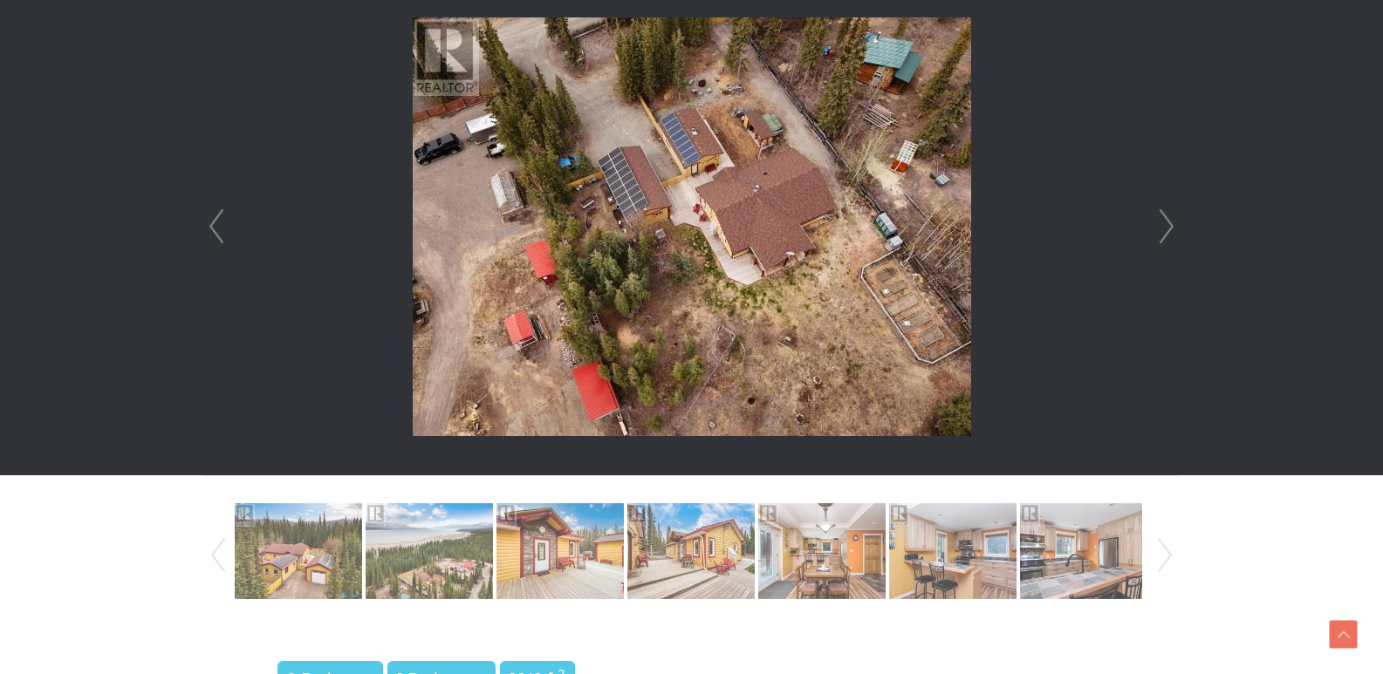
click at [1161, 239] on link "Next" at bounding box center [1166, 226] width 26 height 497
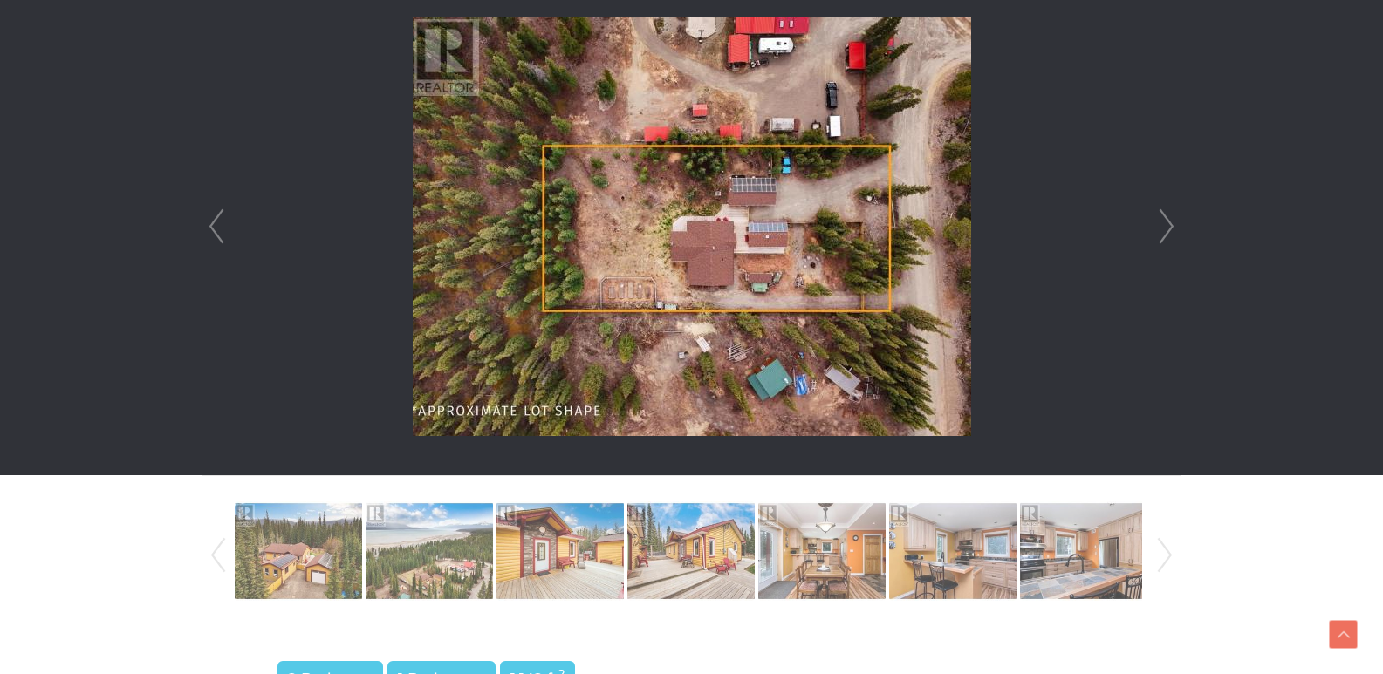
click at [1161, 239] on link "Next" at bounding box center [1166, 226] width 26 height 497
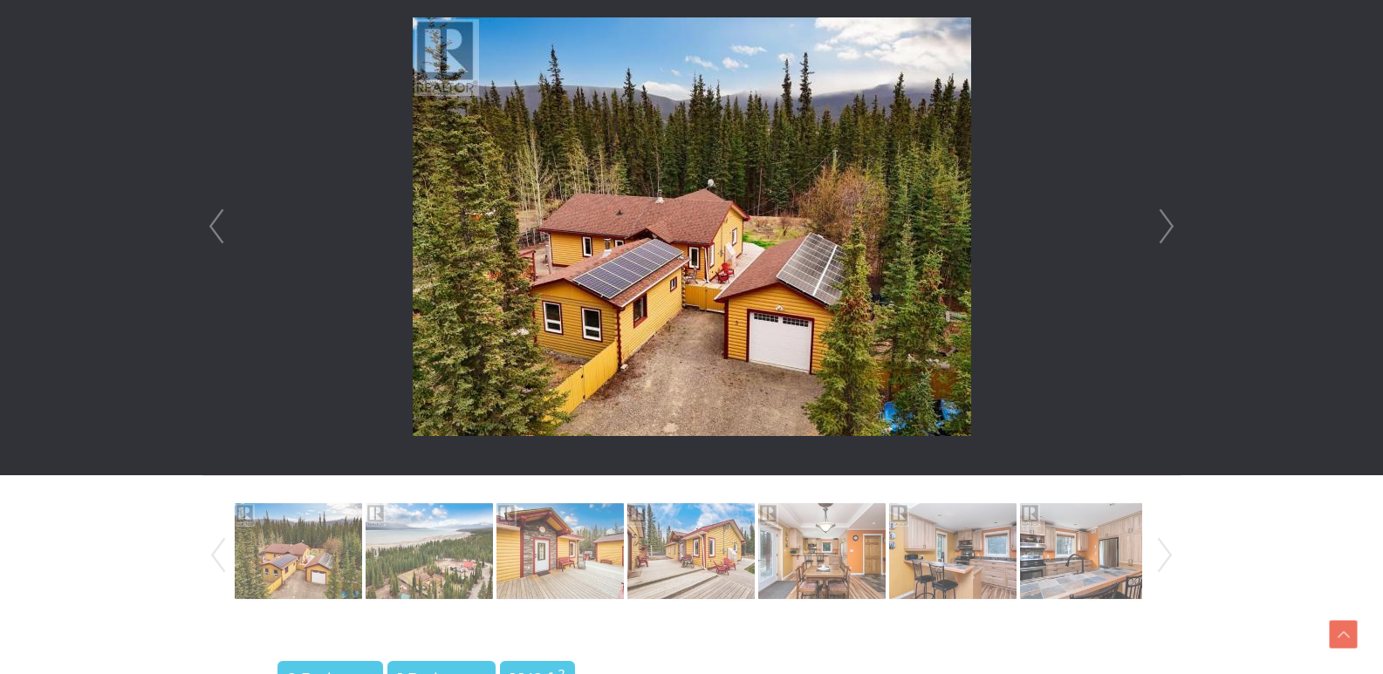
click at [1161, 239] on link "Next" at bounding box center [1166, 226] width 26 height 497
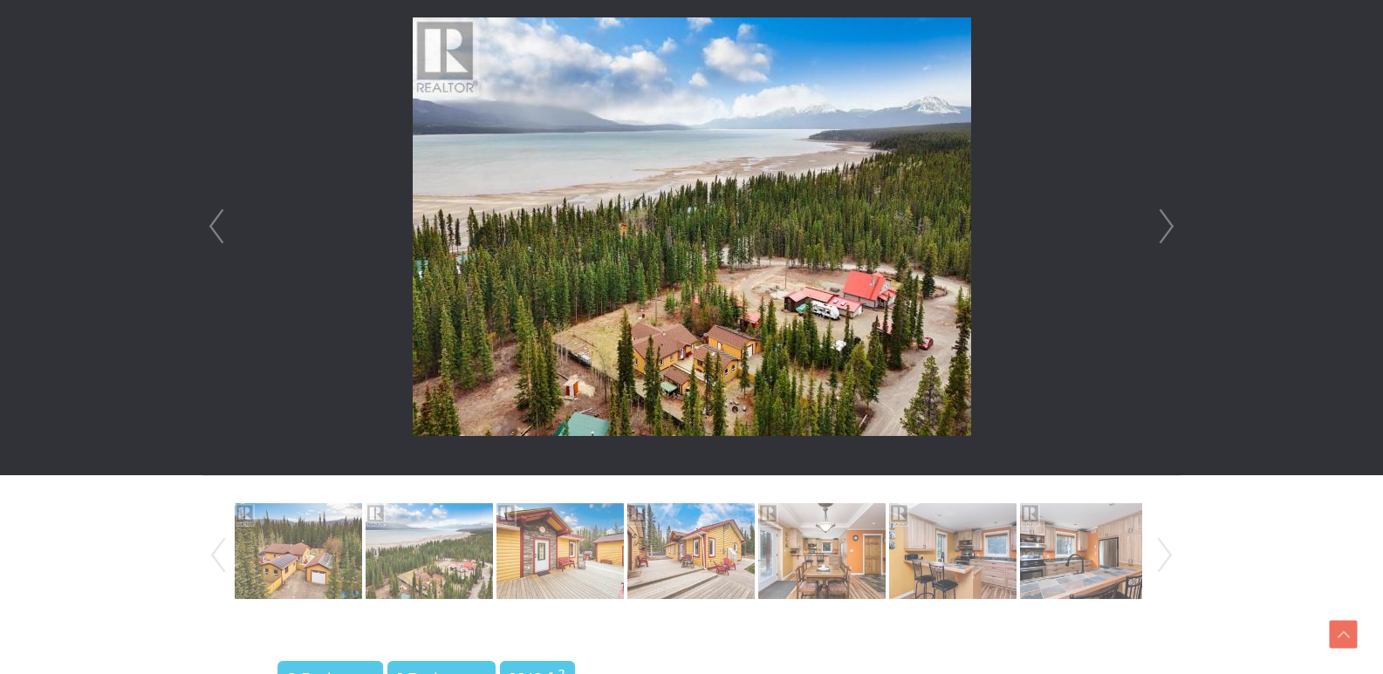
click at [1161, 239] on link "Next" at bounding box center [1166, 226] width 26 height 497
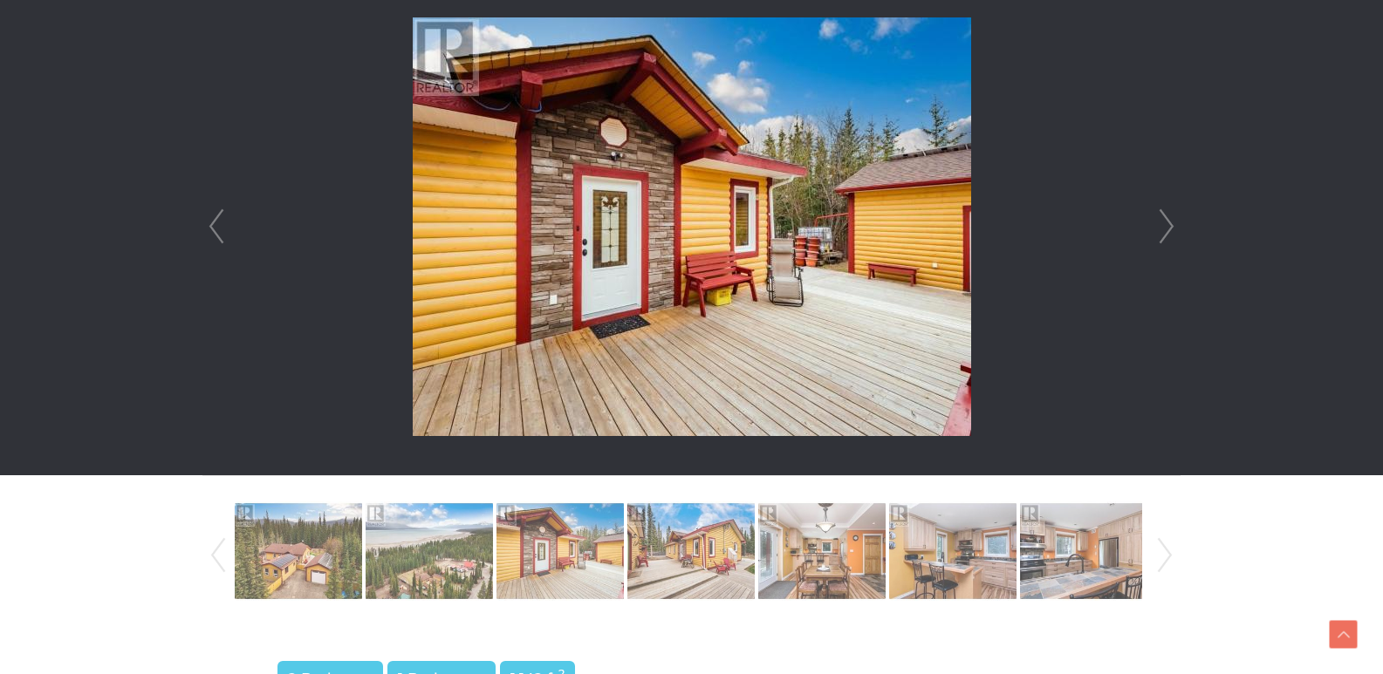
click at [1161, 239] on link "Next" at bounding box center [1166, 226] width 26 height 497
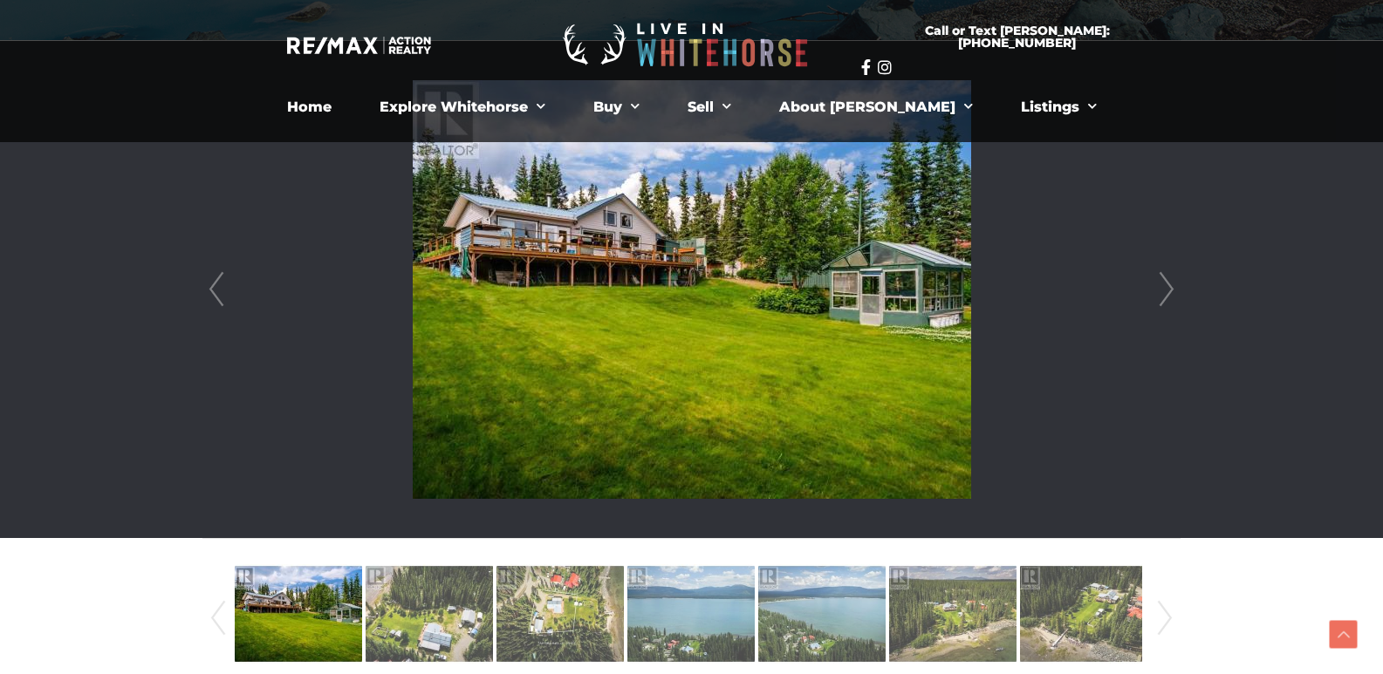
scroll to position [436, 0]
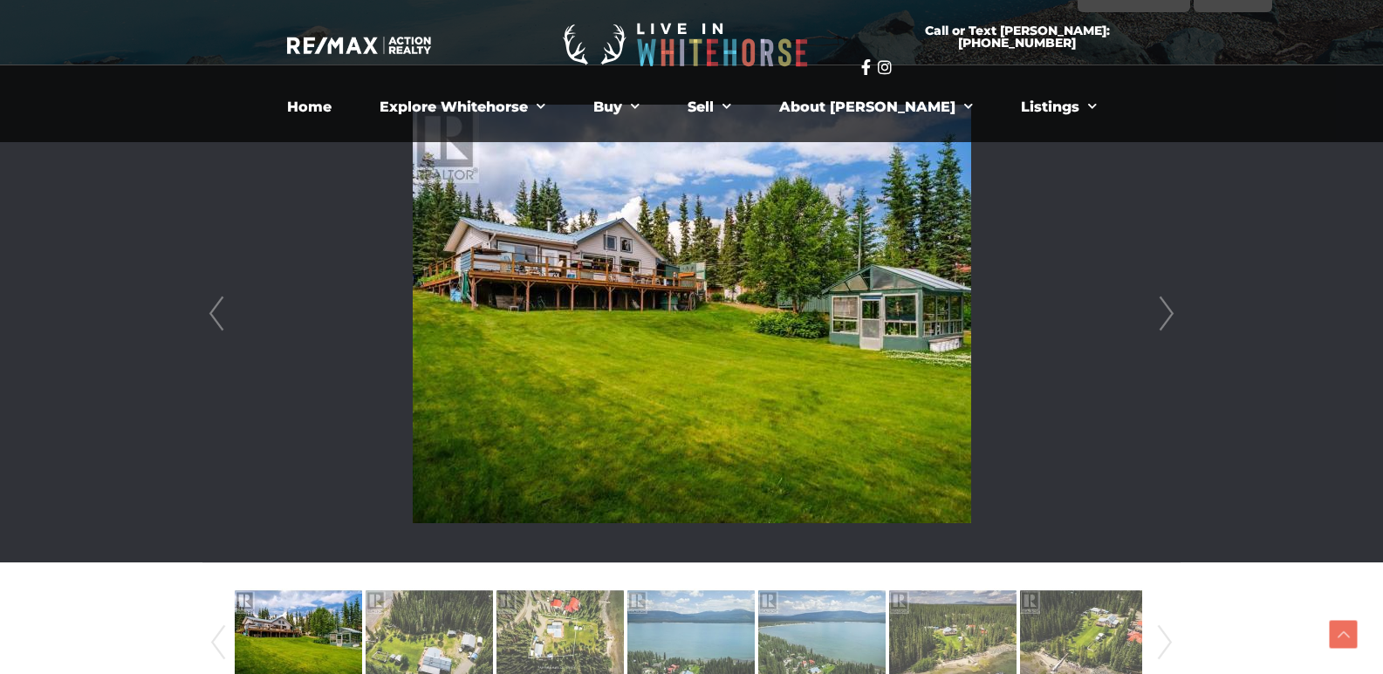
click at [788, 305] on img at bounding box center [692, 314] width 558 height 419
click at [1175, 311] on link "Next" at bounding box center [1166, 313] width 26 height 497
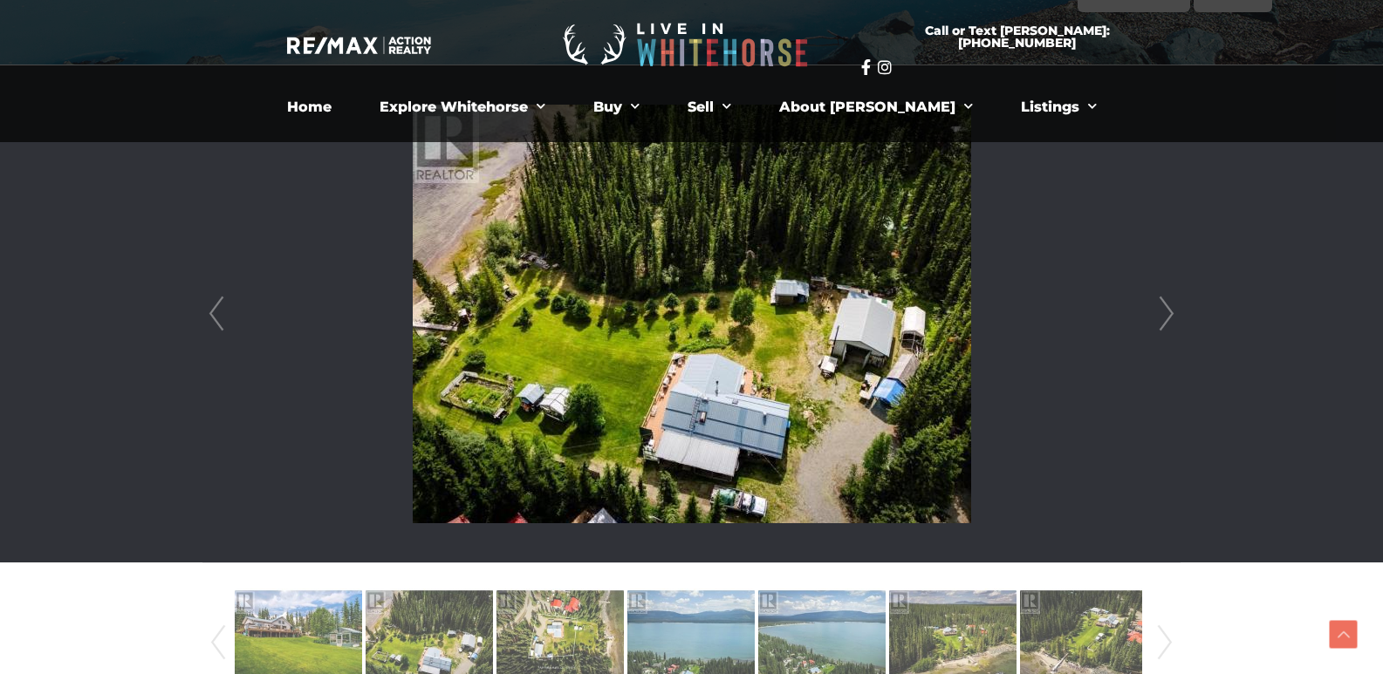
click at [1174, 311] on link "Next" at bounding box center [1166, 313] width 26 height 497
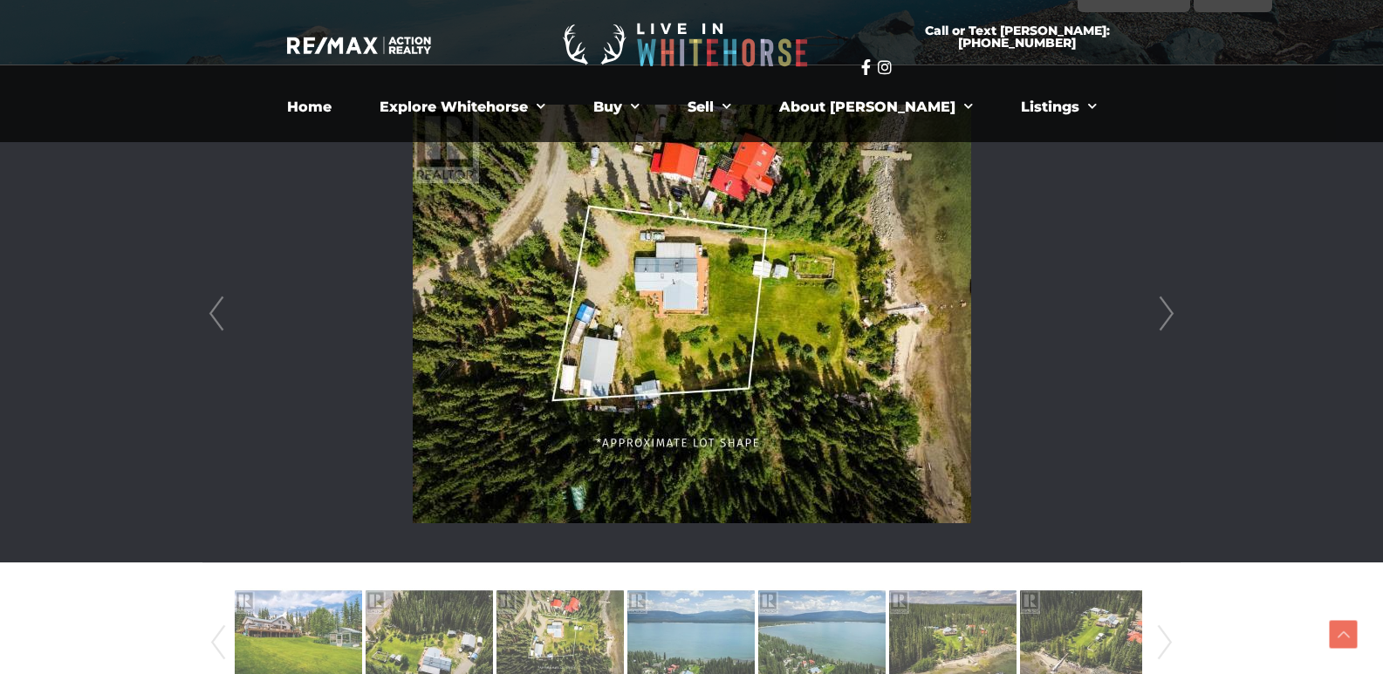
click at [1174, 311] on link "Next" at bounding box center [1166, 313] width 26 height 497
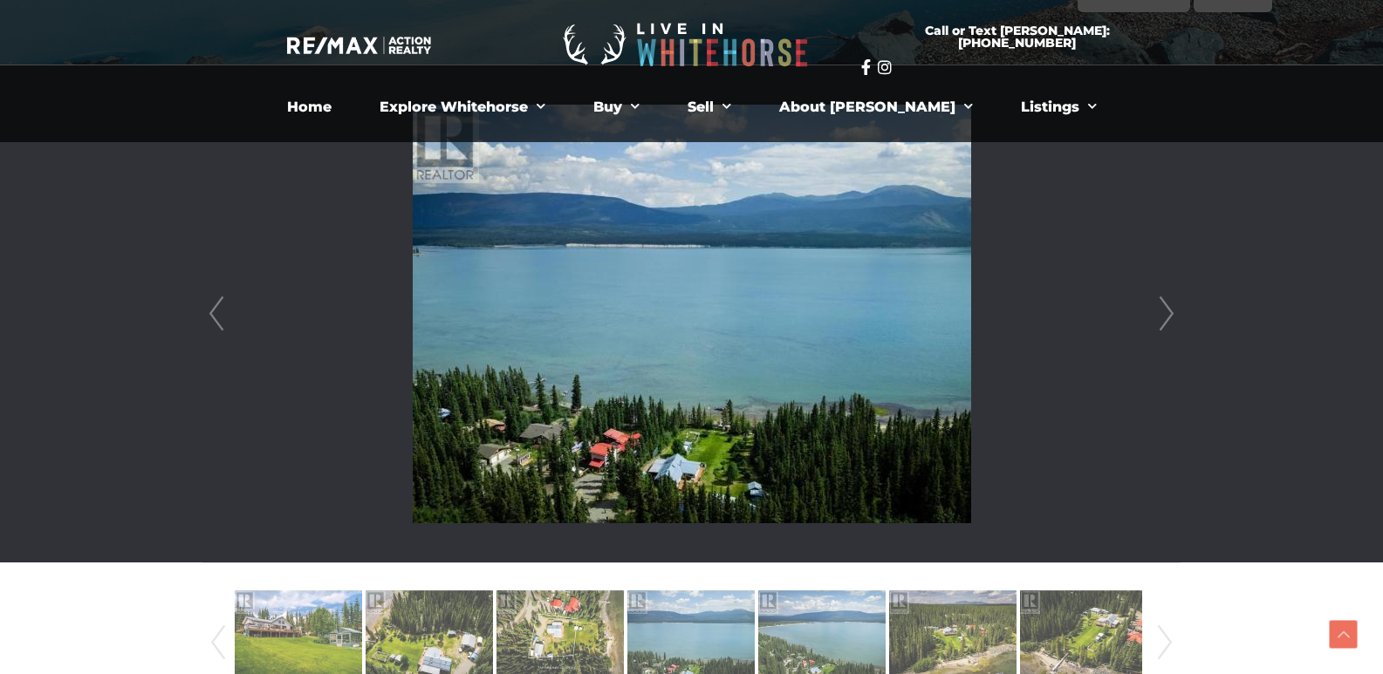
click at [1174, 311] on link "Next" at bounding box center [1166, 313] width 26 height 497
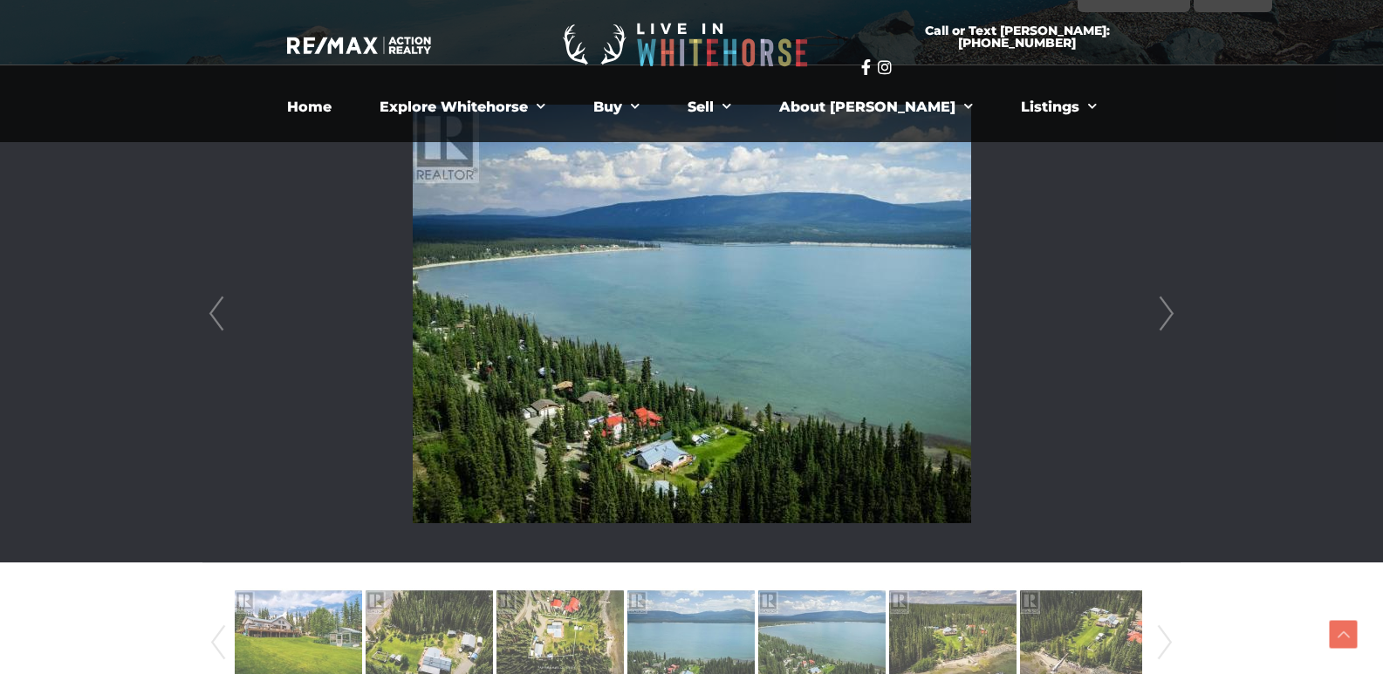
click at [1174, 311] on link "Next" at bounding box center [1166, 313] width 26 height 497
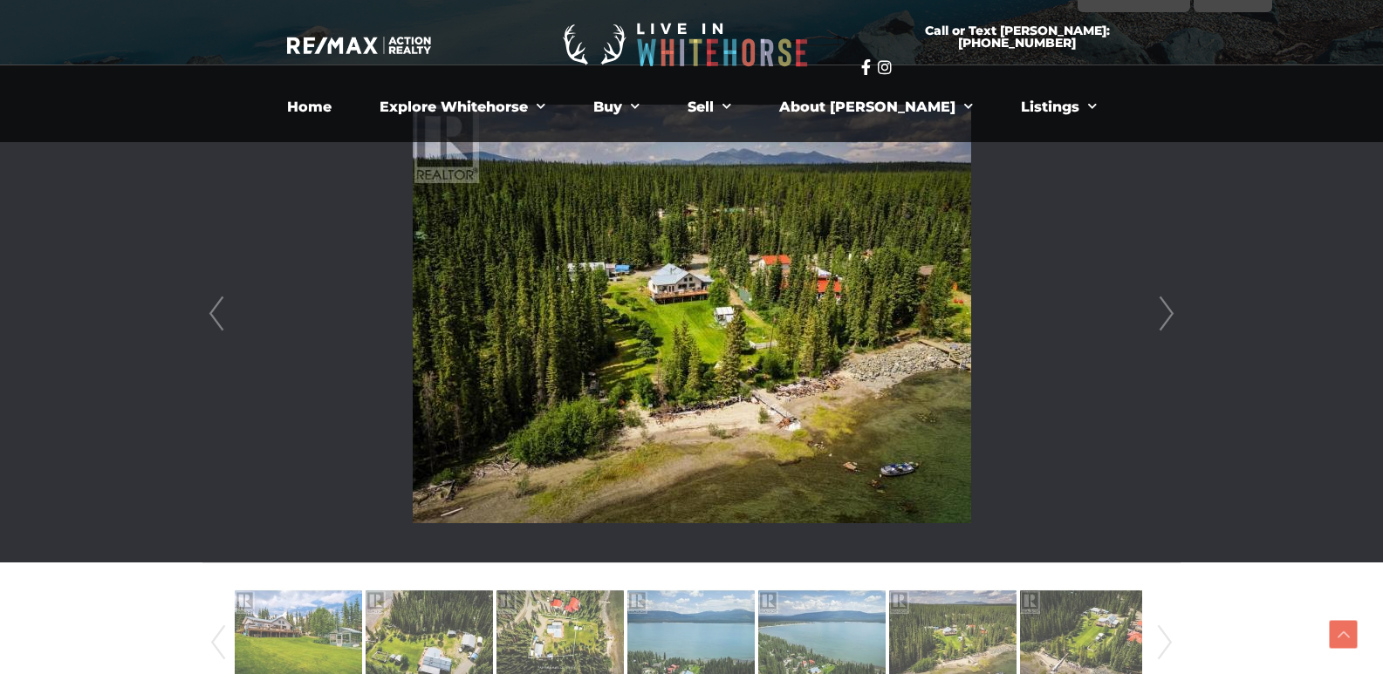
click at [1174, 311] on link "Next" at bounding box center [1166, 313] width 26 height 497
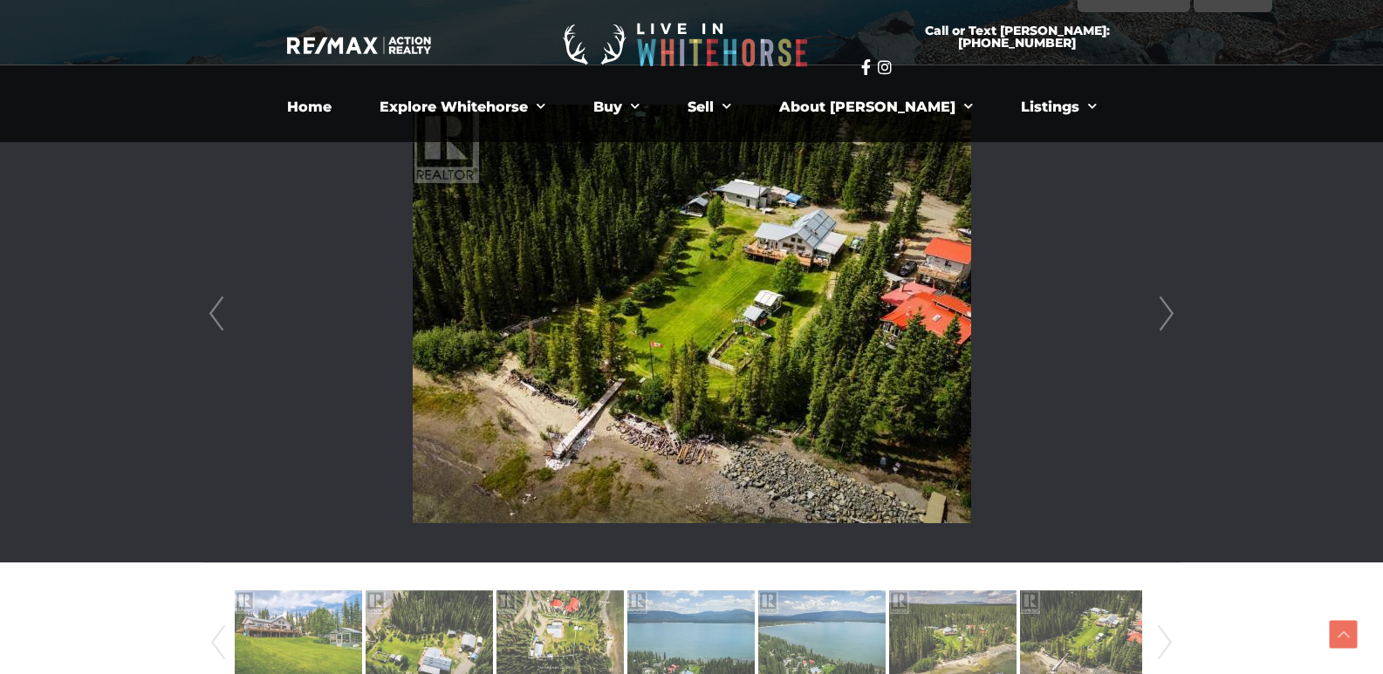
click at [1174, 311] on link "Next" at bounding box center [1166, 313] width 26 height 497
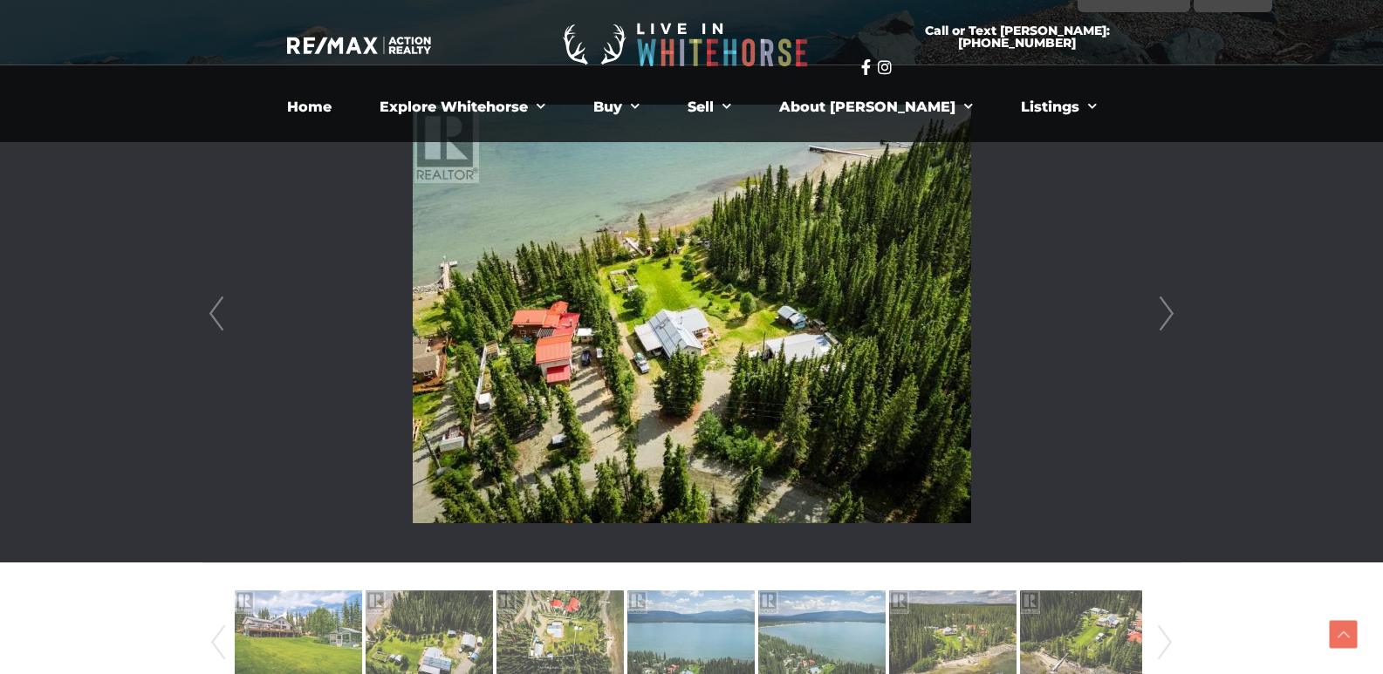
click at [1174, 311] on link "Next" at bounding box center [1166, 313] width 26 height 497
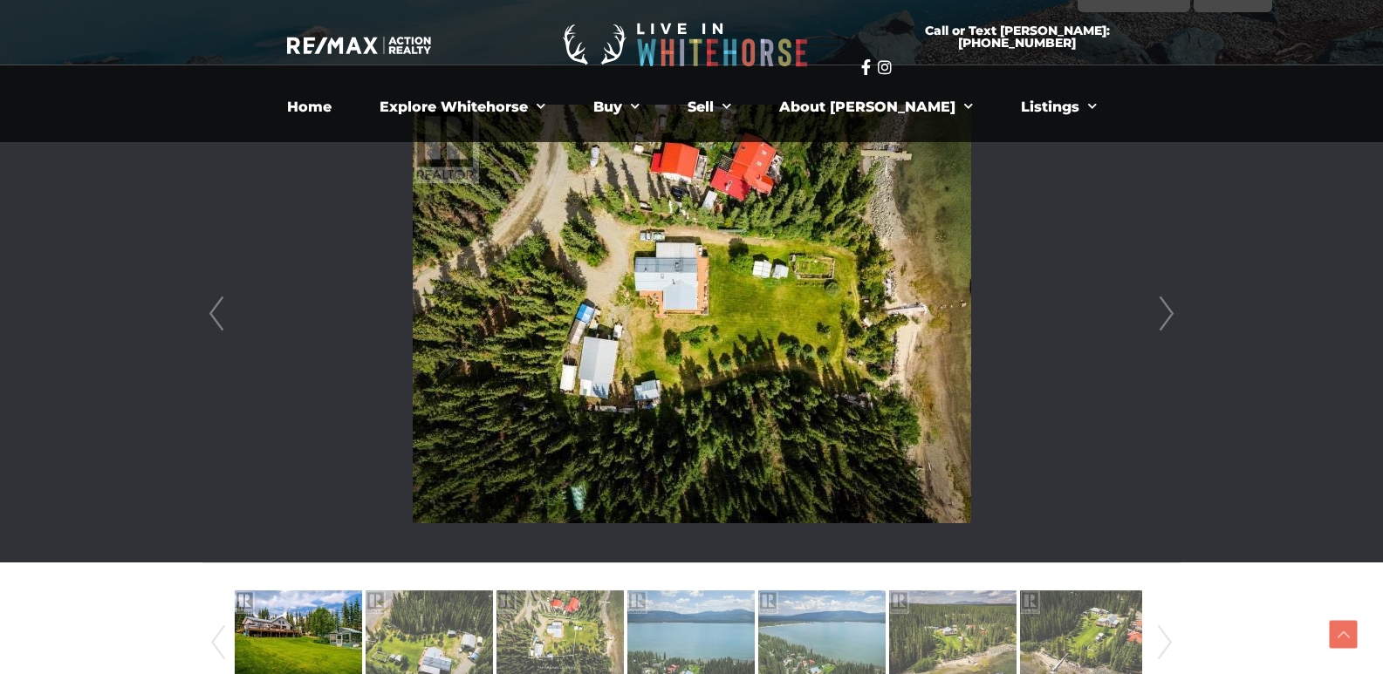
click at [1169, 315] on link "Next" at bounding box center [1166, 313] width 26 height 497
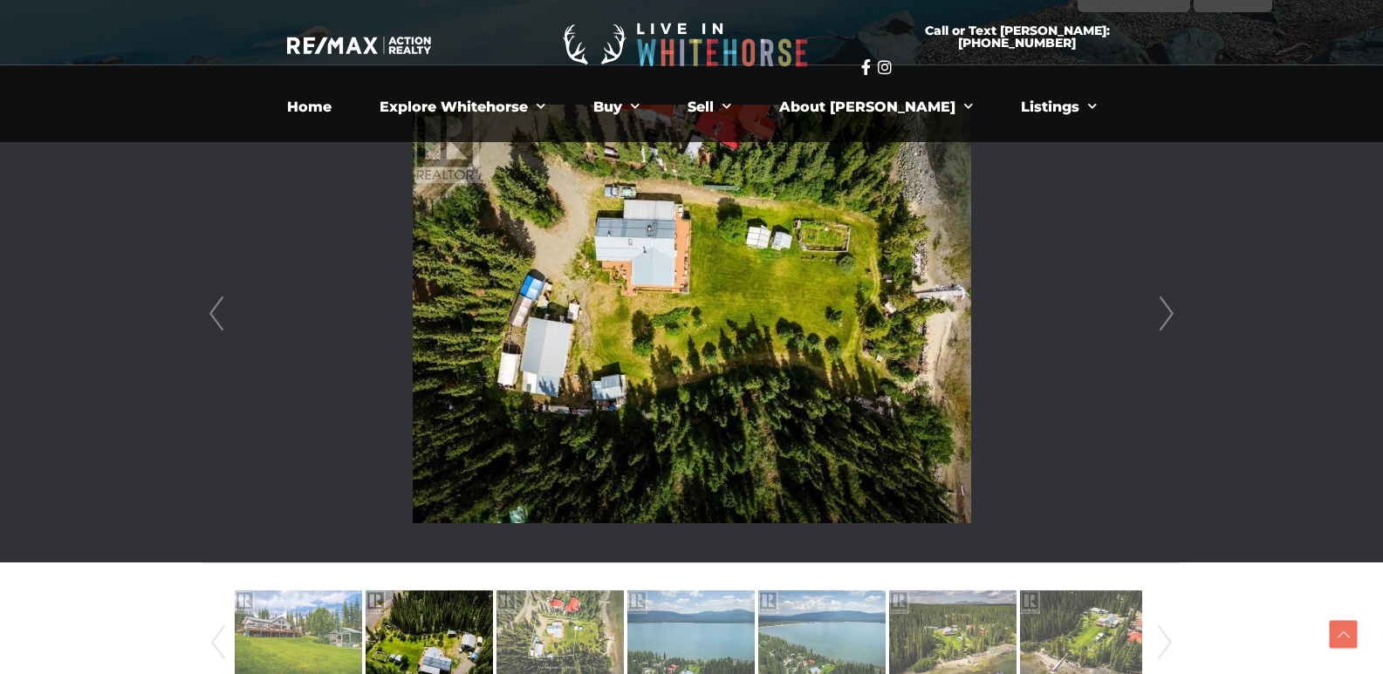
click at [1169, 315] on link "Next" at bounding box center [1166, 313] width 26 height 497
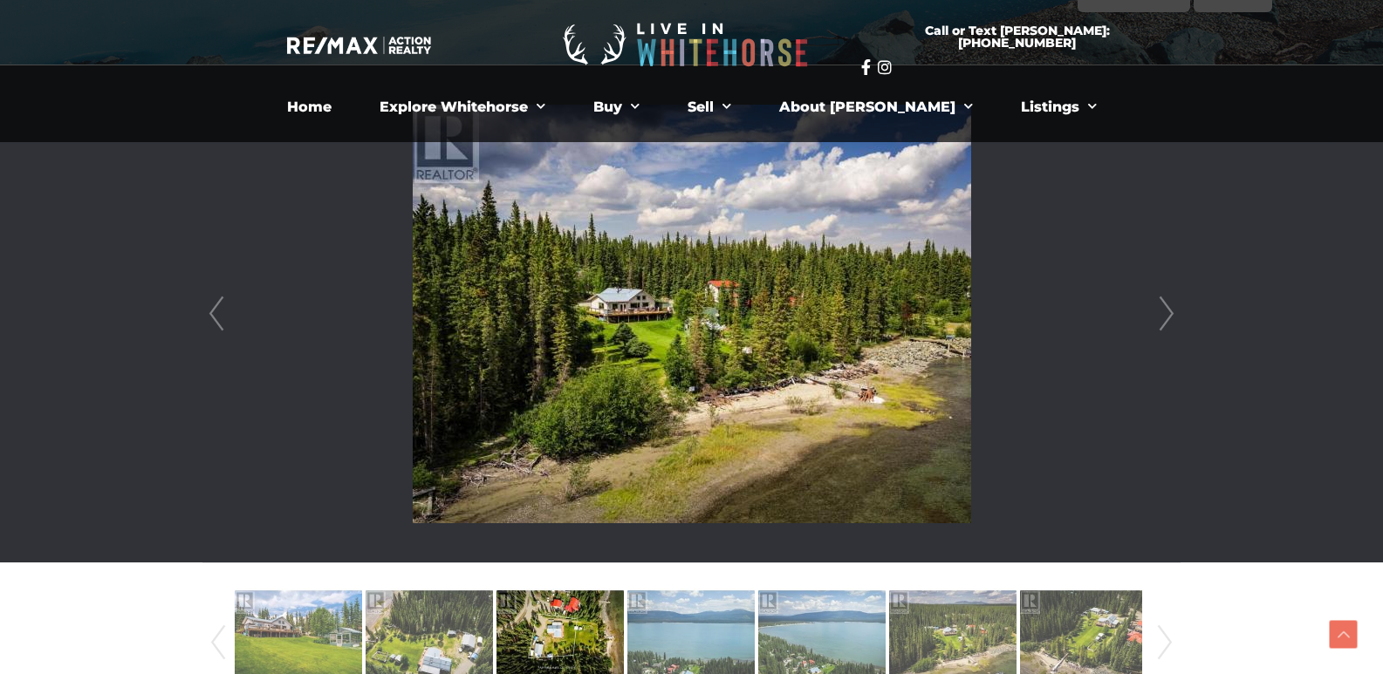
click at [1169, 315] on link "Next" at bounding box center [1166, 313] width 26 height 497
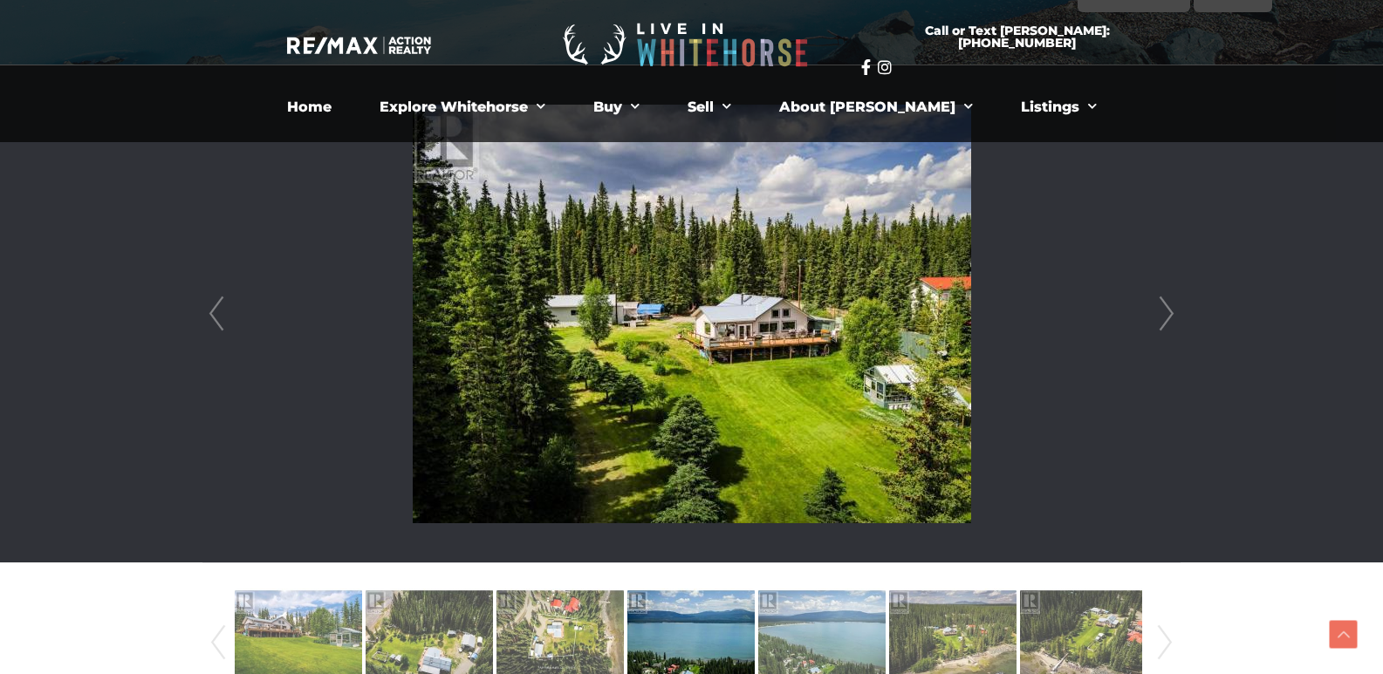
click at [1169, 315] on link "Next" at bounding box center [1166, 313] width 26 height 497
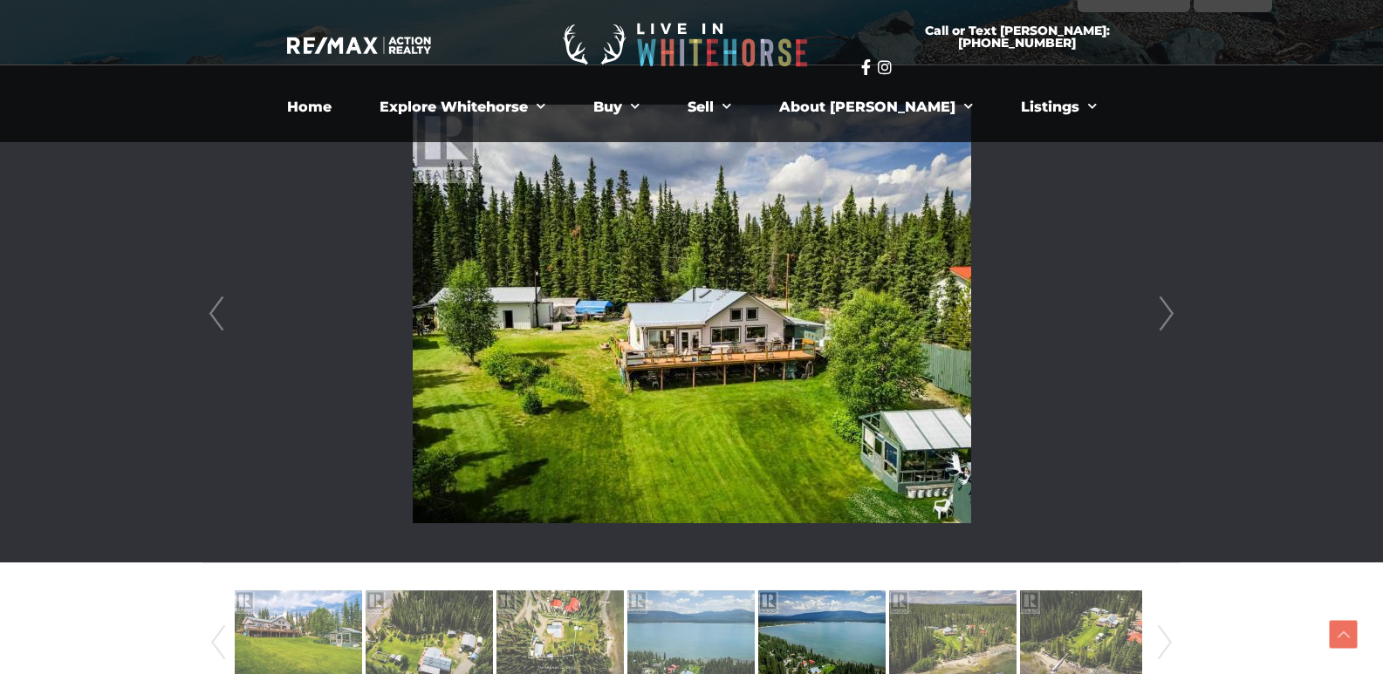
click at [1169, 315] on link "Next" at bounding box center [1166, 313] width 26 height 497
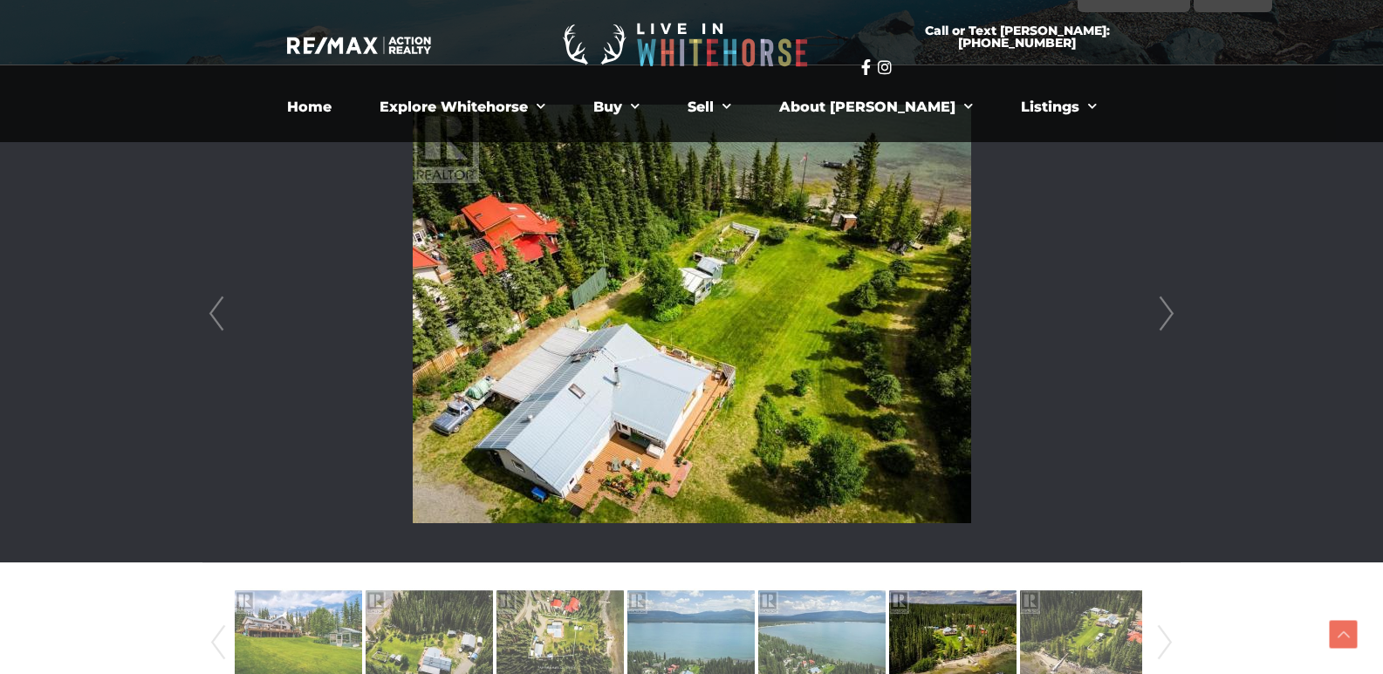
click at [1169, 315] on link "Next" at bounding box center [1166, 313] width 26 height 497
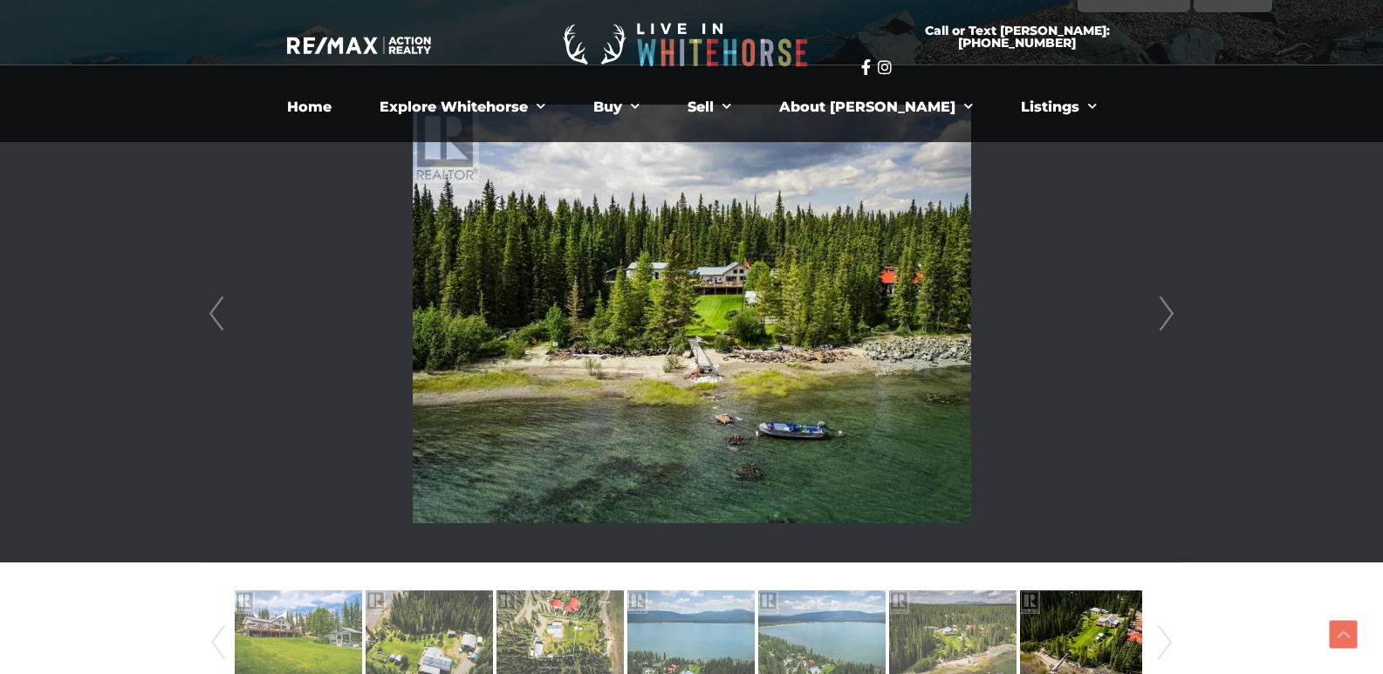
click at [1169, 315] on link "Next" at bounding box center [1166, 313] width 26 height 497
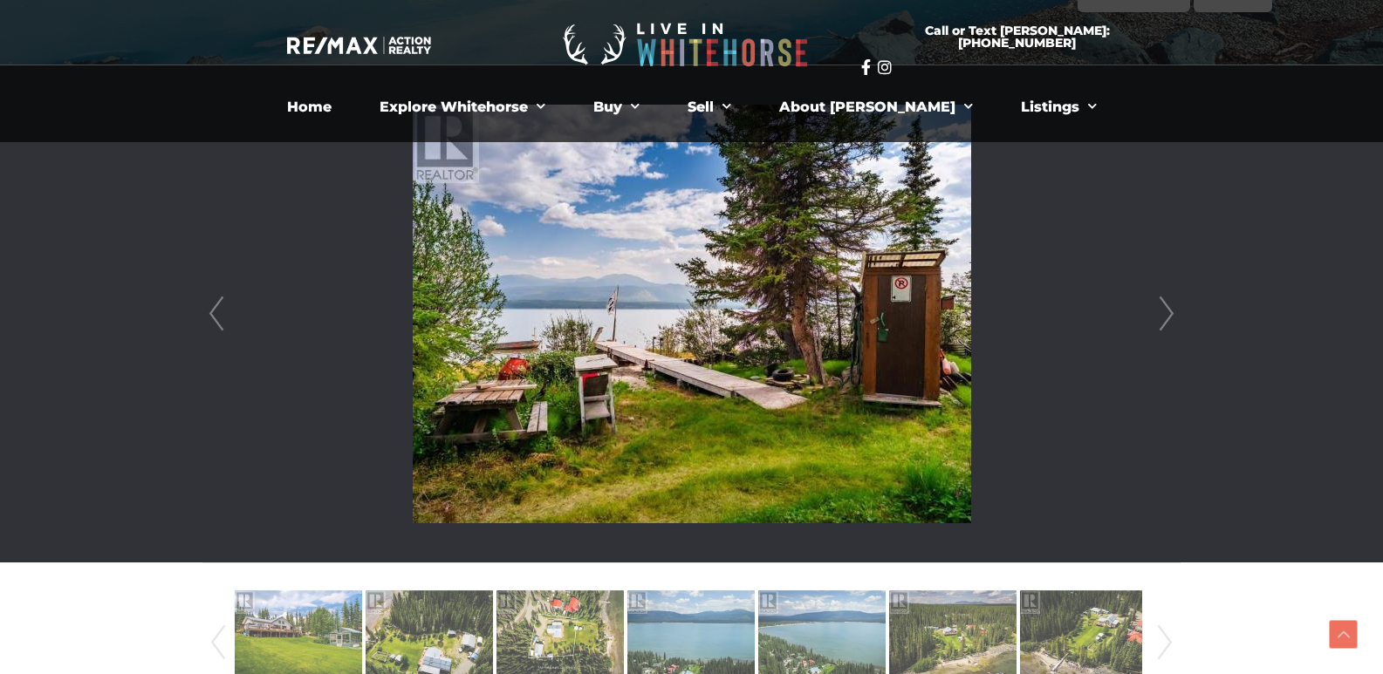
click at [1169, 315] on link "Next" at bounding box center [1166, 313] width 26 height 497
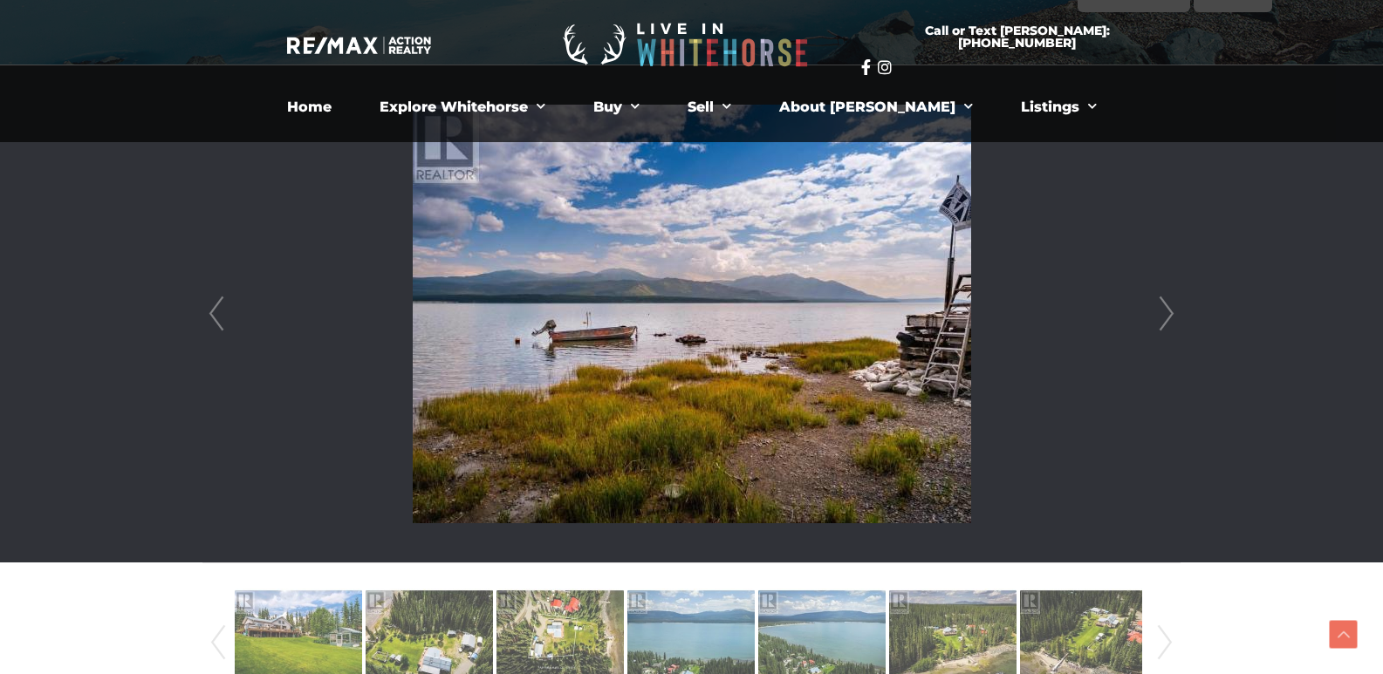
click at [230, 315] on li at bounding box center [691, 313] width 976 height 497
click at [209, 311] on link "Prev" at bounding box center [216, 313] width 26 height 497
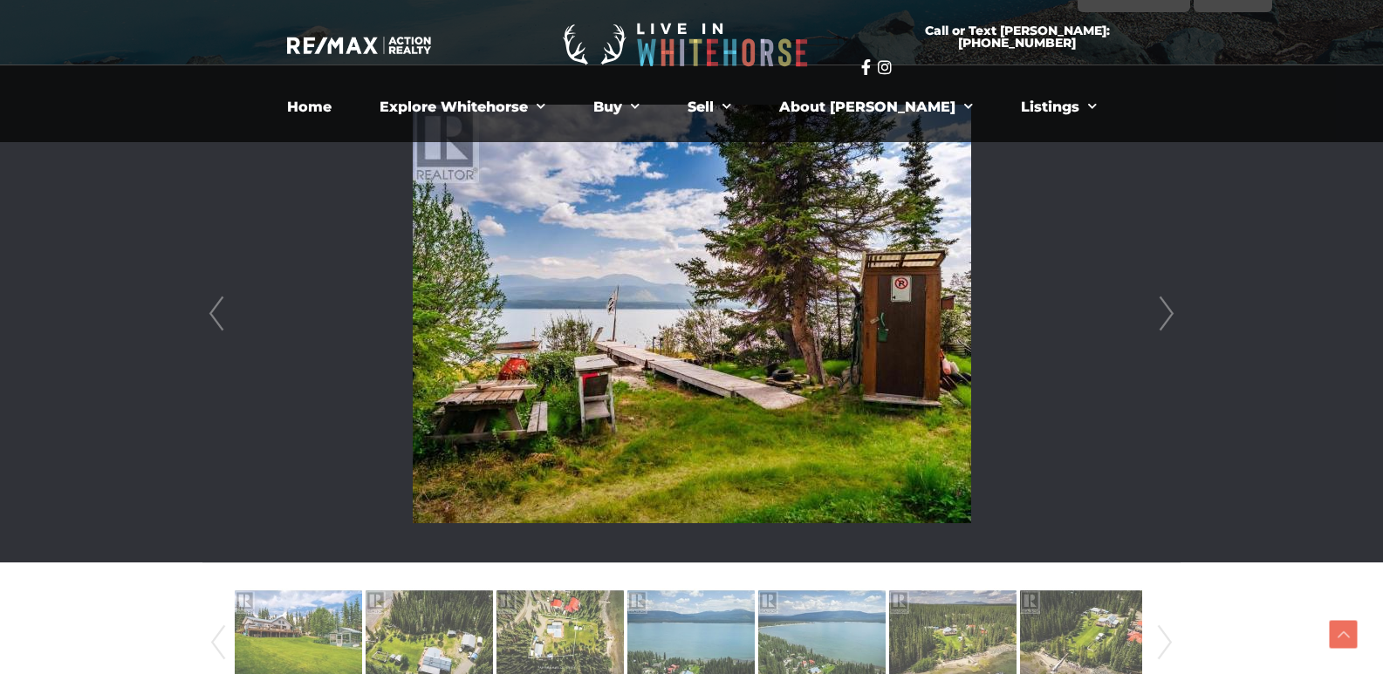
click at [1157, 316] on link "Next" at bounding box center [1166, 313] width 26 height 497
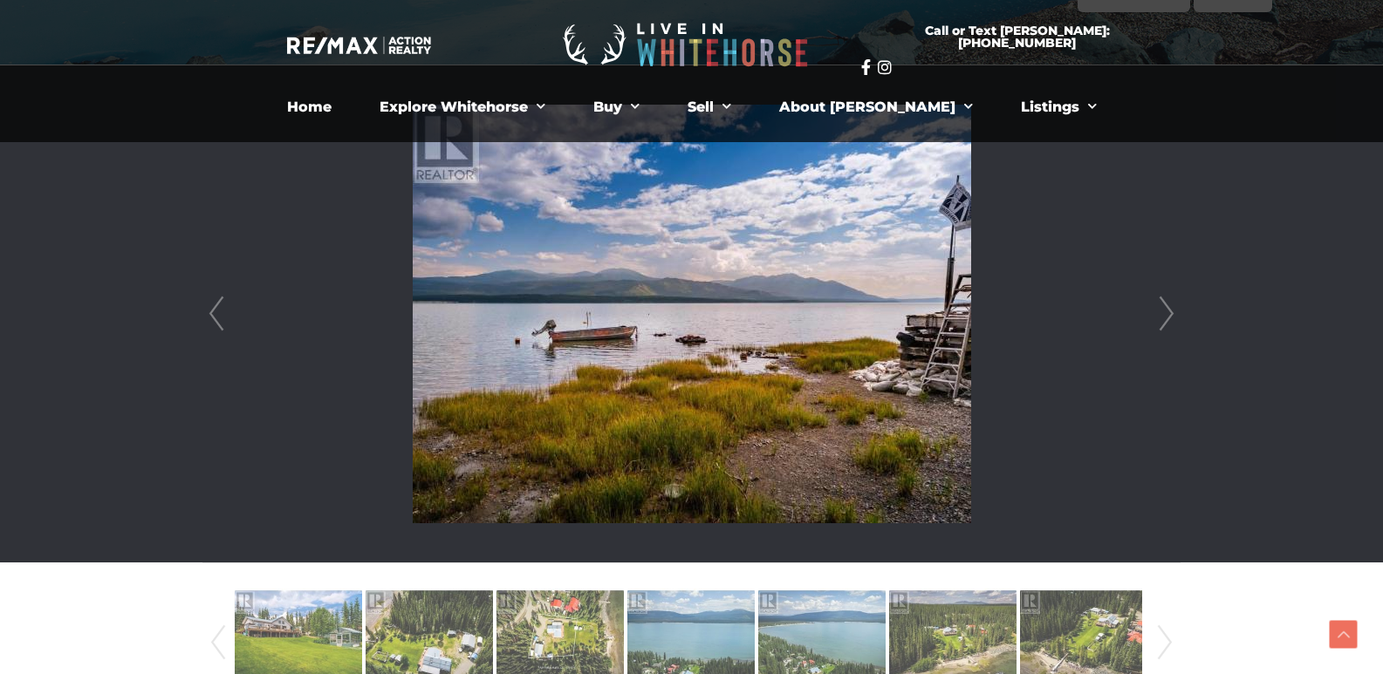
click at [1154, 319] on link "Next" at bounding box center [1166, 313] width 26 height 497
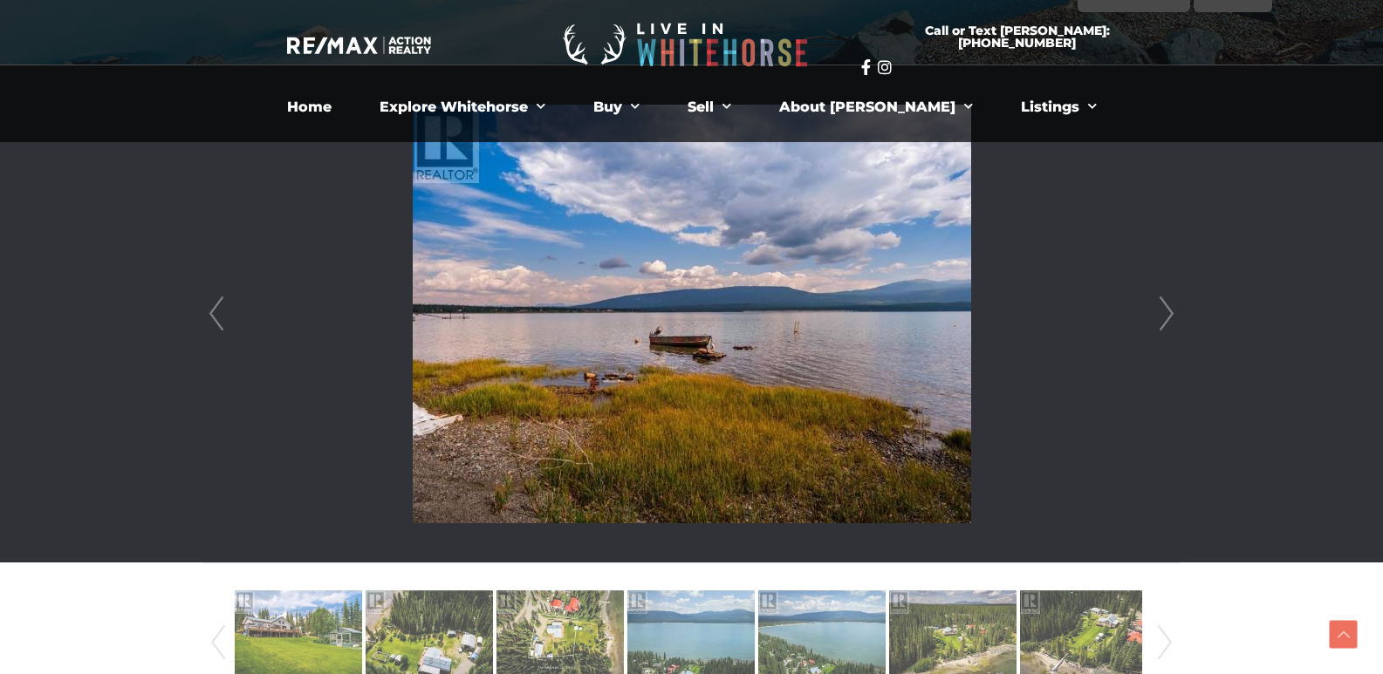
click at [1156, 319] on link "Next" at bounding box center [1166, 313] width 26 height 497
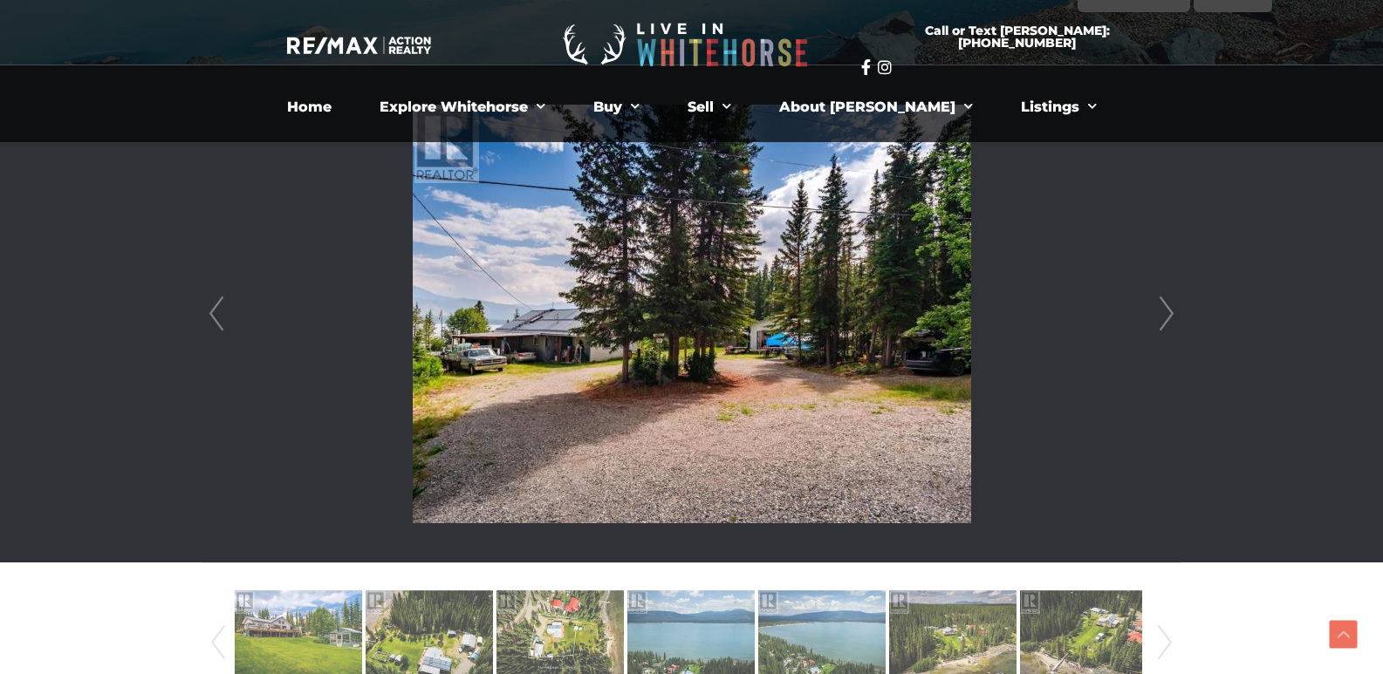
click at [1156, 319] on link "Next" at bounding box center [1166, 313] width 26 height 497
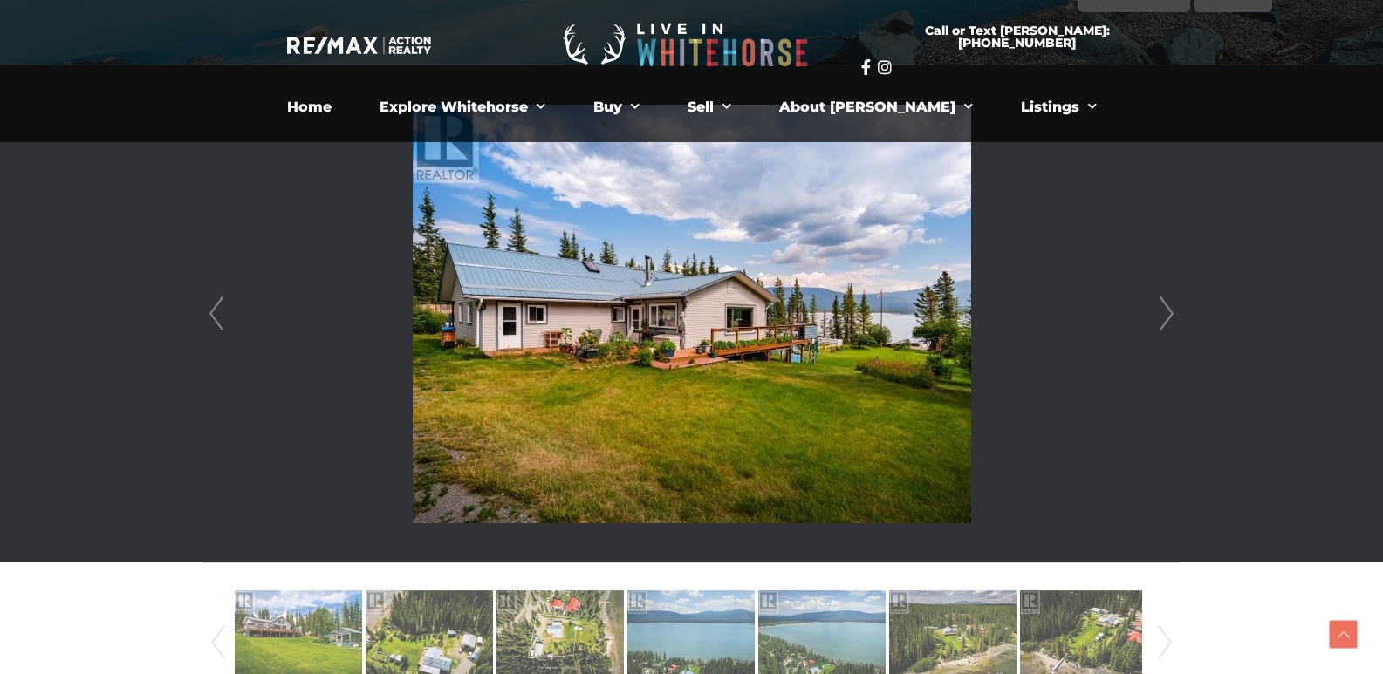
click at [1156, 319] on link "Next" at bounding box center [1166, 313] width 26 height 497
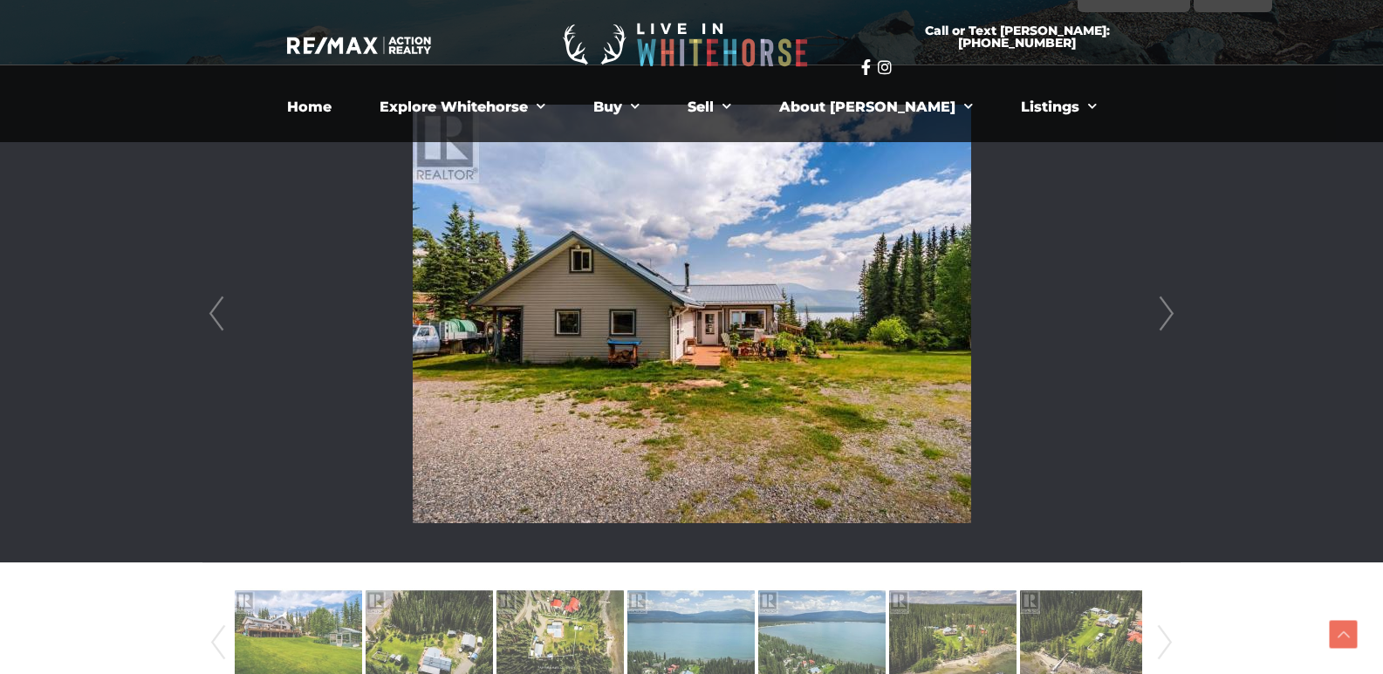
click at [1156, 319] on link "Next" at bounding box center [1166, 313] width 26 height 497
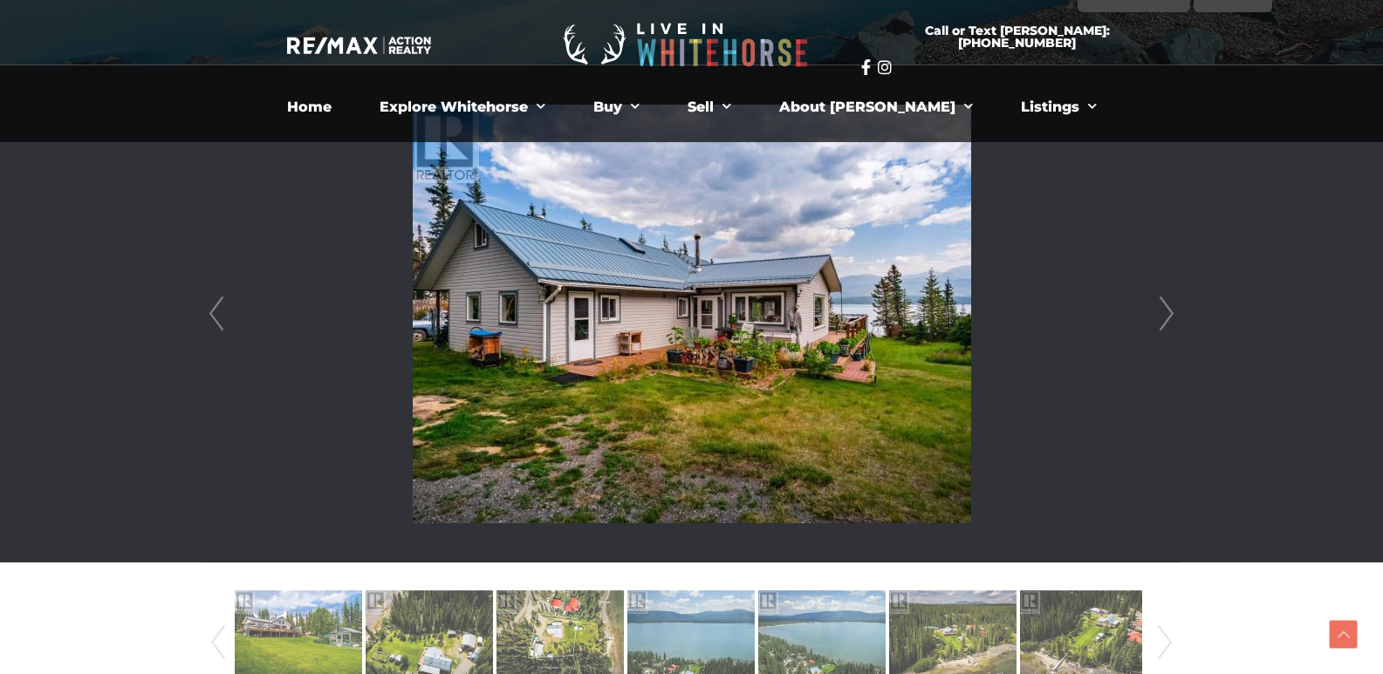
click at [1156, 319] on link "Next" at bounding box center [1166, 313] width 26 height 497
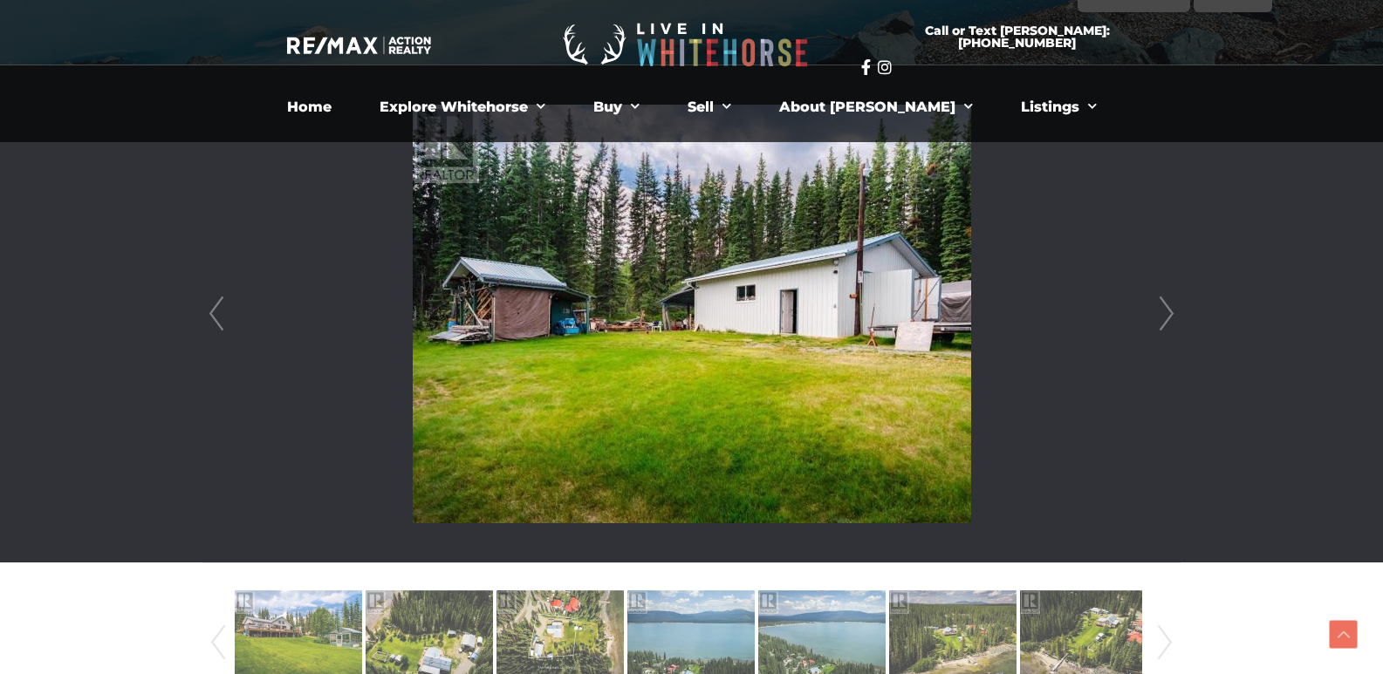
click at [1156, 319] on link "Next" at bounding box center [1166, 313] width 26 height 497
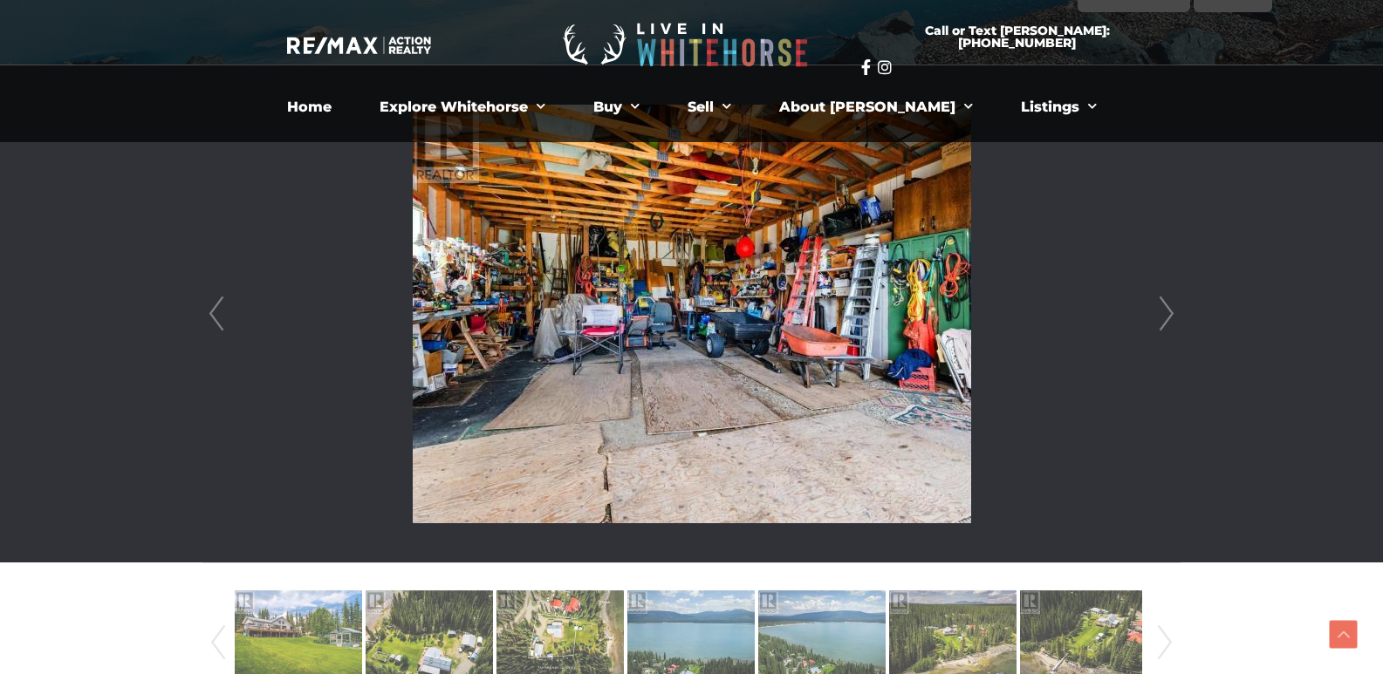
click at [1156, 319] on link "Next" at bounding box center [1166, 313] width 26 height 497
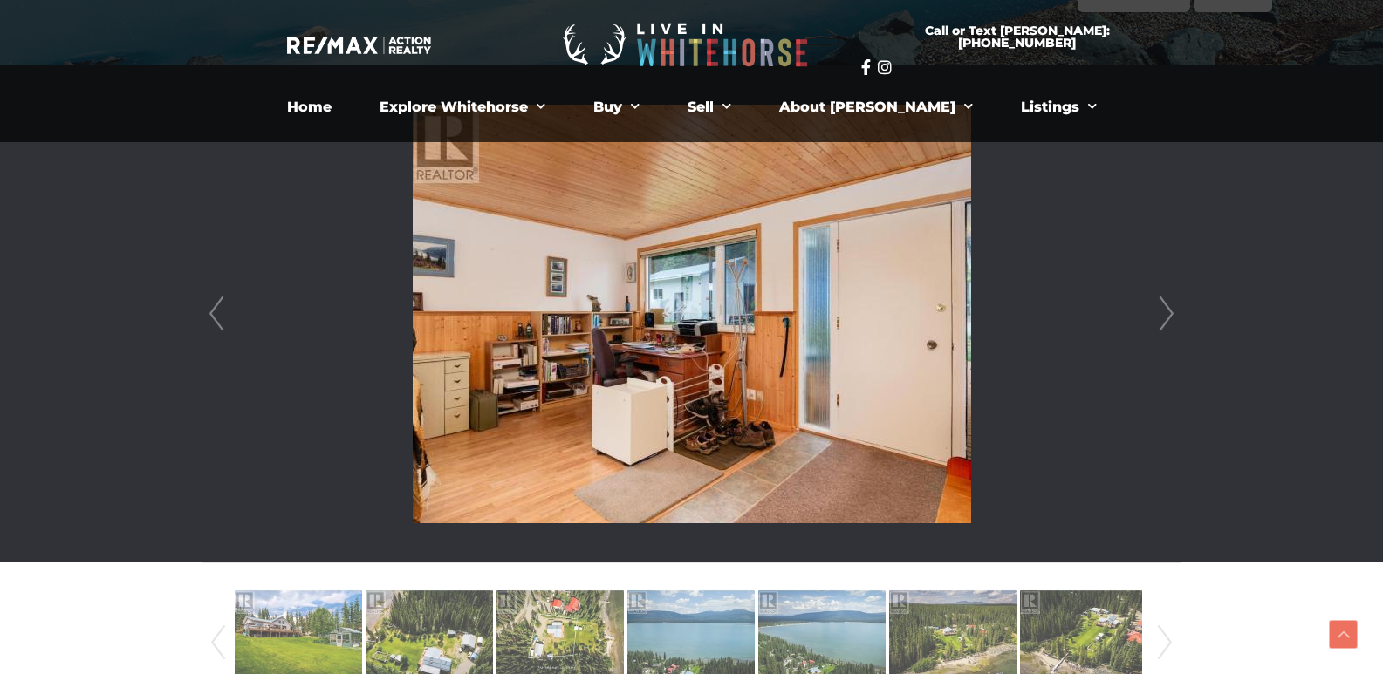
click at [1156, 319] on link "Next" at bounding box center [1166, 313] width 26 height 497
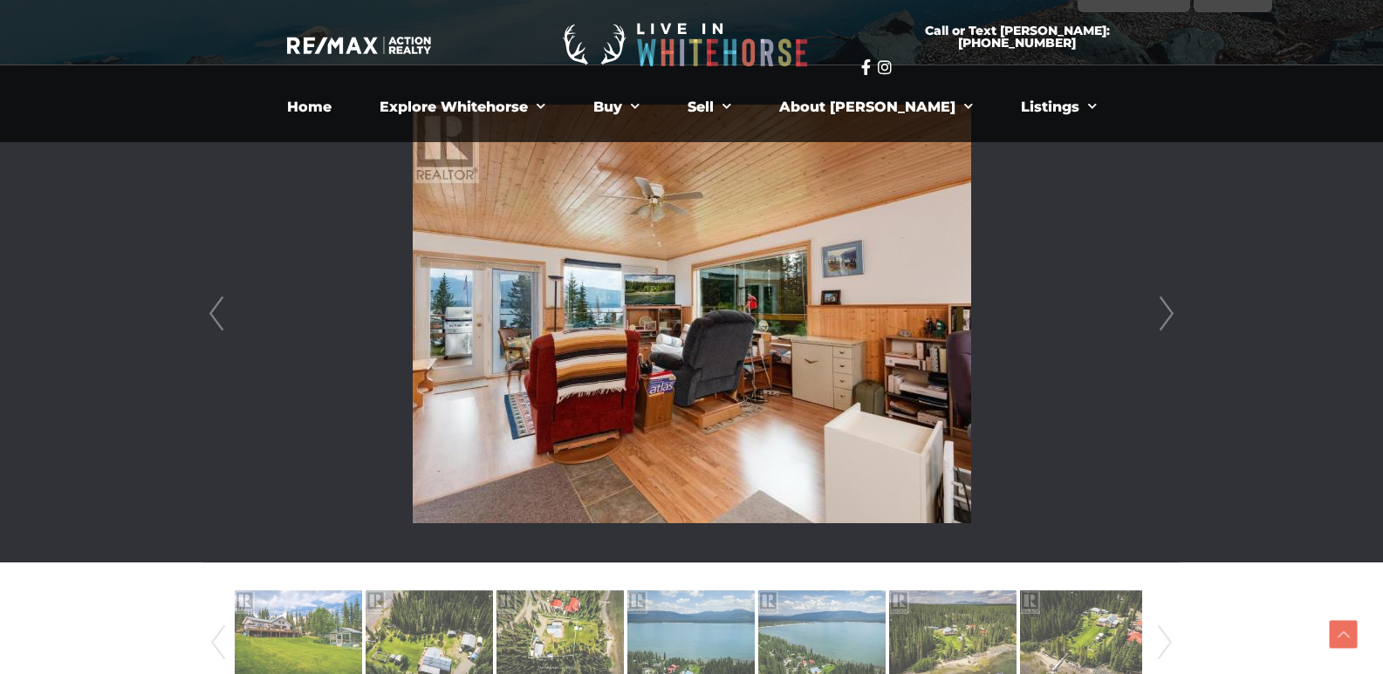
click at [1156, 319] on link "Next" at bounding box center [1166, 313] width 26 height 497
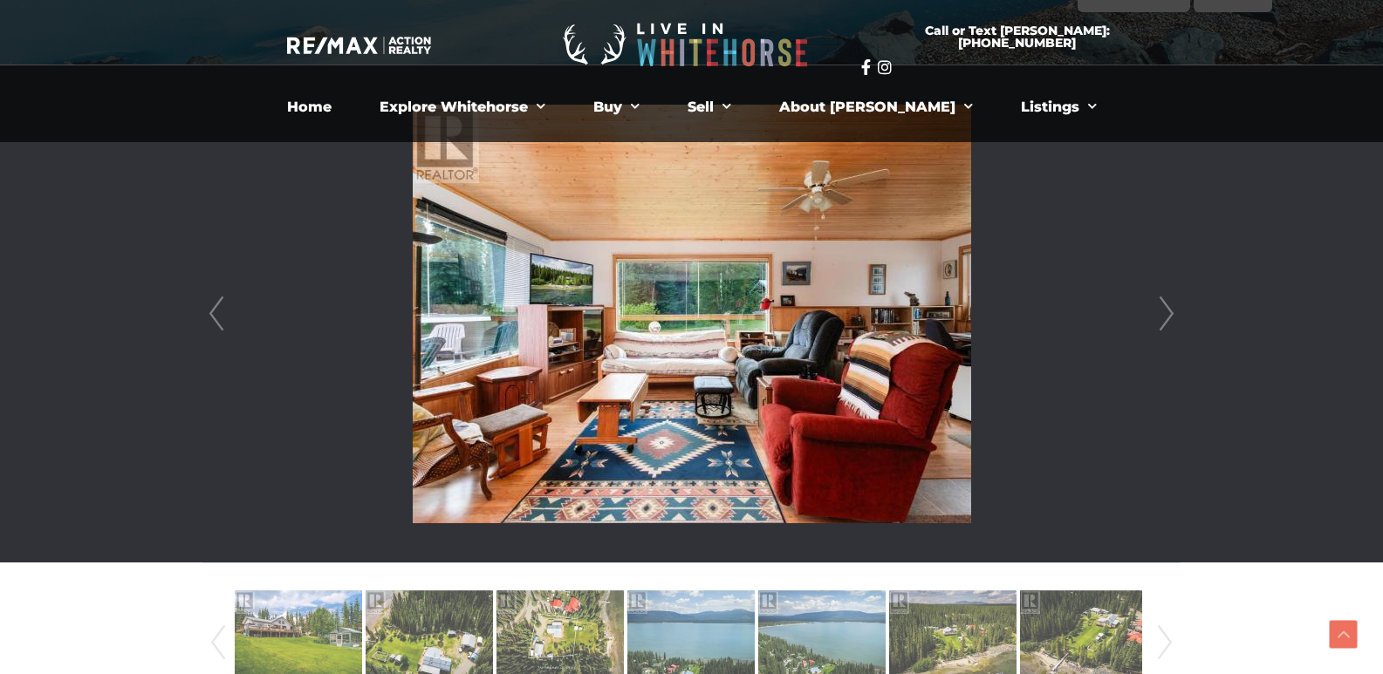
click at [1156, 319] on link "Next" at bounding box center [1166, 313] width 26 height 497
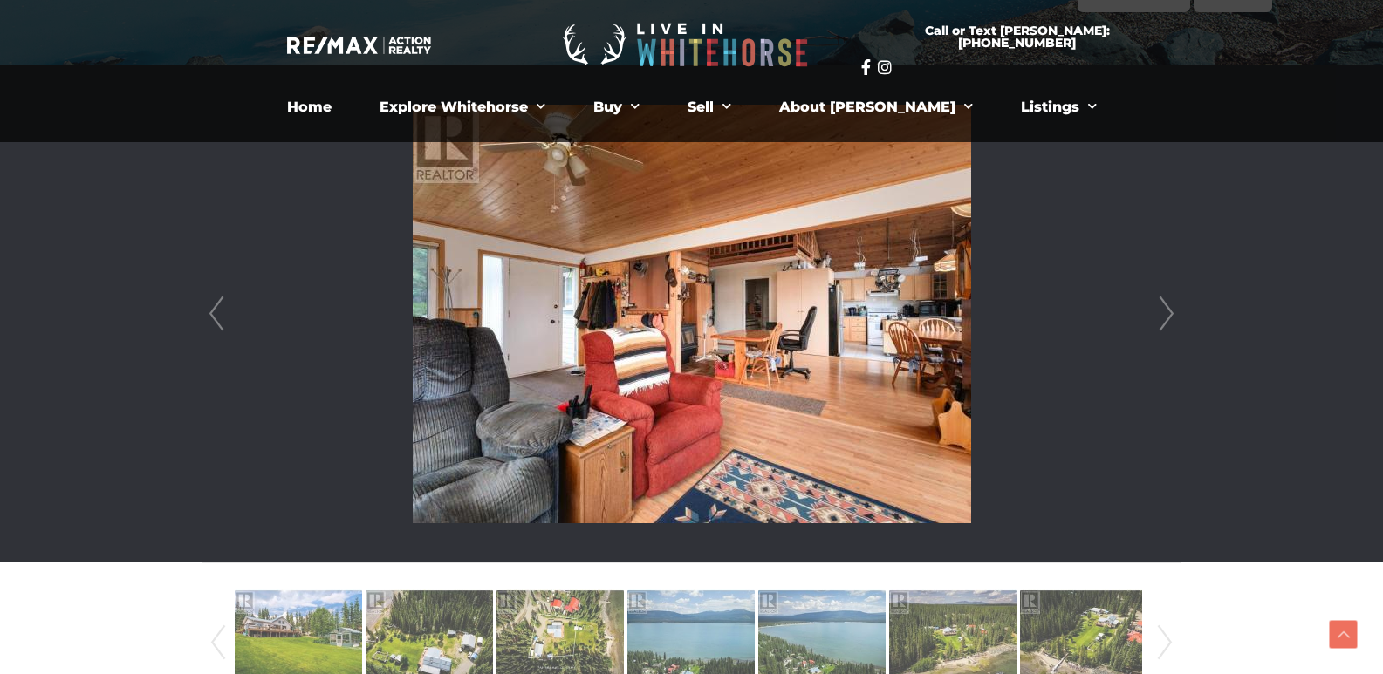
click at [1156, 319] on link "Next" at bounding box center [1166, 313] width 26 height 497
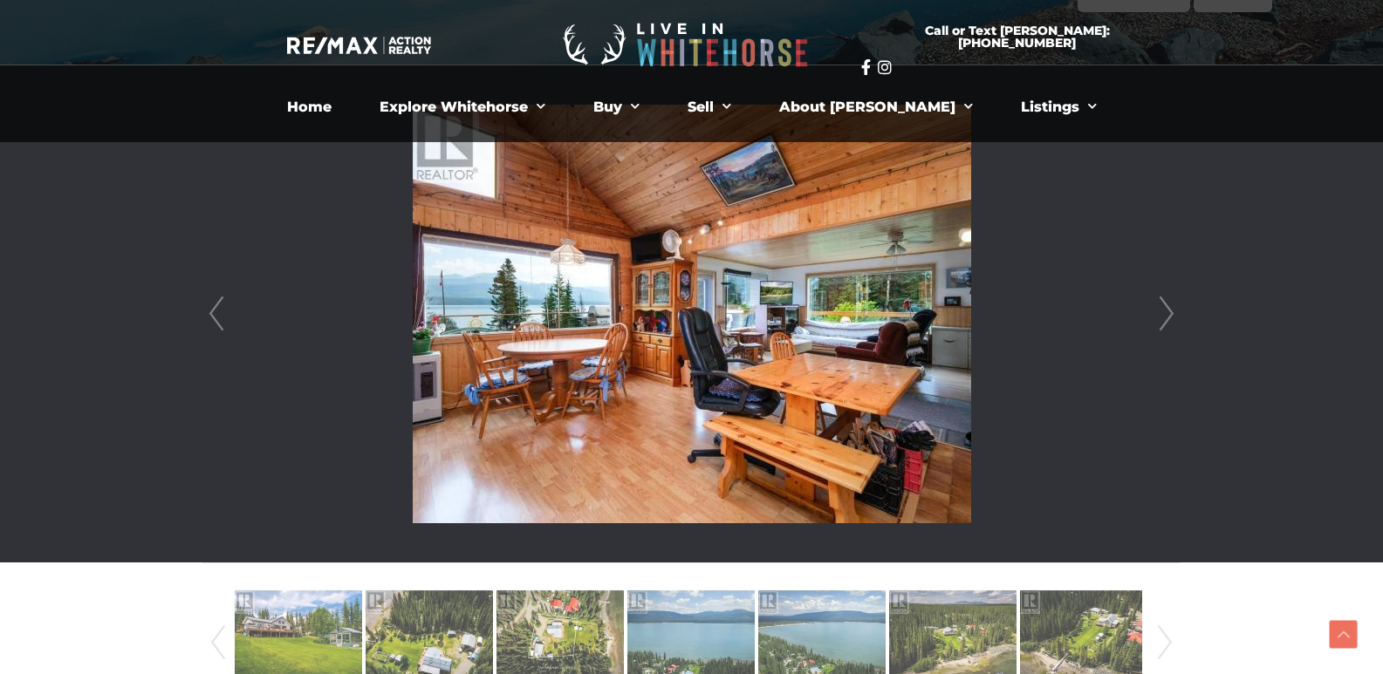
click at [1156, 319] on link "Next" at bounding box center [1166, 313] width 26 height 497
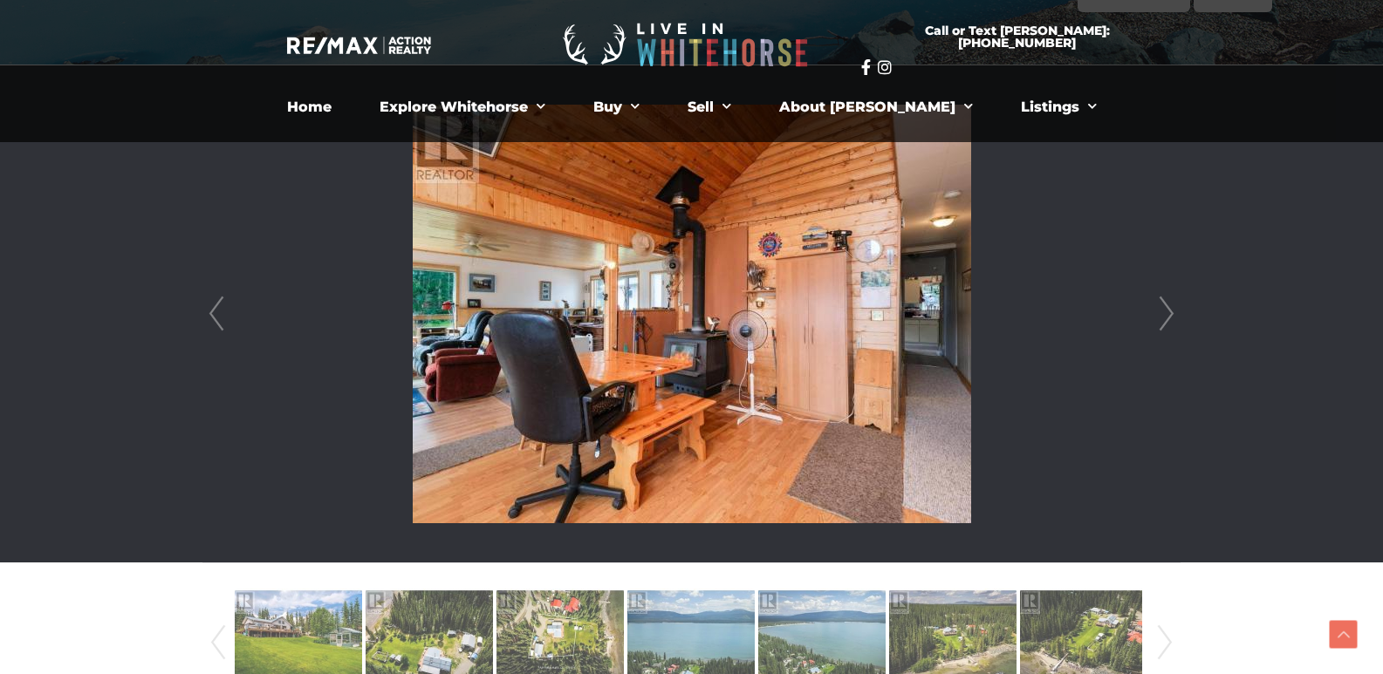
click at [1156, 319] on link "Next" at bounding box center [1166, 313] width 26 height 497
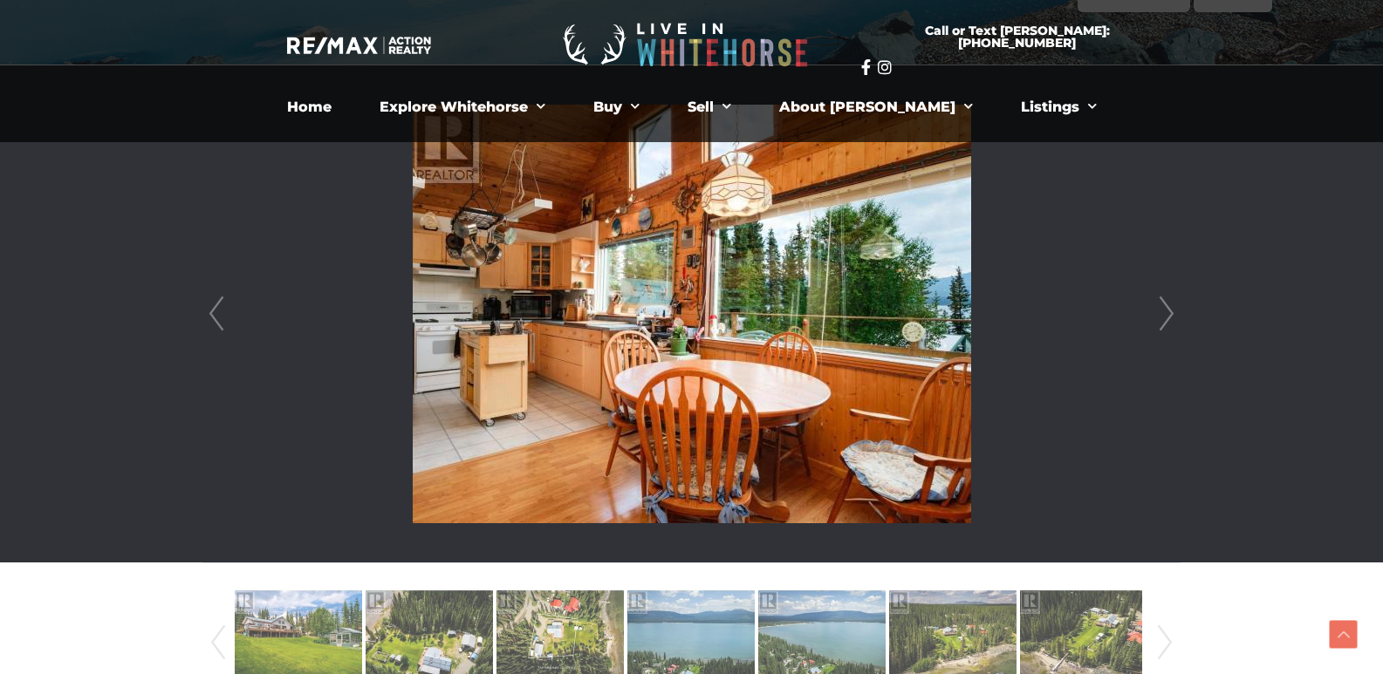
click at [1156, 319] on link "Next" at bounding box center [1166, 313] width 26 height 497
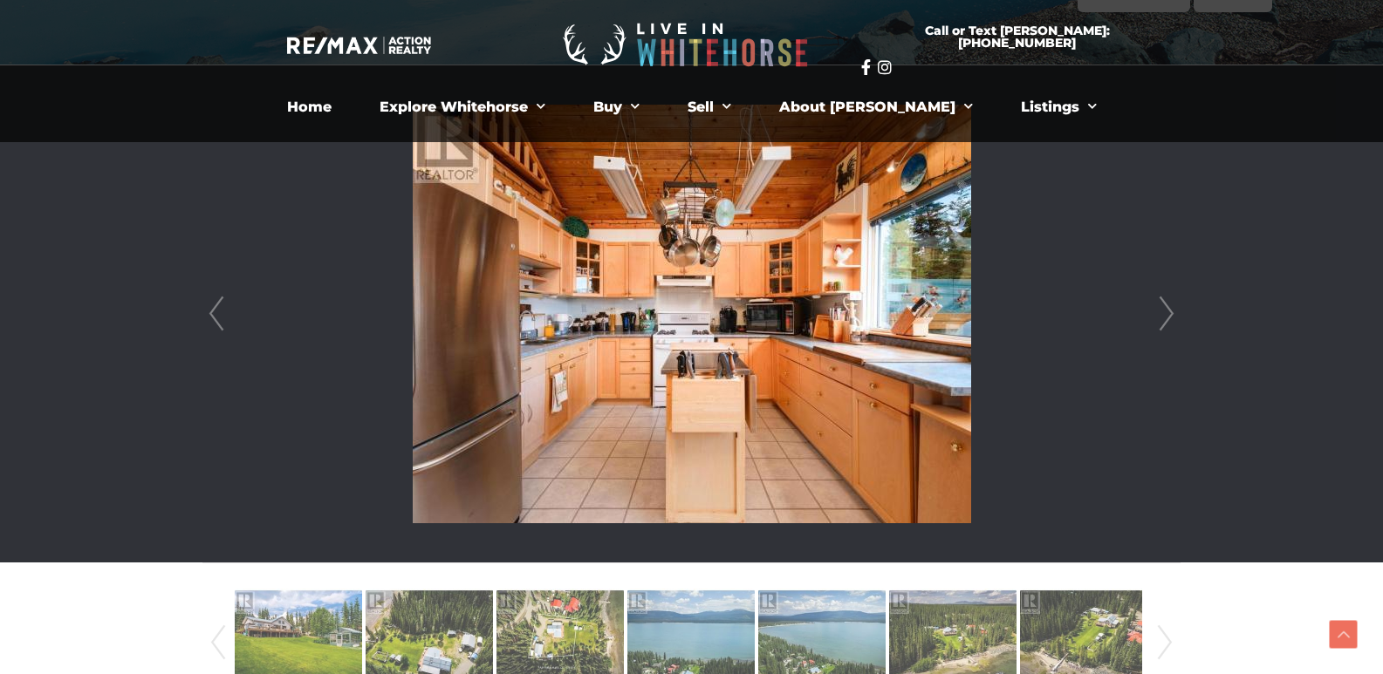
click at [1156, 319] on link "Next" at bounding box center [1166, 313] width 26 height 497
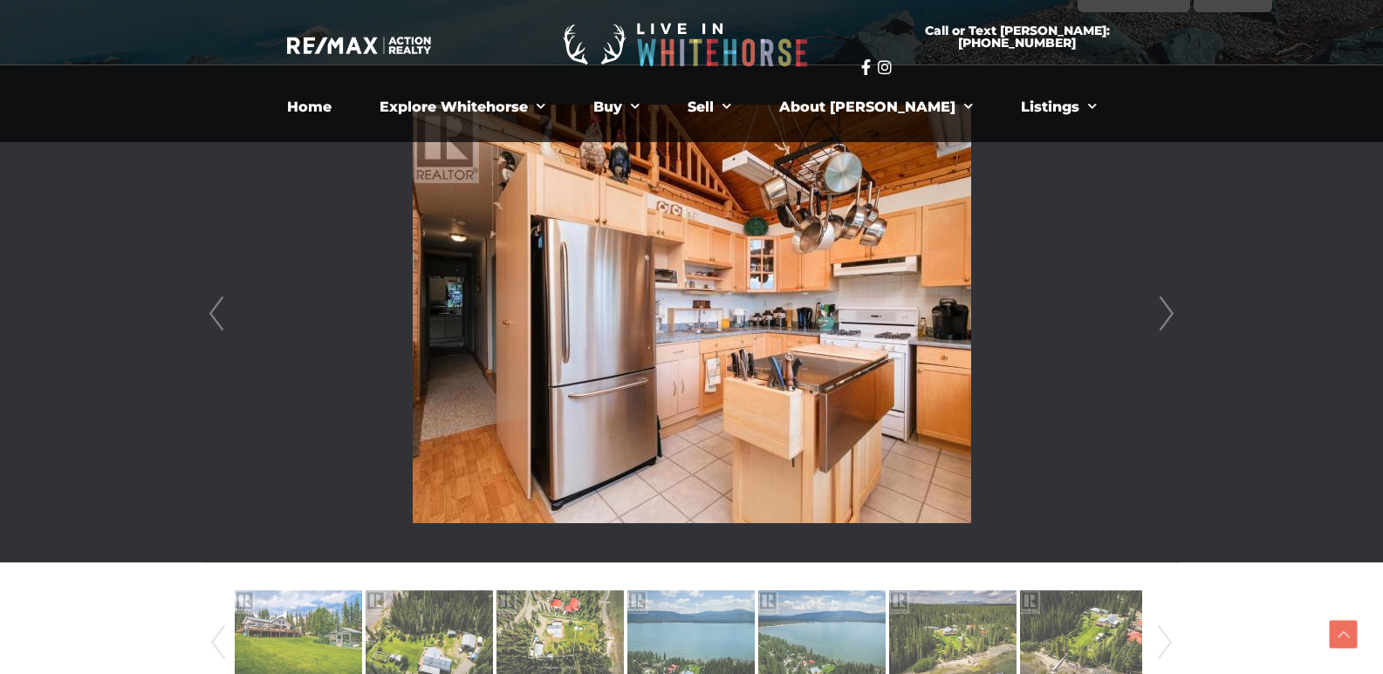
click at [1156, 319] on link "Next" at bounding box center [1166, 313] width 26 height 497
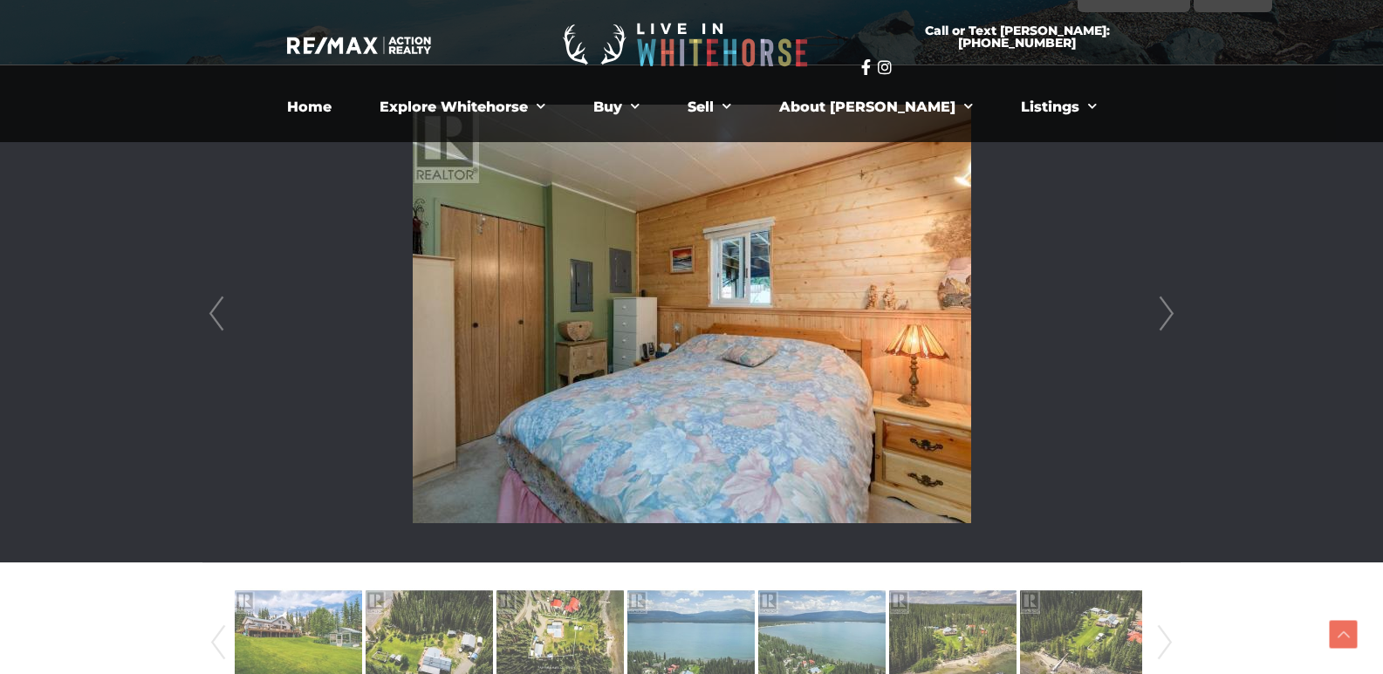
click at [1156, 319] on link "Next" at bounding box center [1166, 313] width 26 height 497
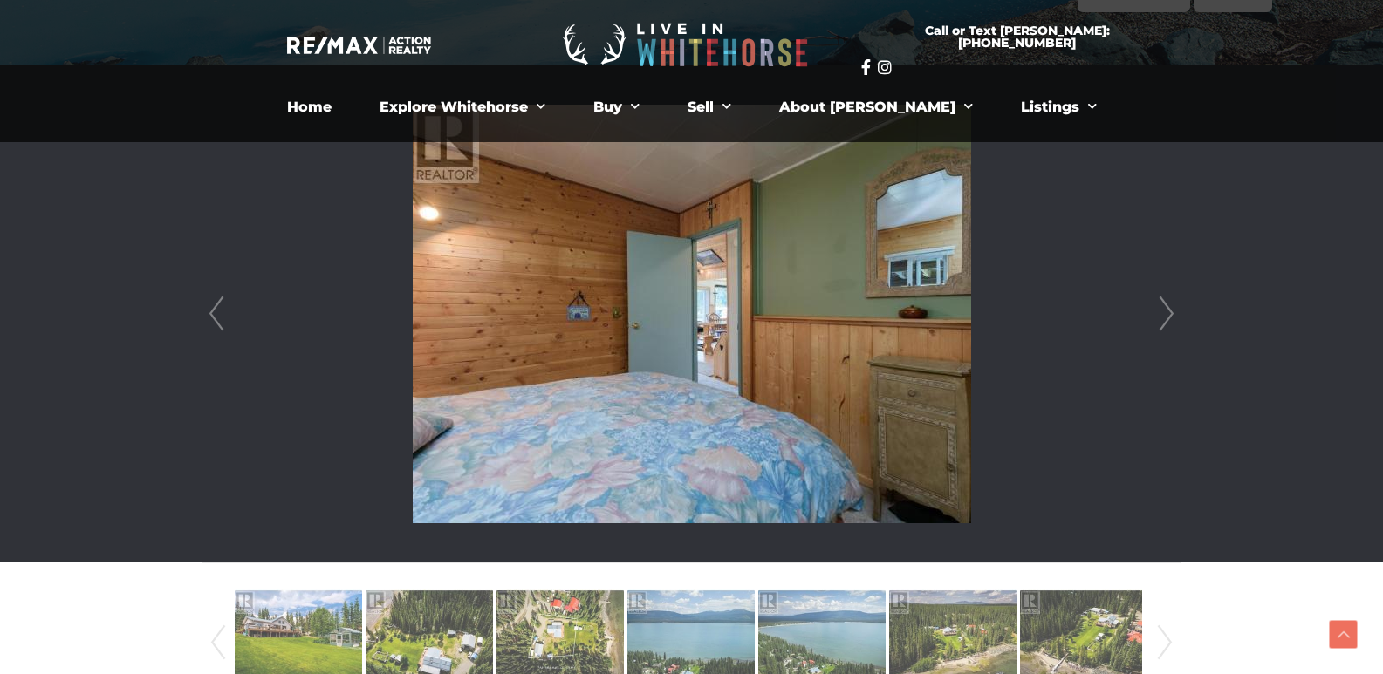
click at [1156, 319] on link "Next" at bounding box center [1166, 313] width 26 height 497
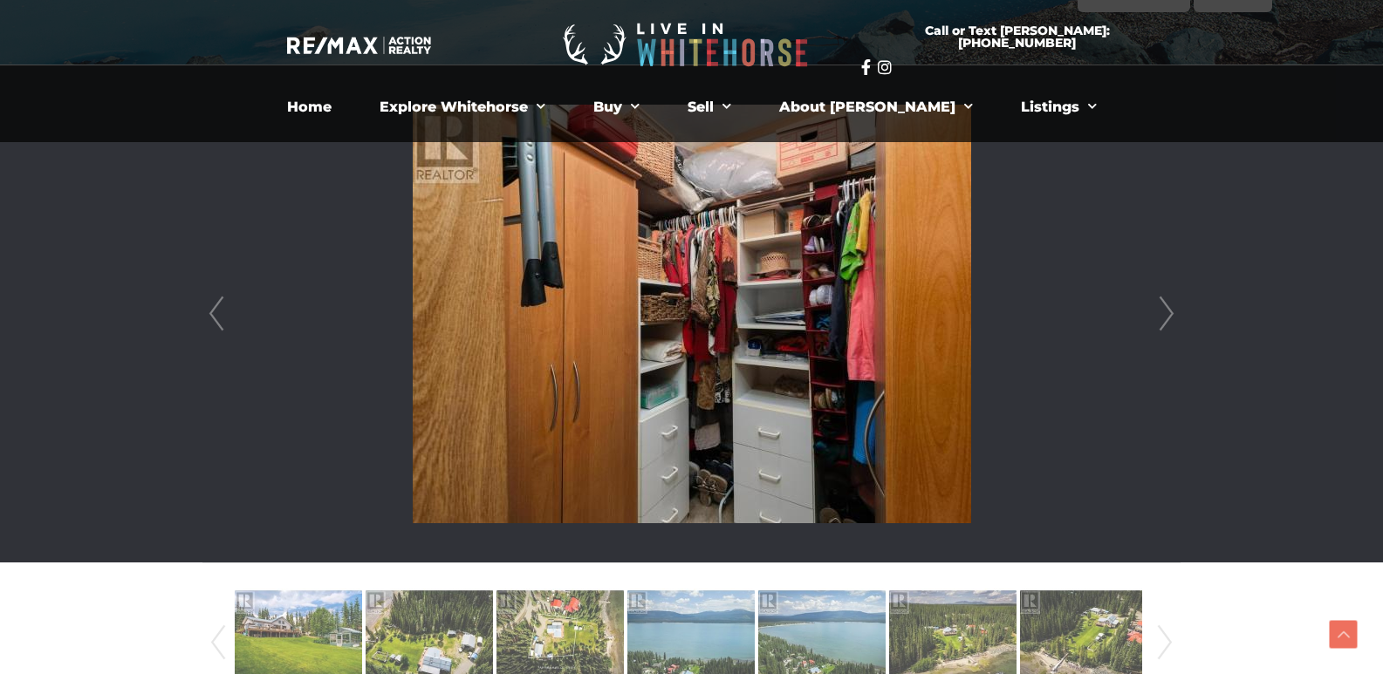
click at [1156, 319] on link "Next" at bounding box center [1166, 313] width 26 height 497
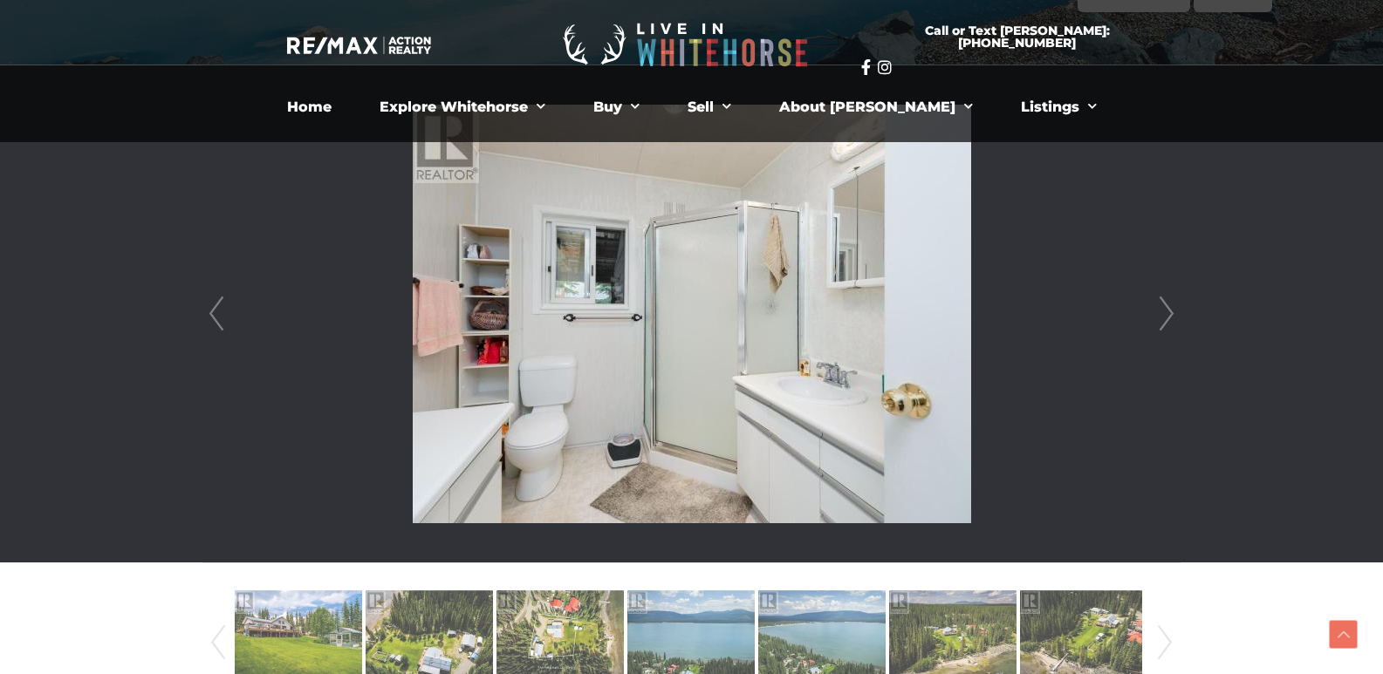
click at [1156, 319] on link "Next" at bounding box center [1166, 313] width 26 height 497
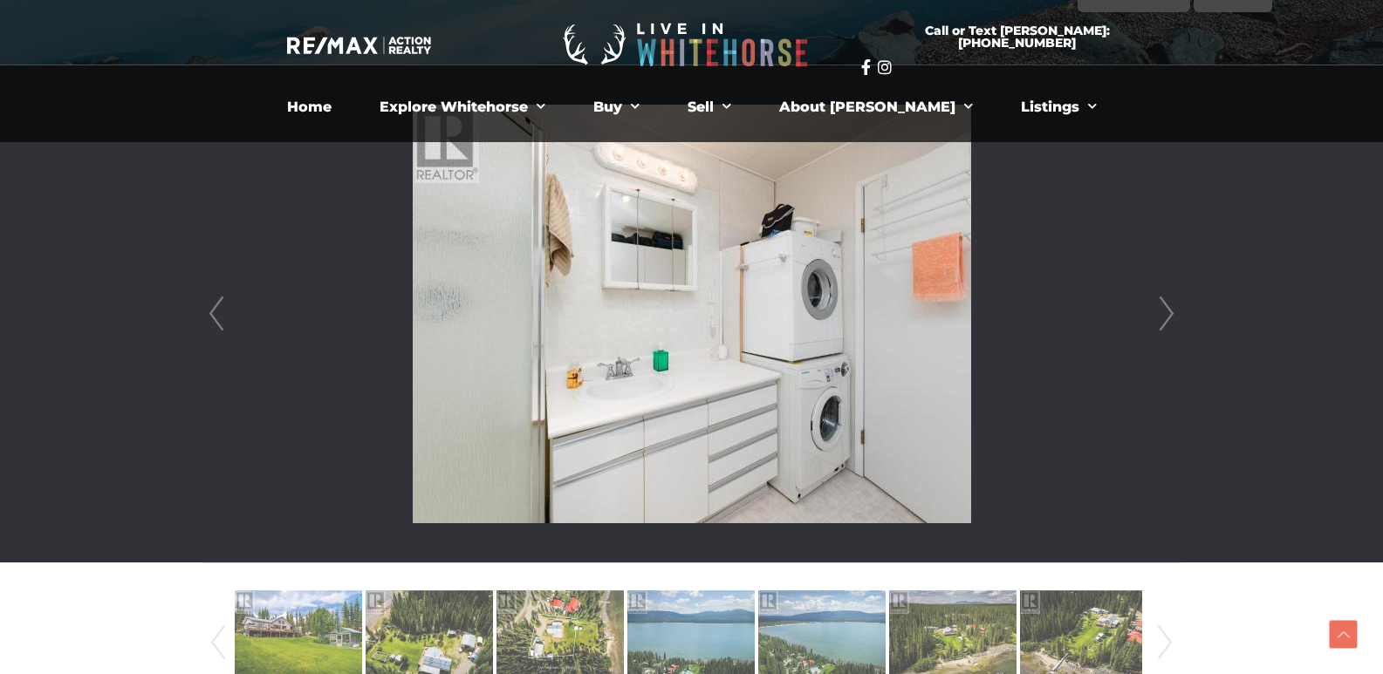
click at [1156, 319] on link "Next" at bounding box center [1166, 313] width 26 height 497
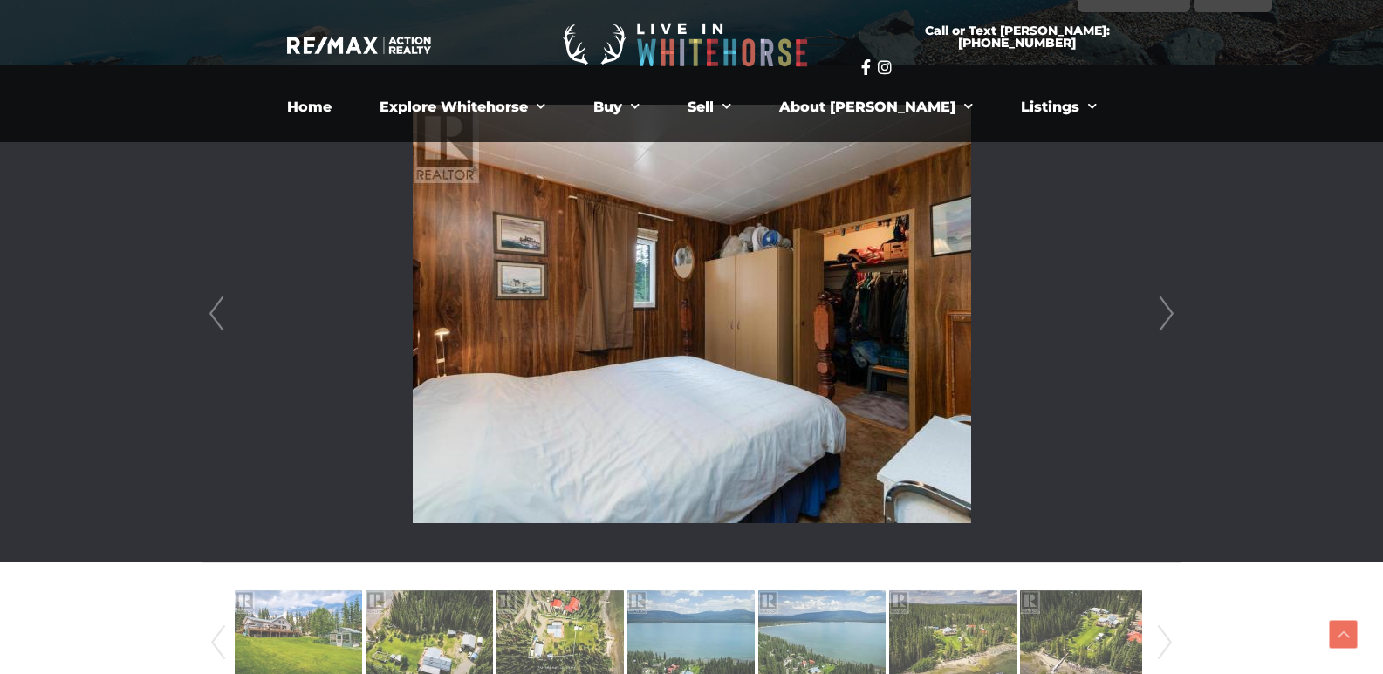
click at [1156, 319] on link "Next" at bounding box center [1166, 313] width 26 height 497
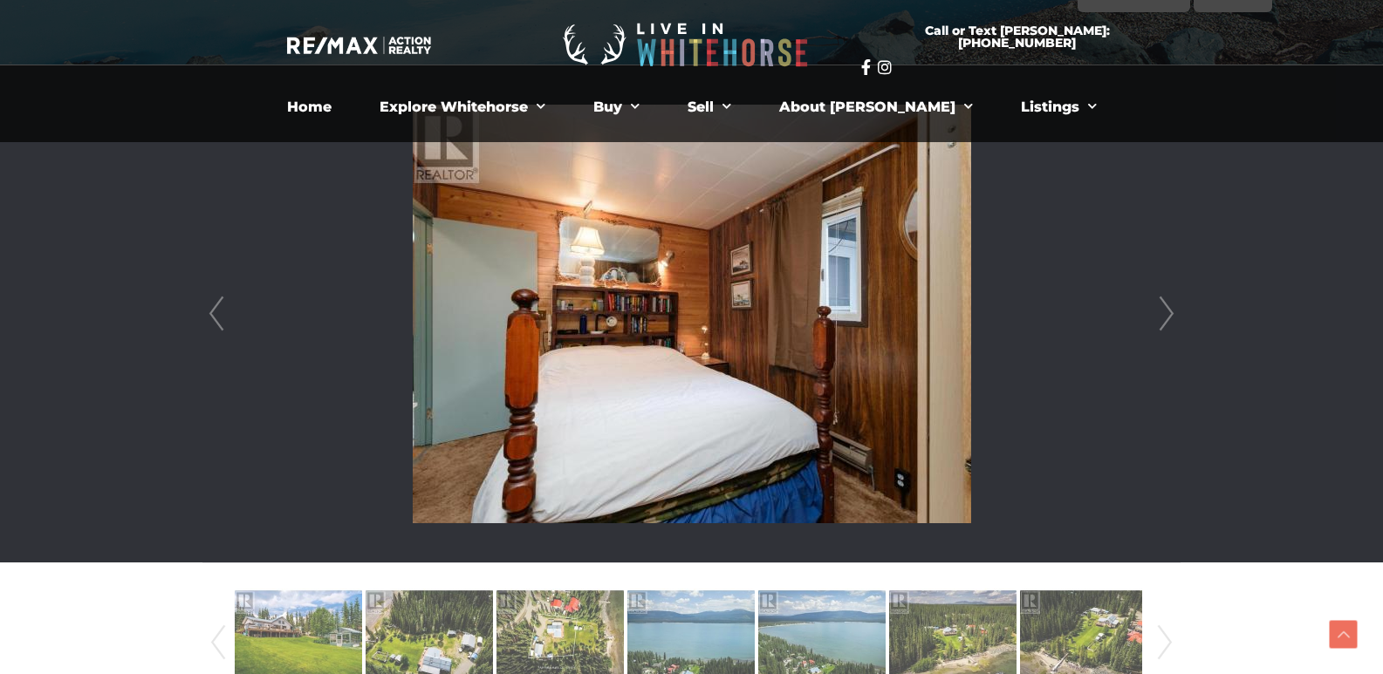
click at [1156, 319] on link "Next" at bounding box center [1166, 313] width 26 height 497
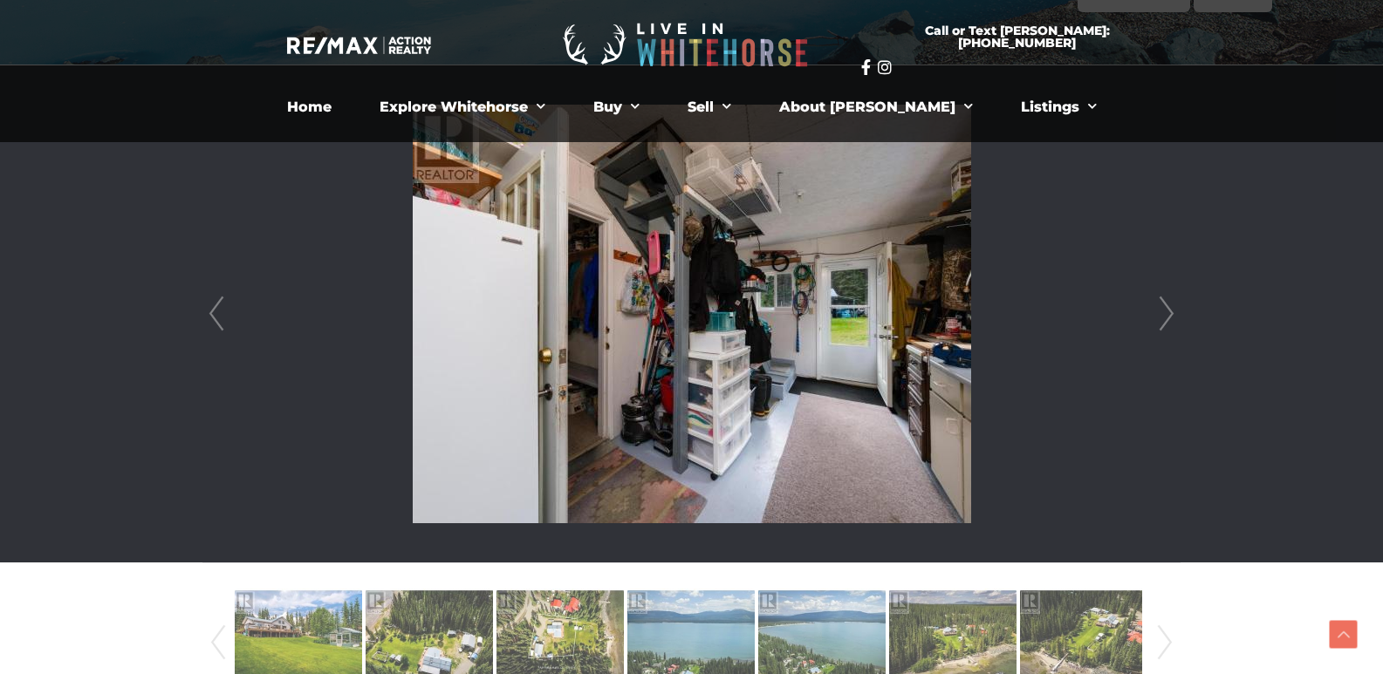
click at [1156, 319] on link "Next" at bounding box center [1166, 313] width 26 height 497
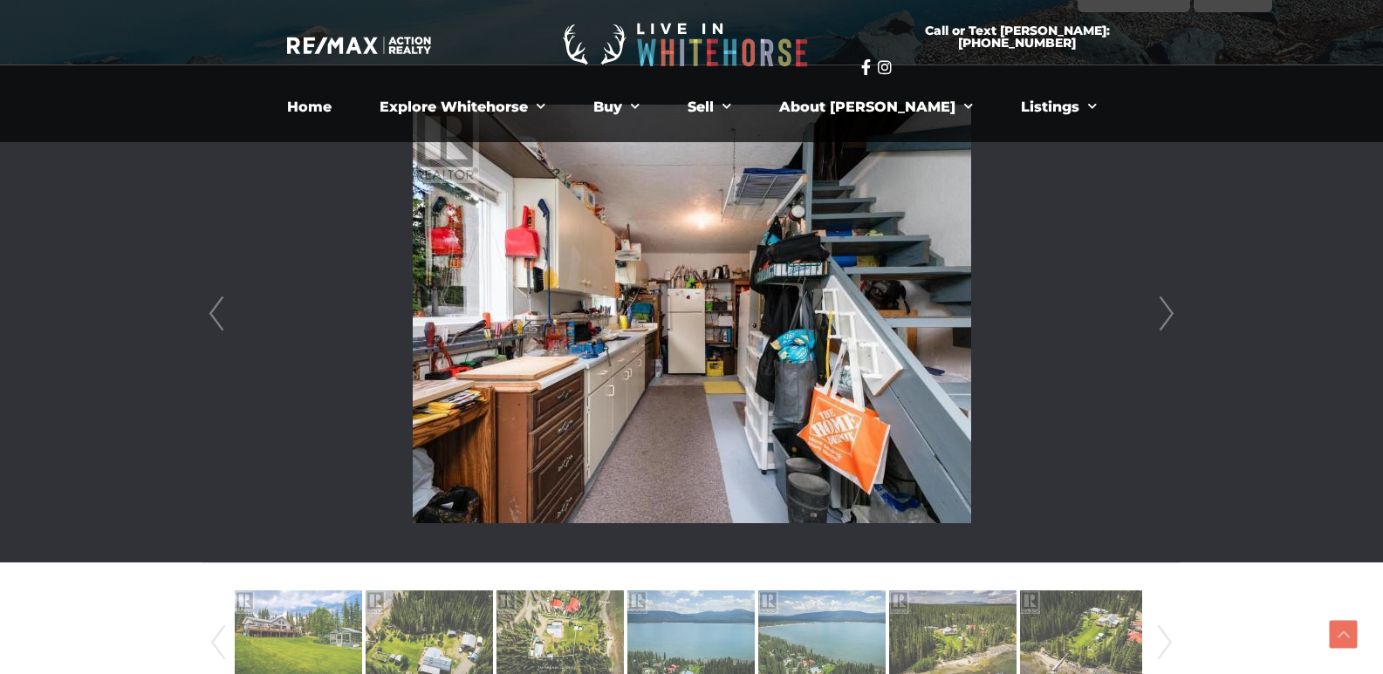
click at [1156, 319] on link "Next" at bounding box center [1166, 313] width 26 height 497
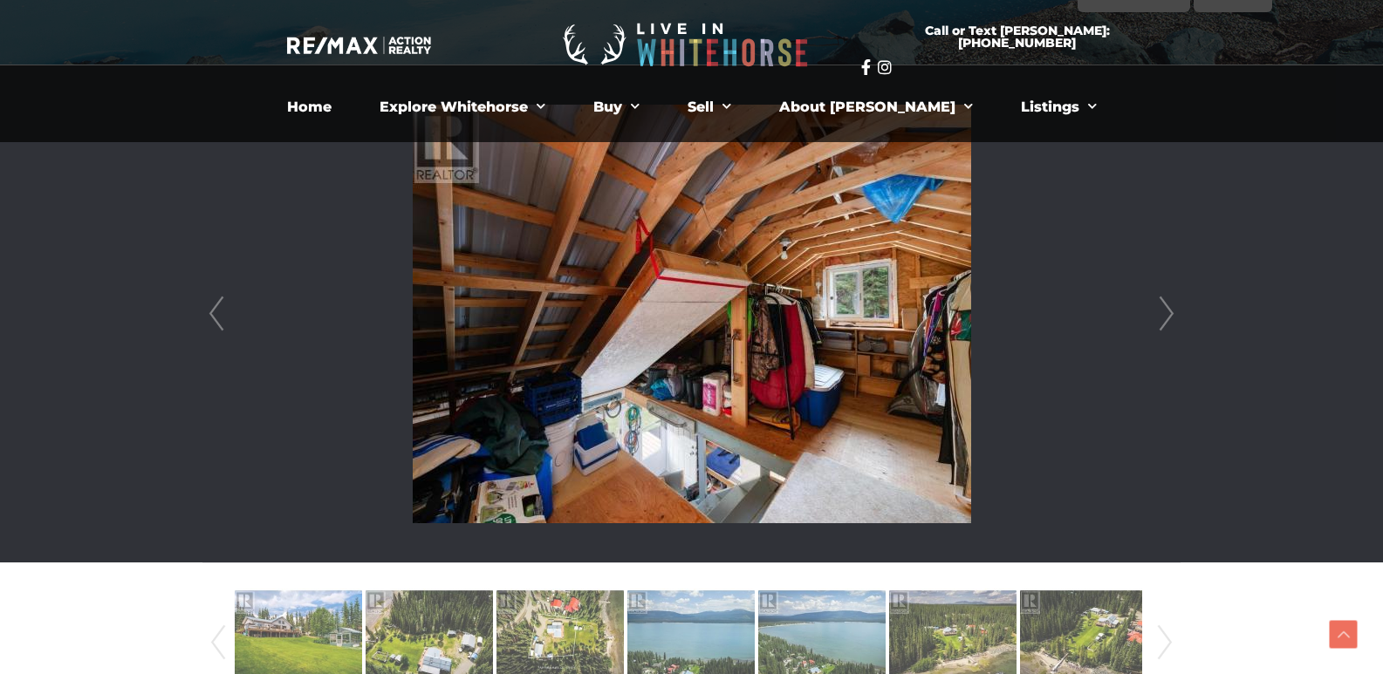
click at [1159, 323] on link "Next" at bounding box center [1166, 313] width 26 height 497
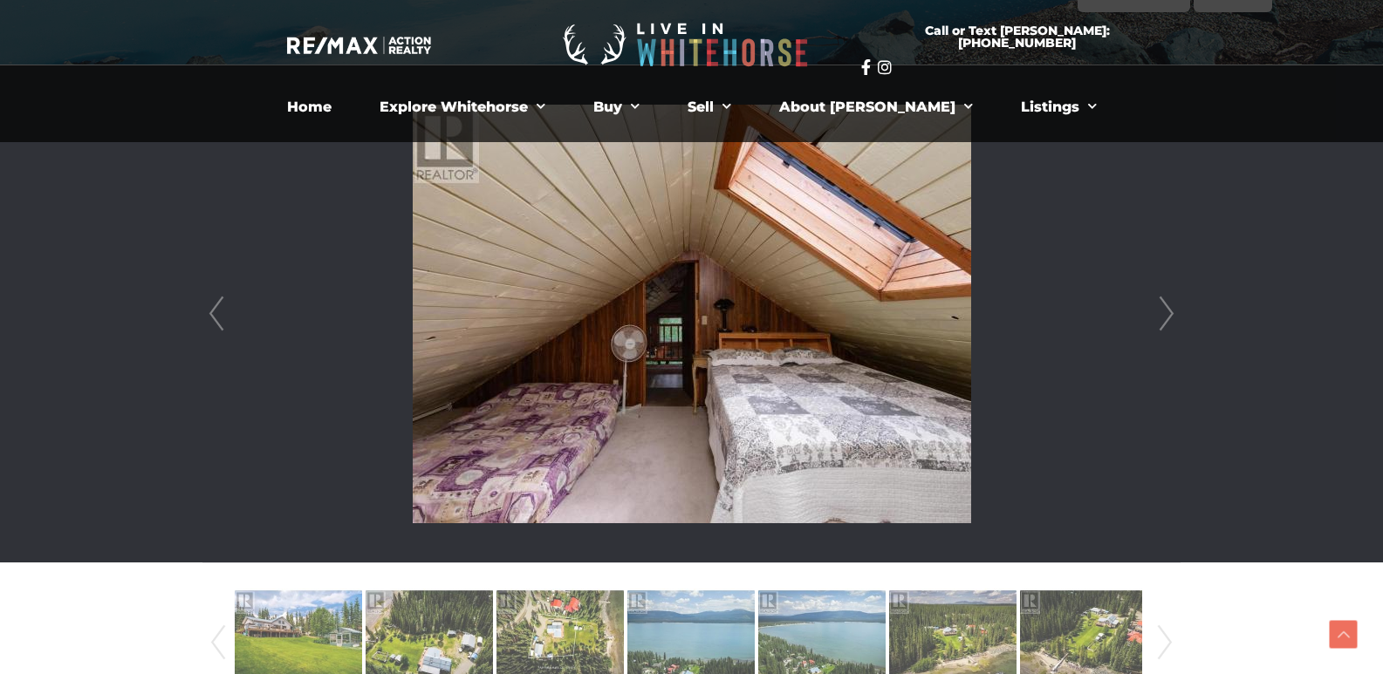
click at [1159, 323] on link "Next" at bounding box center [1166, 313] width 26 height 497
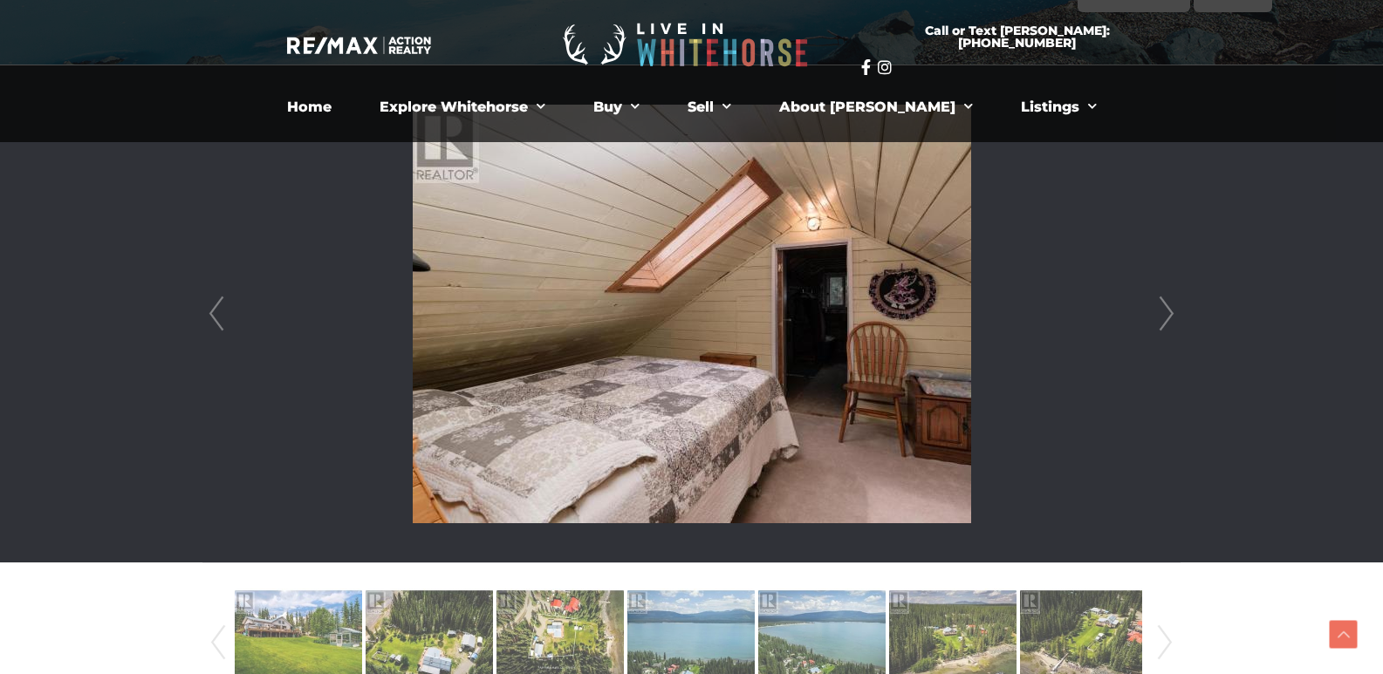
click at [1159, 323] on link "Next" at bounding box center [1166, 313] width 26 height 497
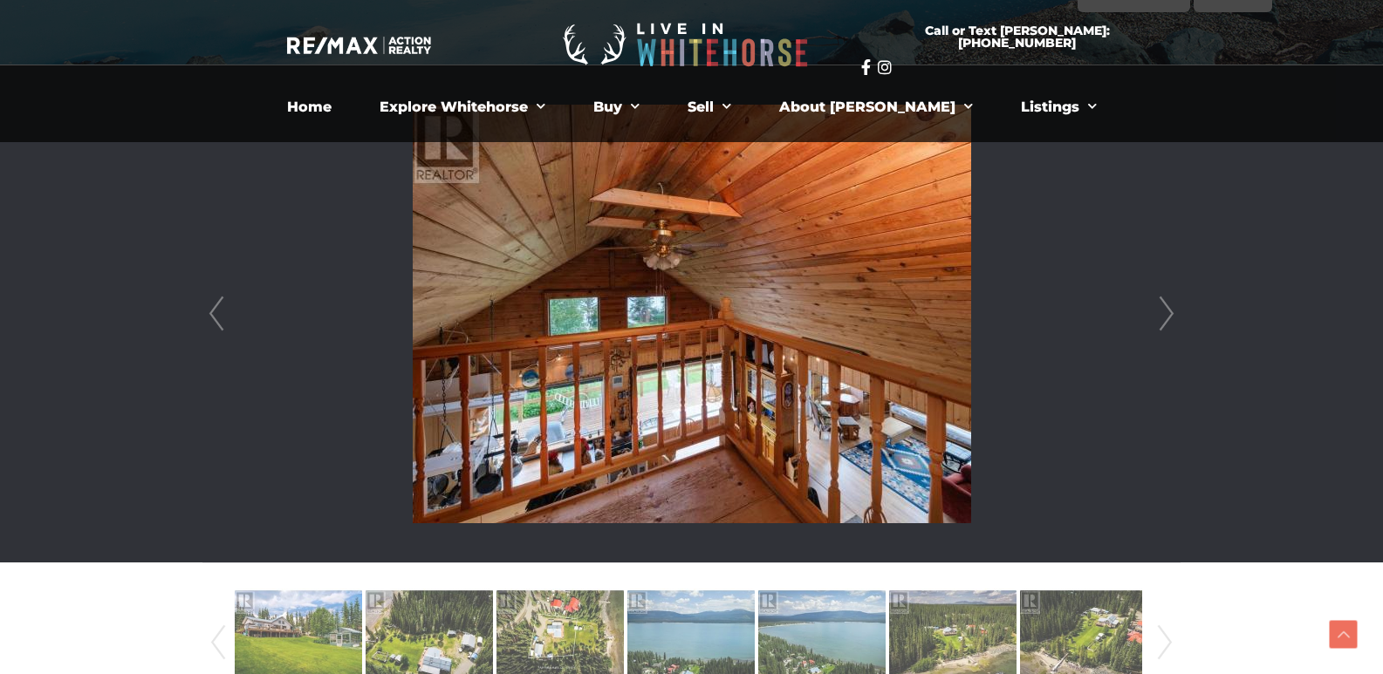
click at [1159, 323] on link "Next" at bounding box center [1166, 313] width 26 height 497
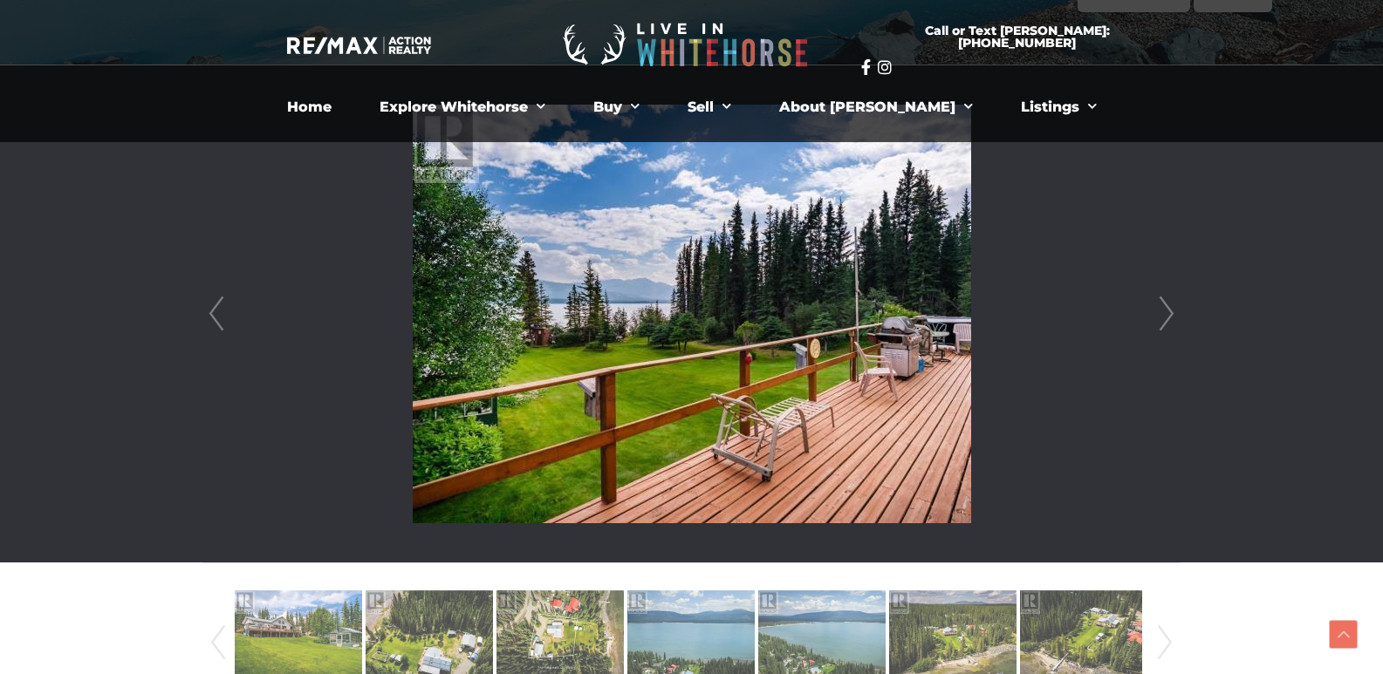
click at [1159, 323] on link "Next" at bounding box center [1166, 313] width 26 height 497
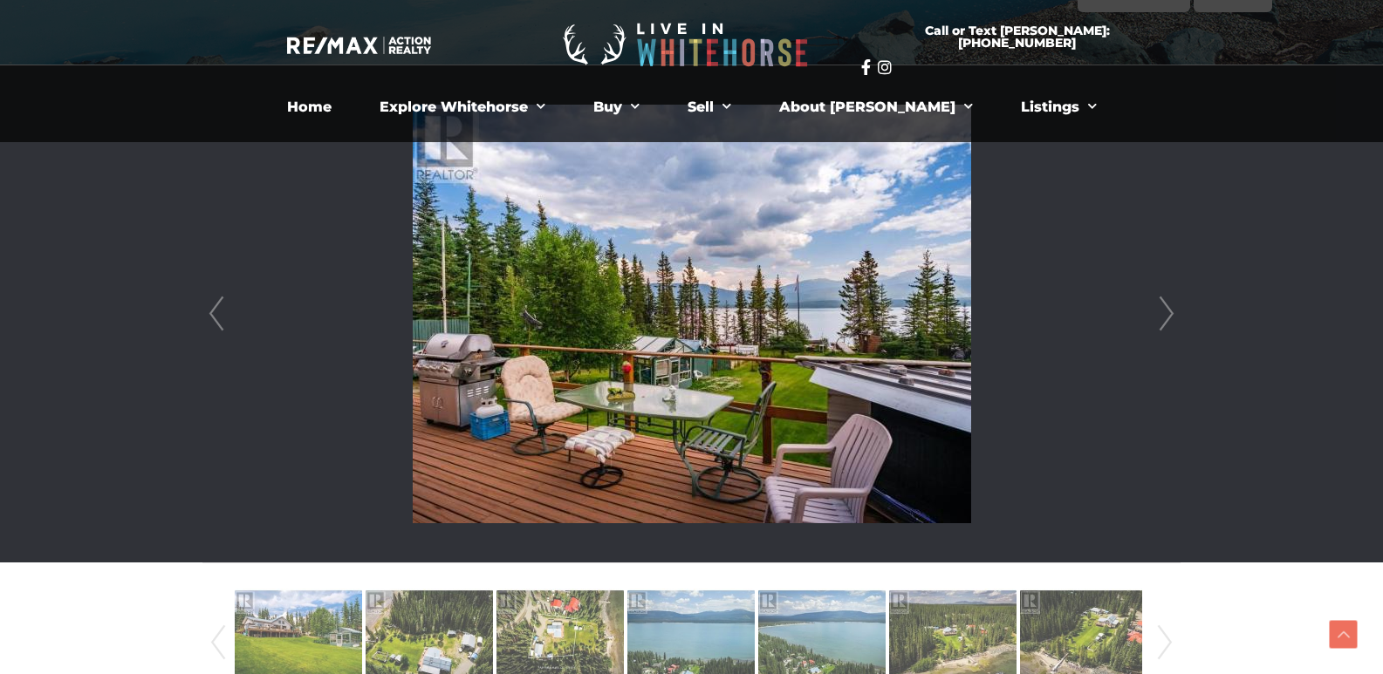
click at [1159, 323] on link "Next" at bounding box center [1166, 313] width 26 height 497
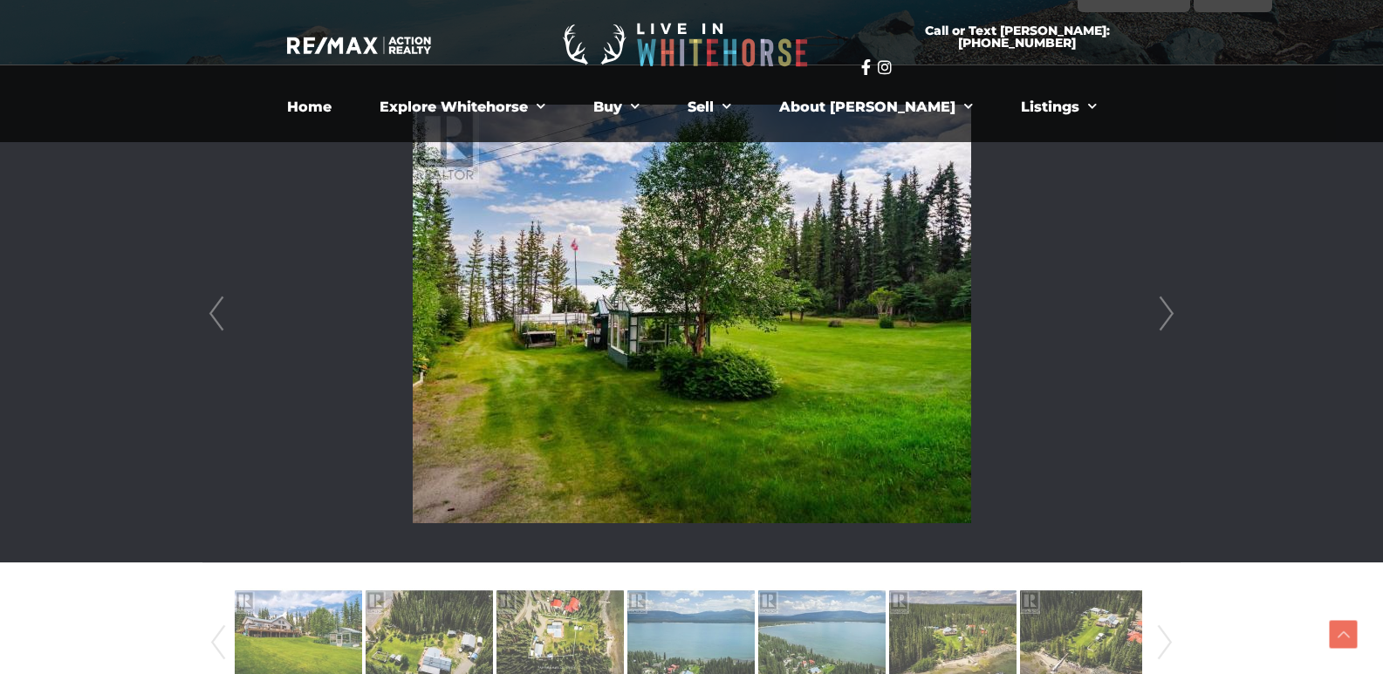
click at [1159, 323] on link "Next" at bounding box center [1166, 313] width 26 height 497
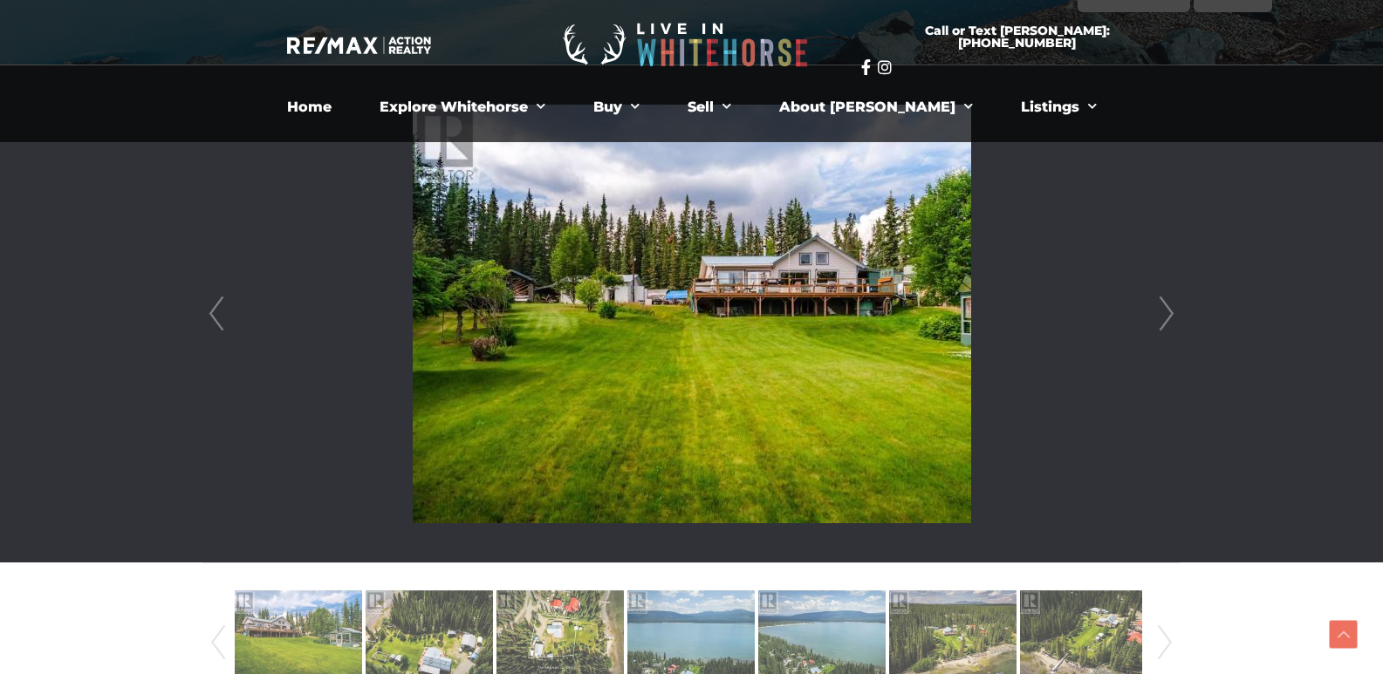
click at [1159, 323] on link "Next" at bounding box center [1166, 313] width 26 height 497
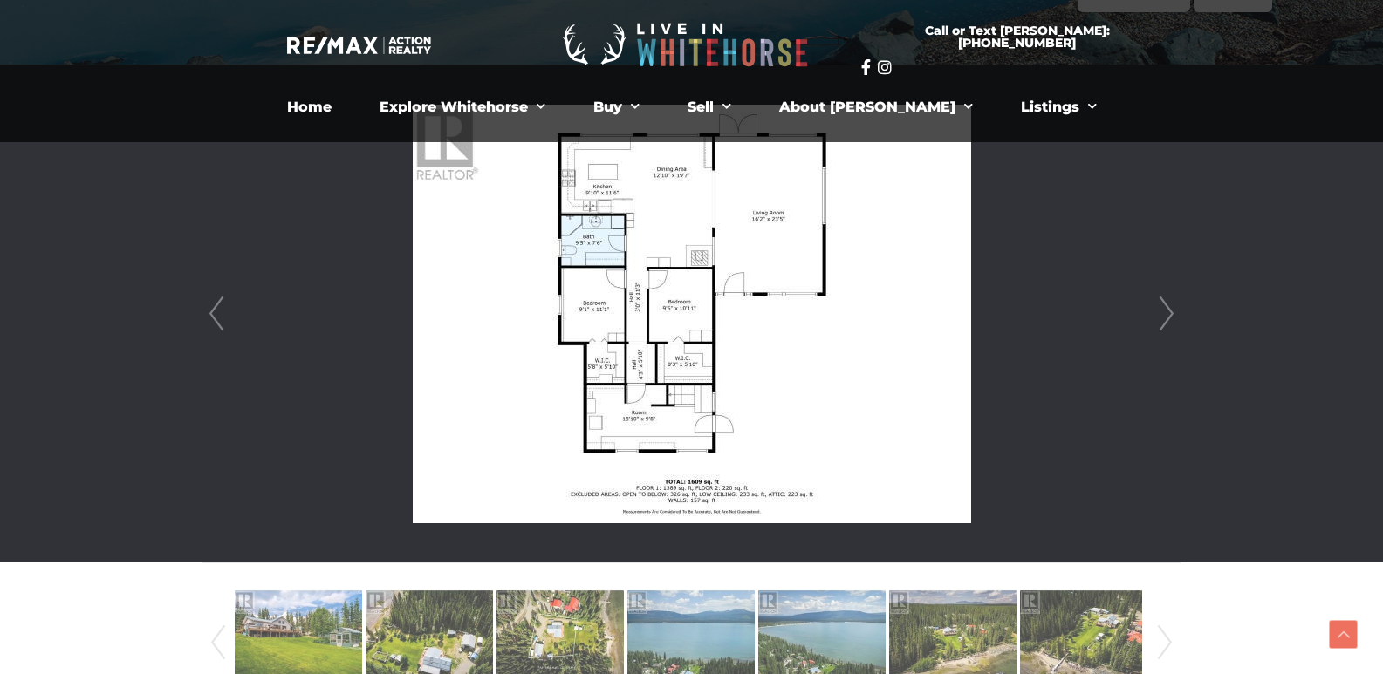
click at [1166, 318] on link "Next" at bounding box center [1166, 313] width 26 height 497
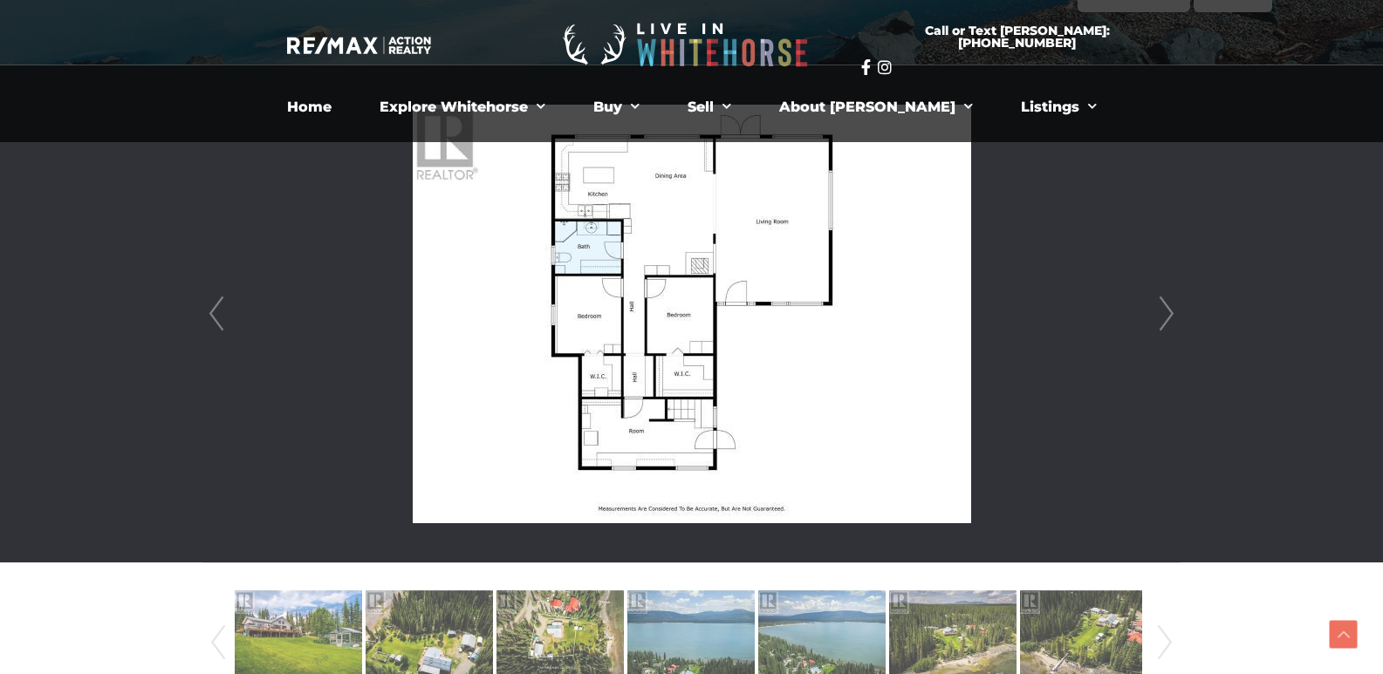
click at [1163, 324] on link "Next" at bounding box center [1166, 313] width 26 height 497
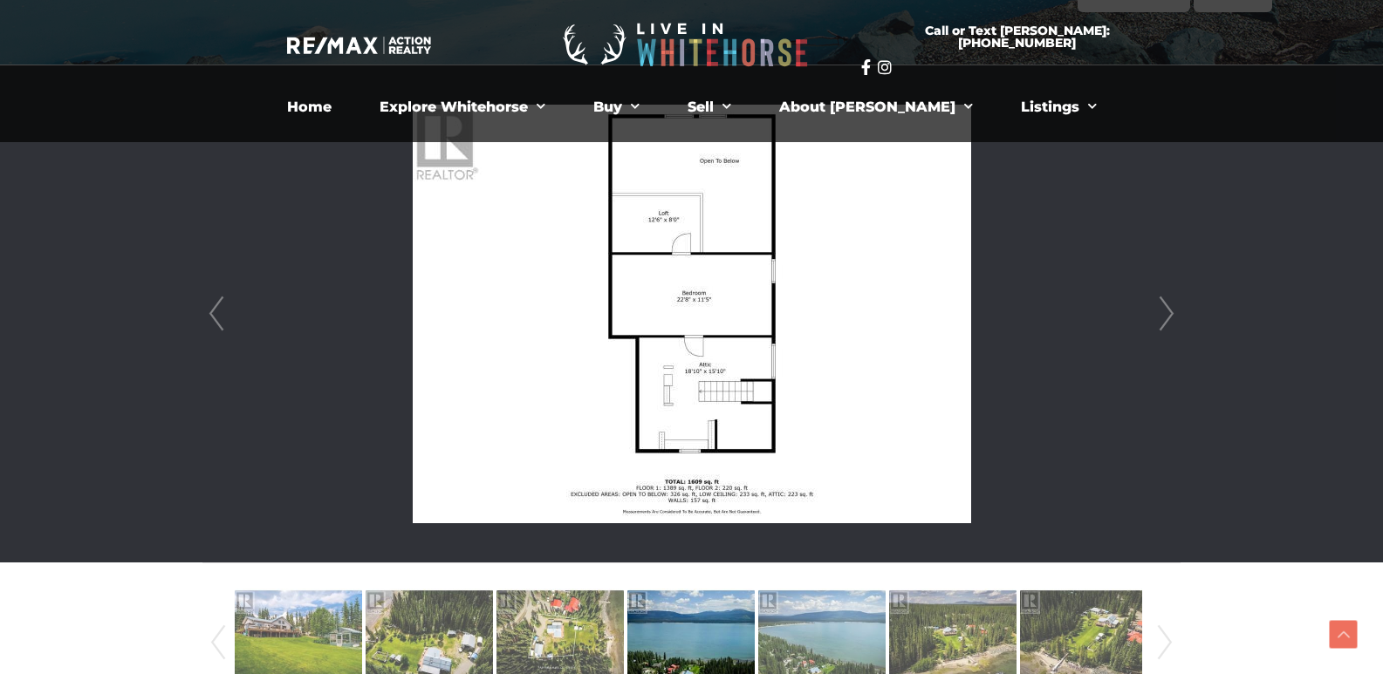
click at [1153, 65] on link "Next" at bounding box center [1166, 313] width 26 height 497
